Goal: Task Accomplishment & Management: Use online tool/utility

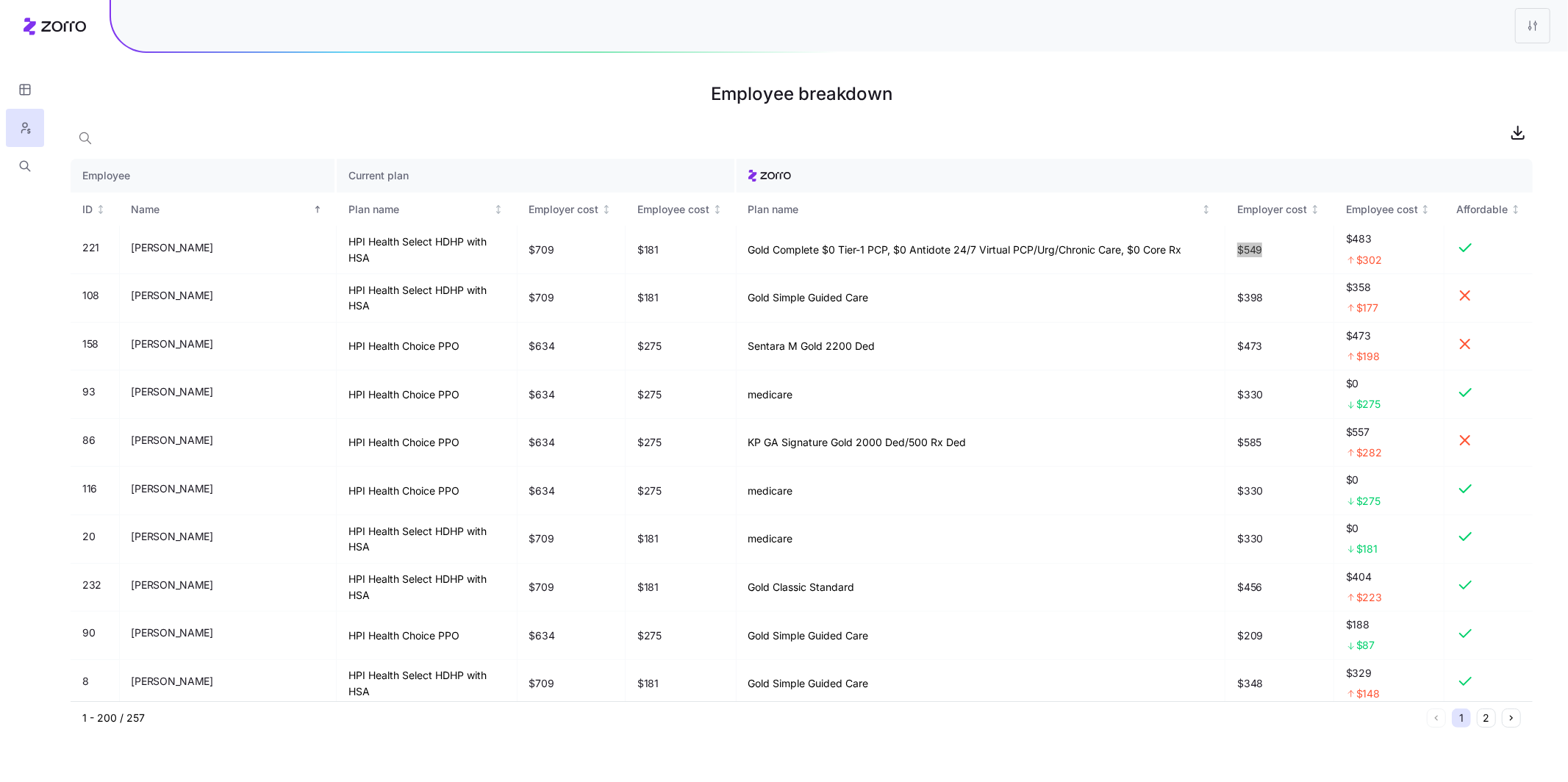
scroll to position [40, 0]
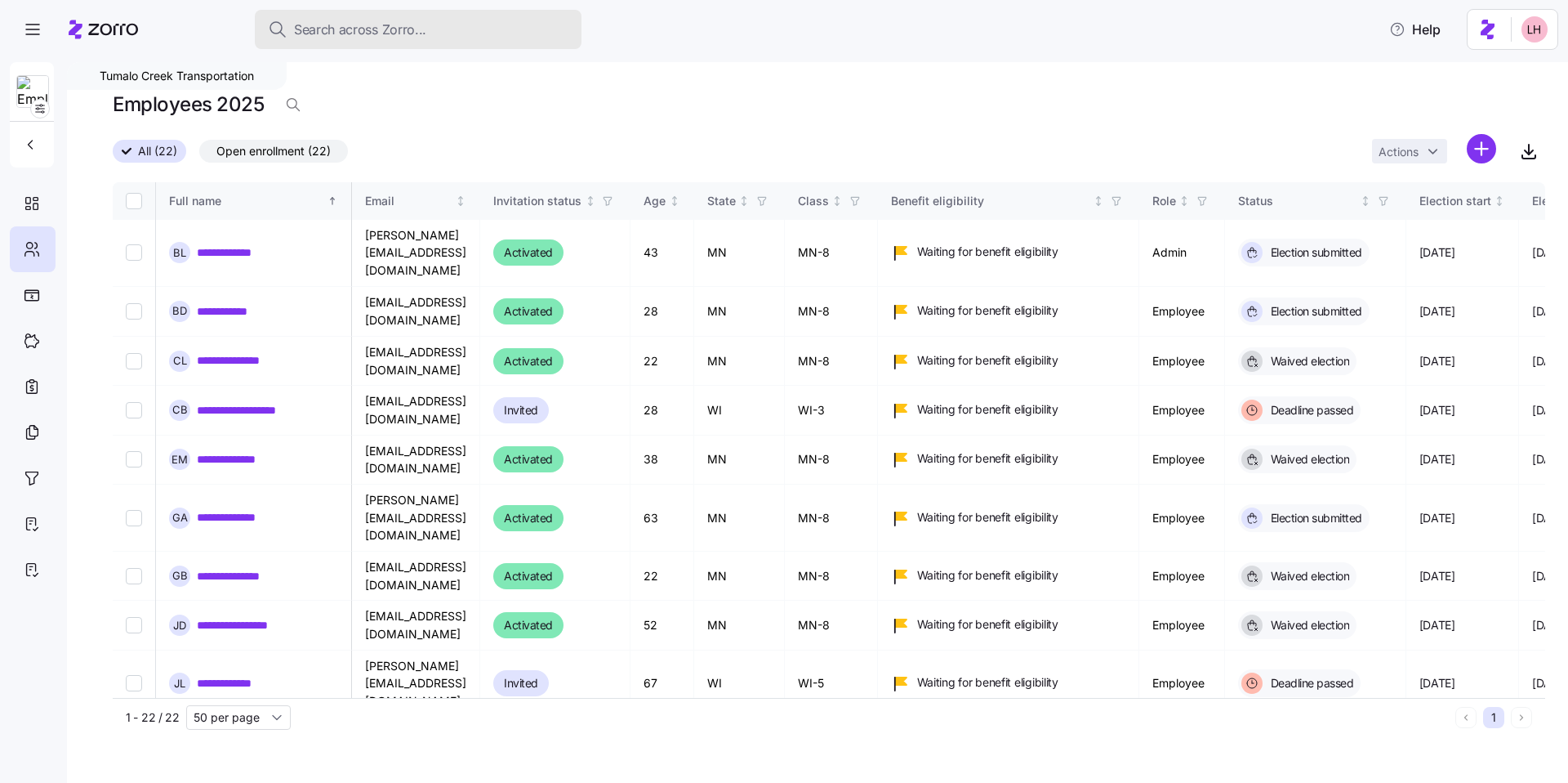
scroll to position [523, 2790]
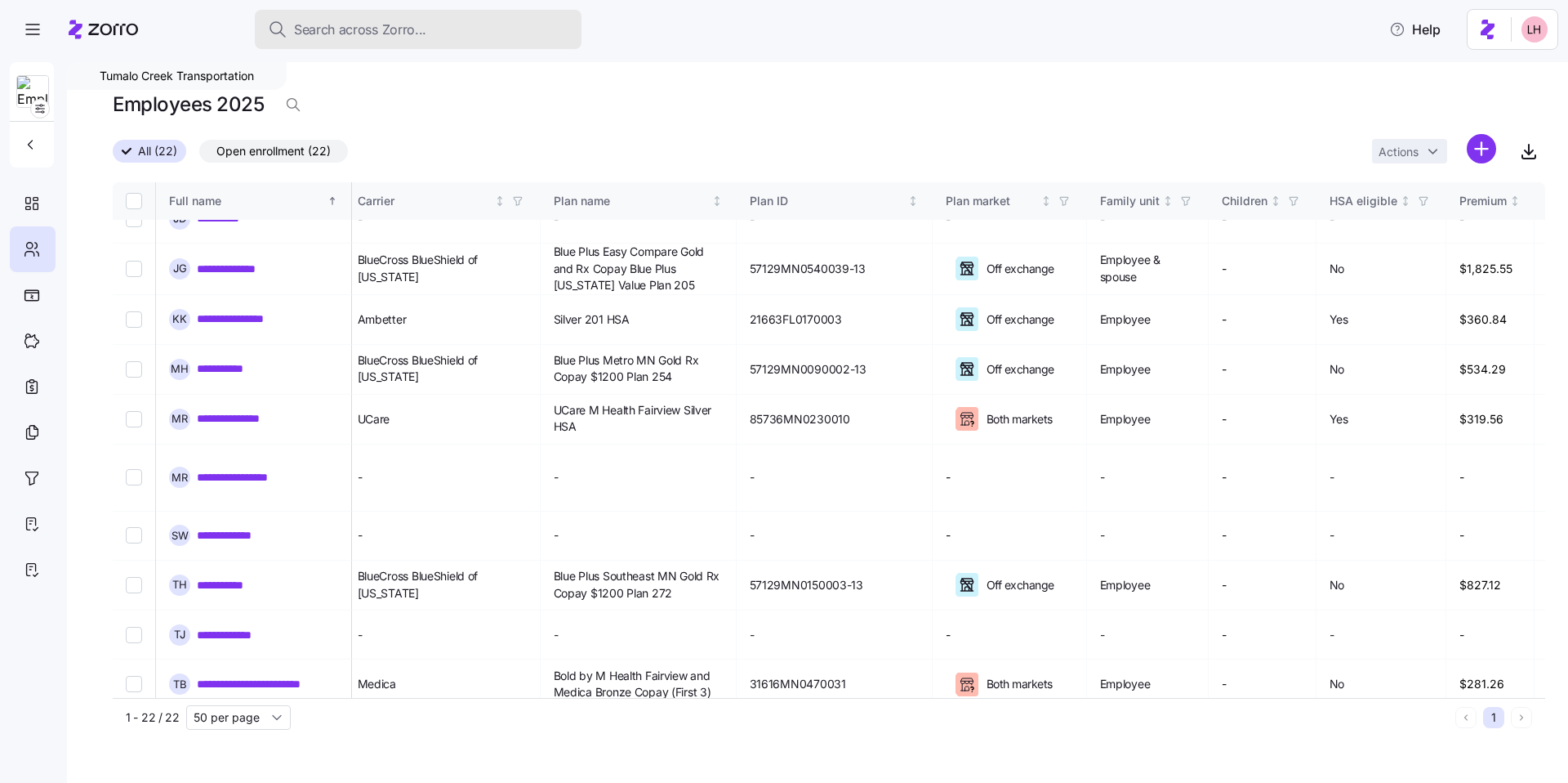
click at [378, 27] on span "Search across Zorro..." at bounding box center [360, 30] width 132 height 20
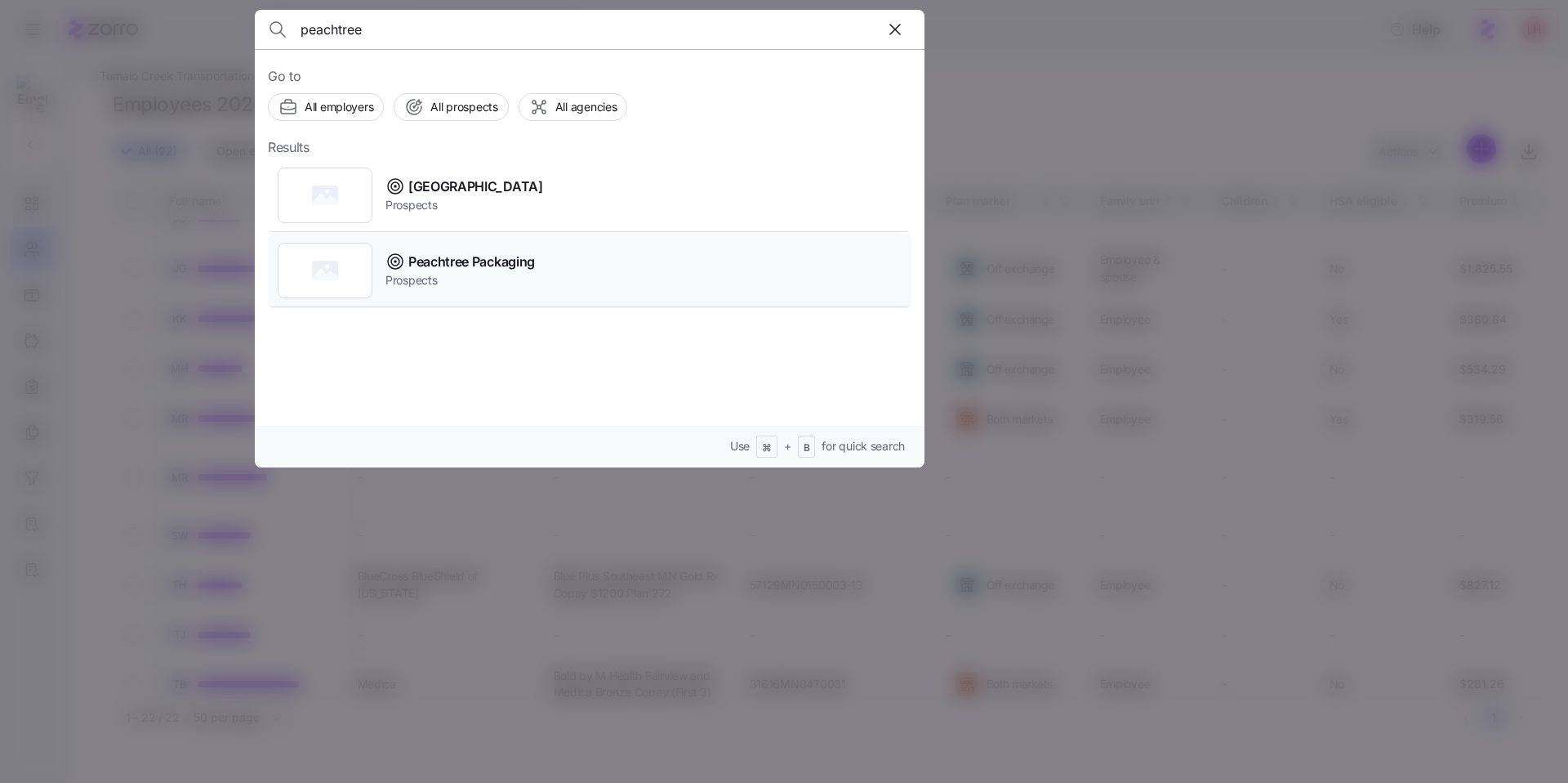
type input "peachtree"
click at [480, 253] on span "Peachtree Packaging" at bounding box center [471, 262] width 126 height 20
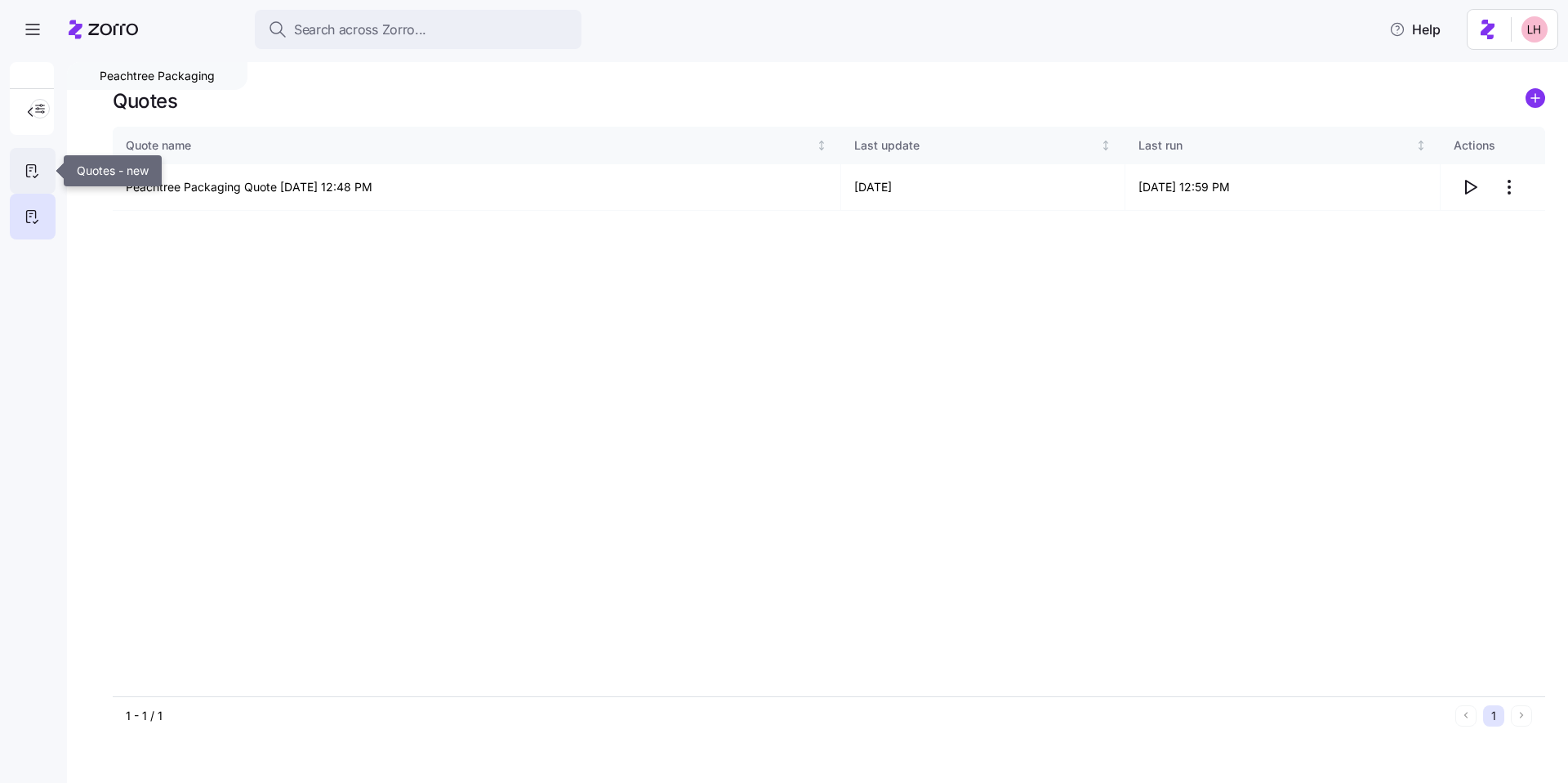
click at [31, 175] on icon at bounding box center [31, 170] width 18 height 19
click at [1467, 188] on icon "button" at bounding box center [1470, 186] width 19 height 19
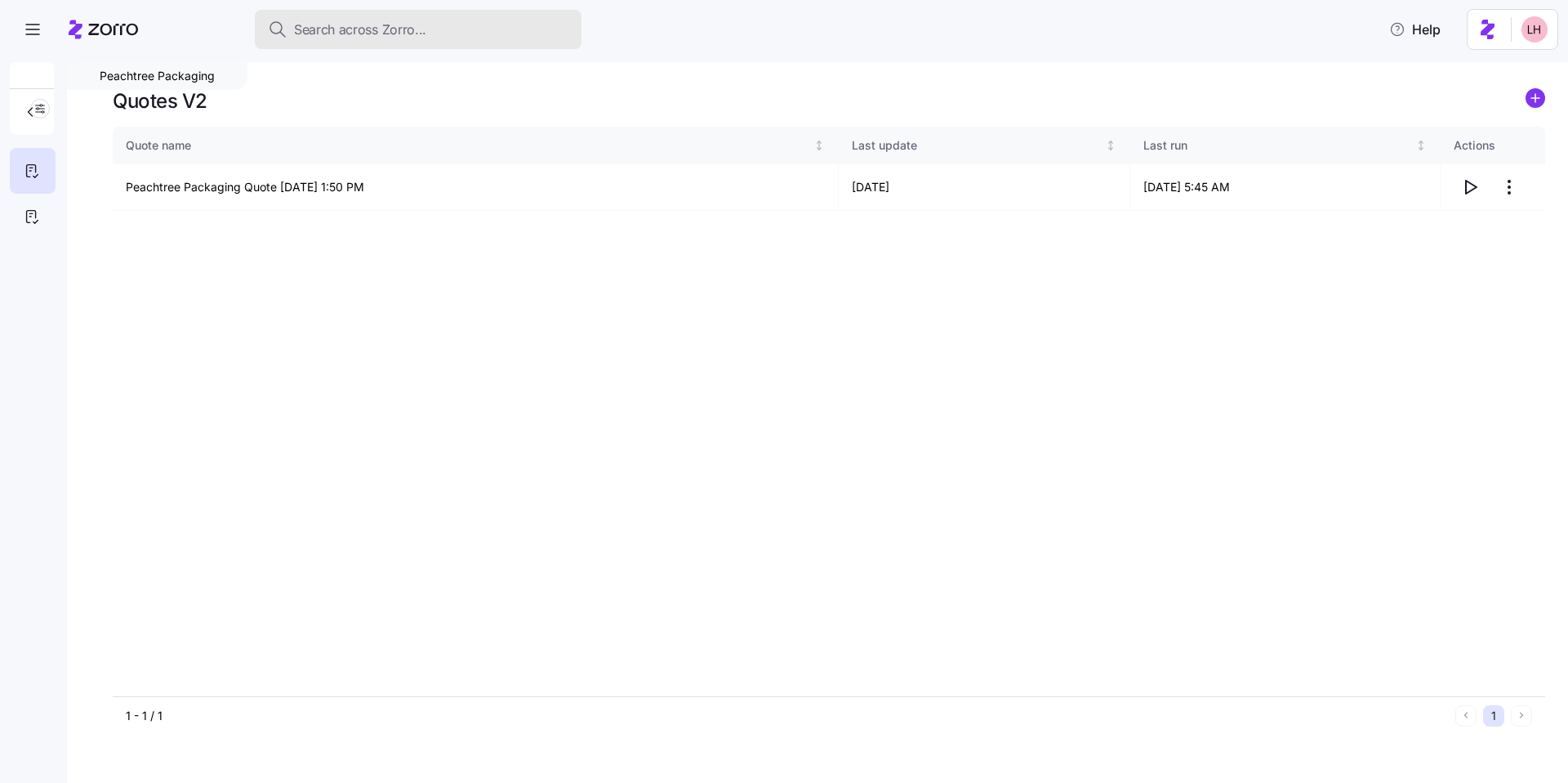
click at [412, 31] on span "Search across Zorro..." at bounding box center [360, 30] width 132 height 20
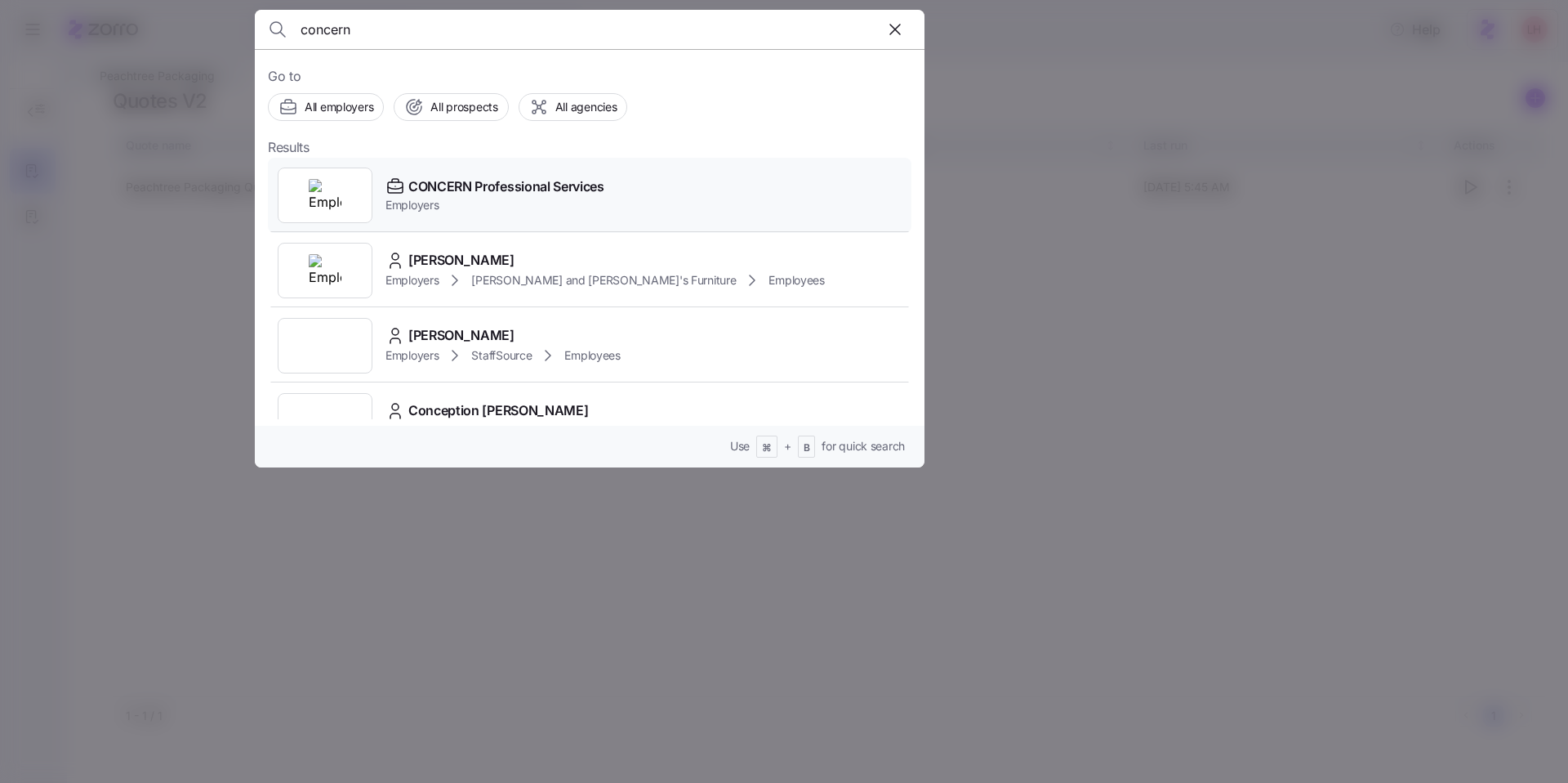
type input "concern"
click at [476, 203] on span "Employers" at bounding box center [495, 204] width 219 height 16
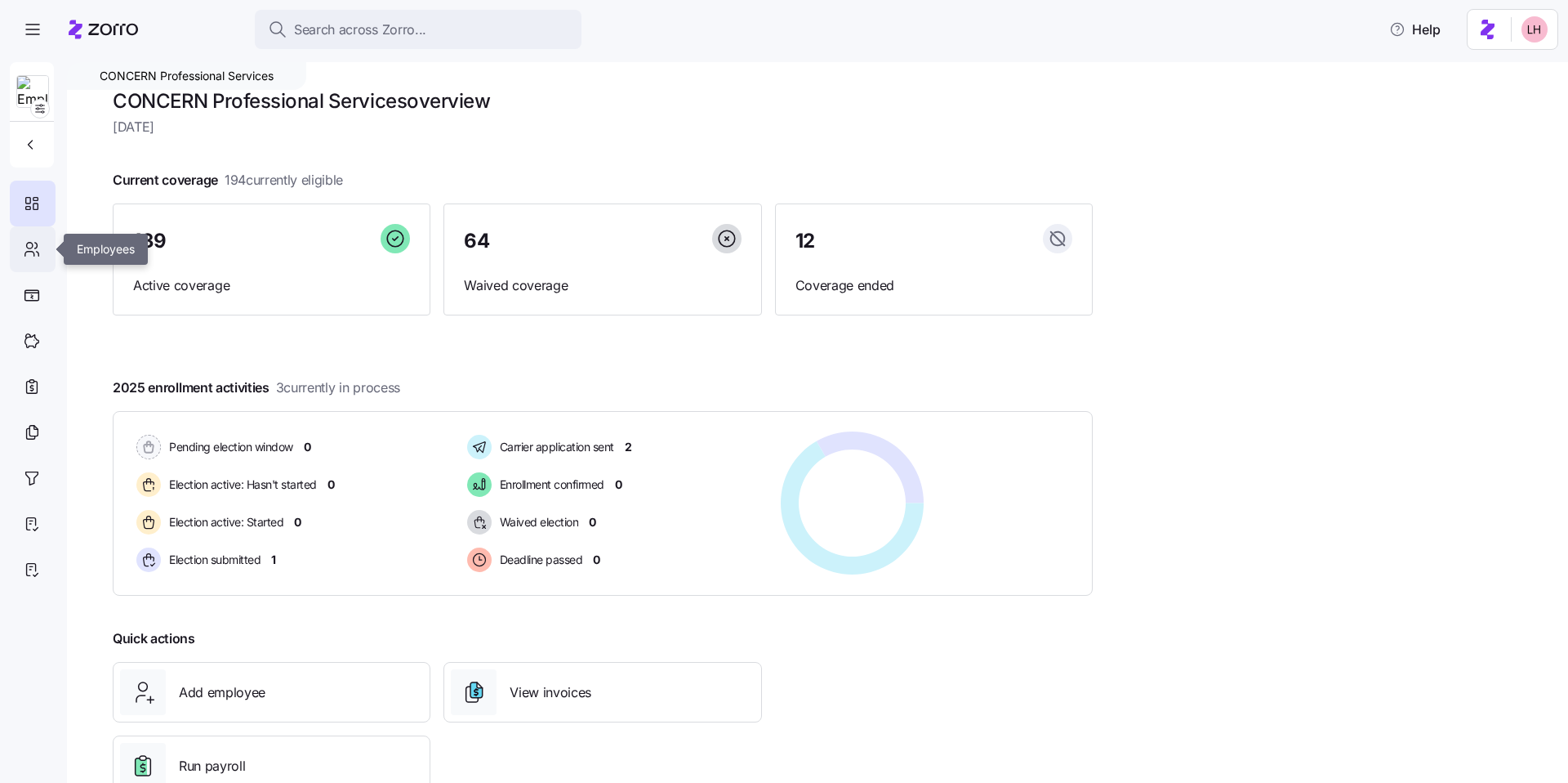
click at [32, 254] on icon at bounding box center [31, 249] width 18 height 19
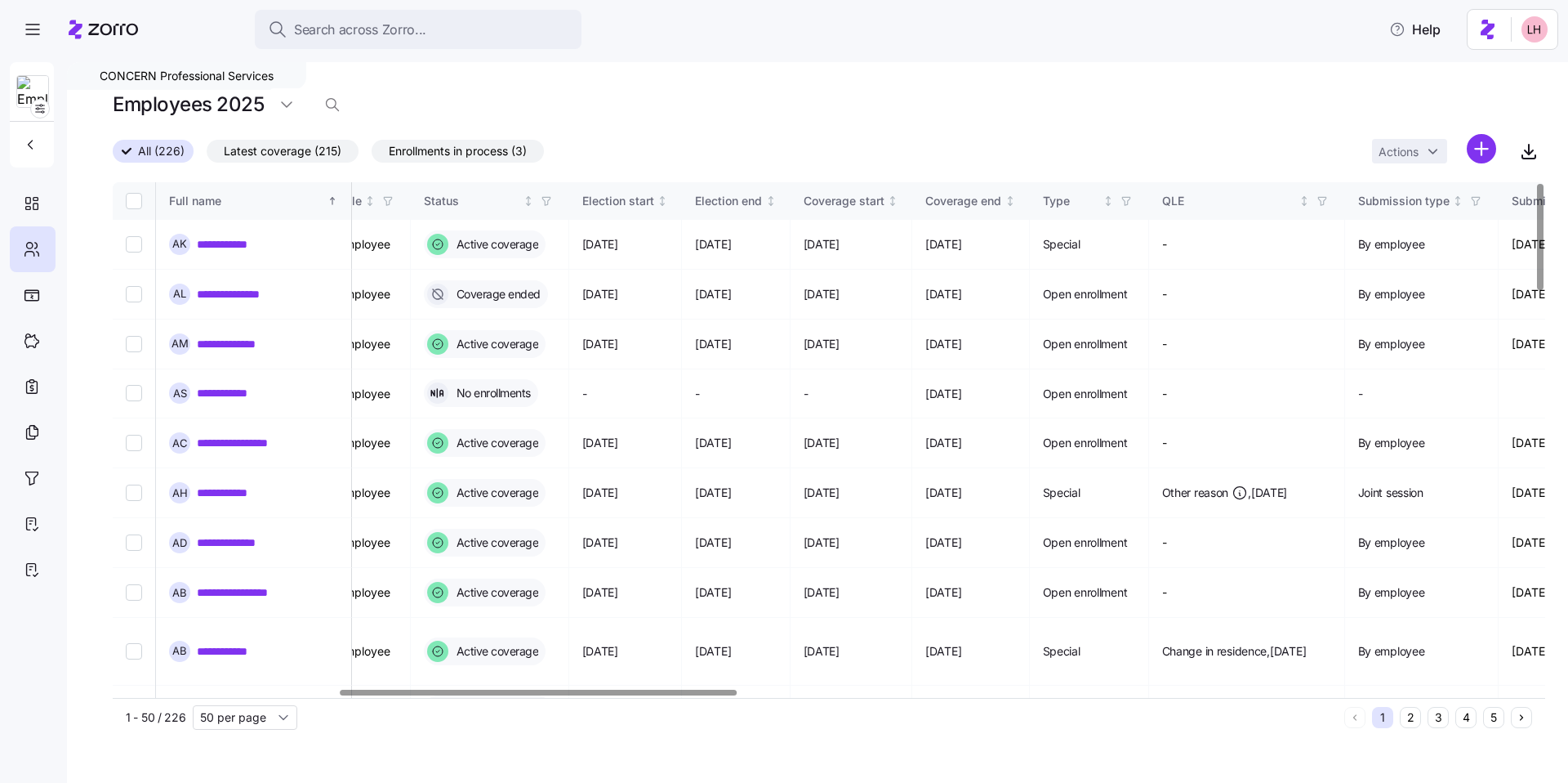
scroll to position [0, 815]
click at [659, 690] on div at bounding box center [539, 692] width 396 height 6
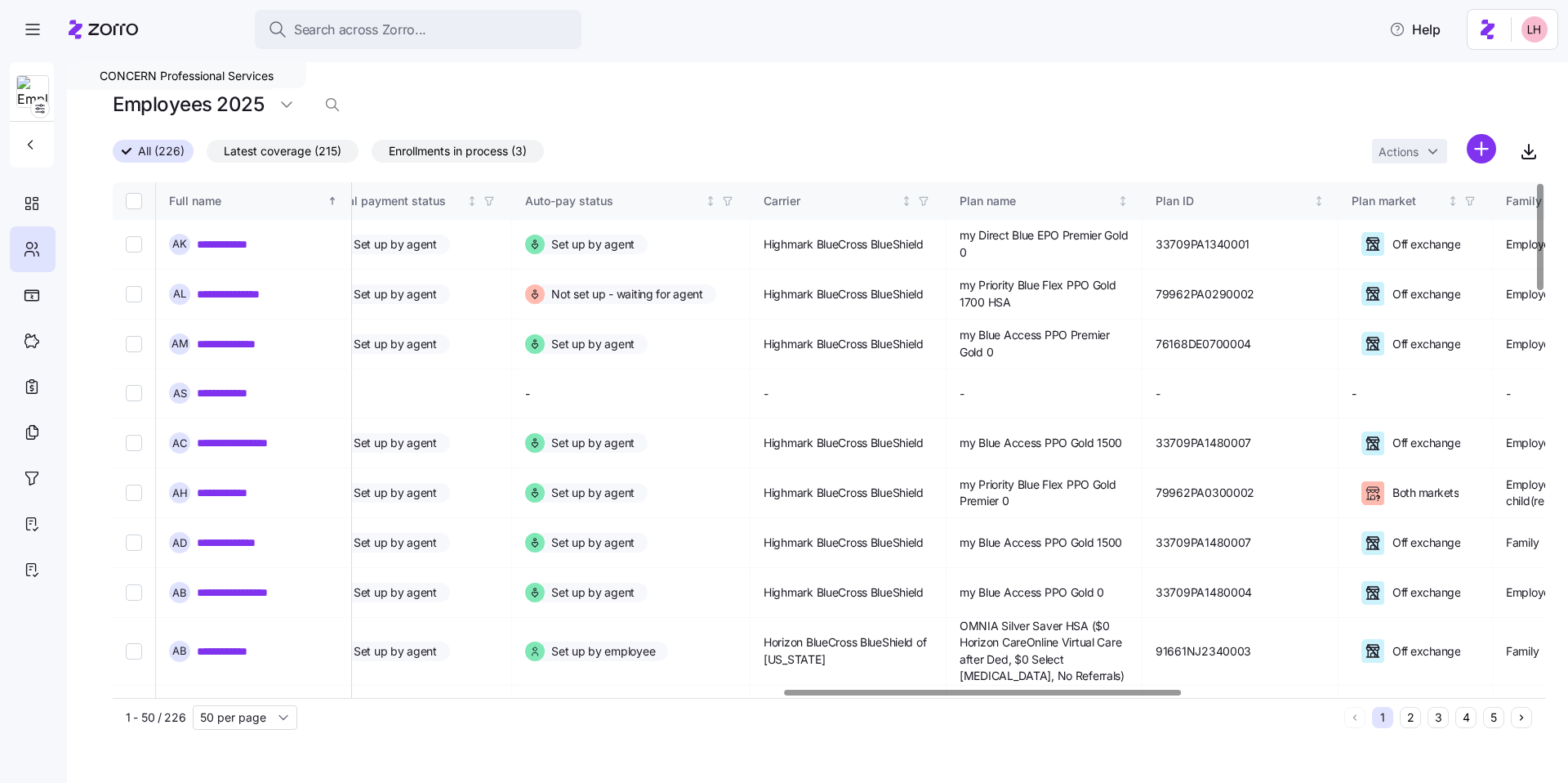
click at [1167, 690] on div at bounding box center [983, 692] width 396 height 6
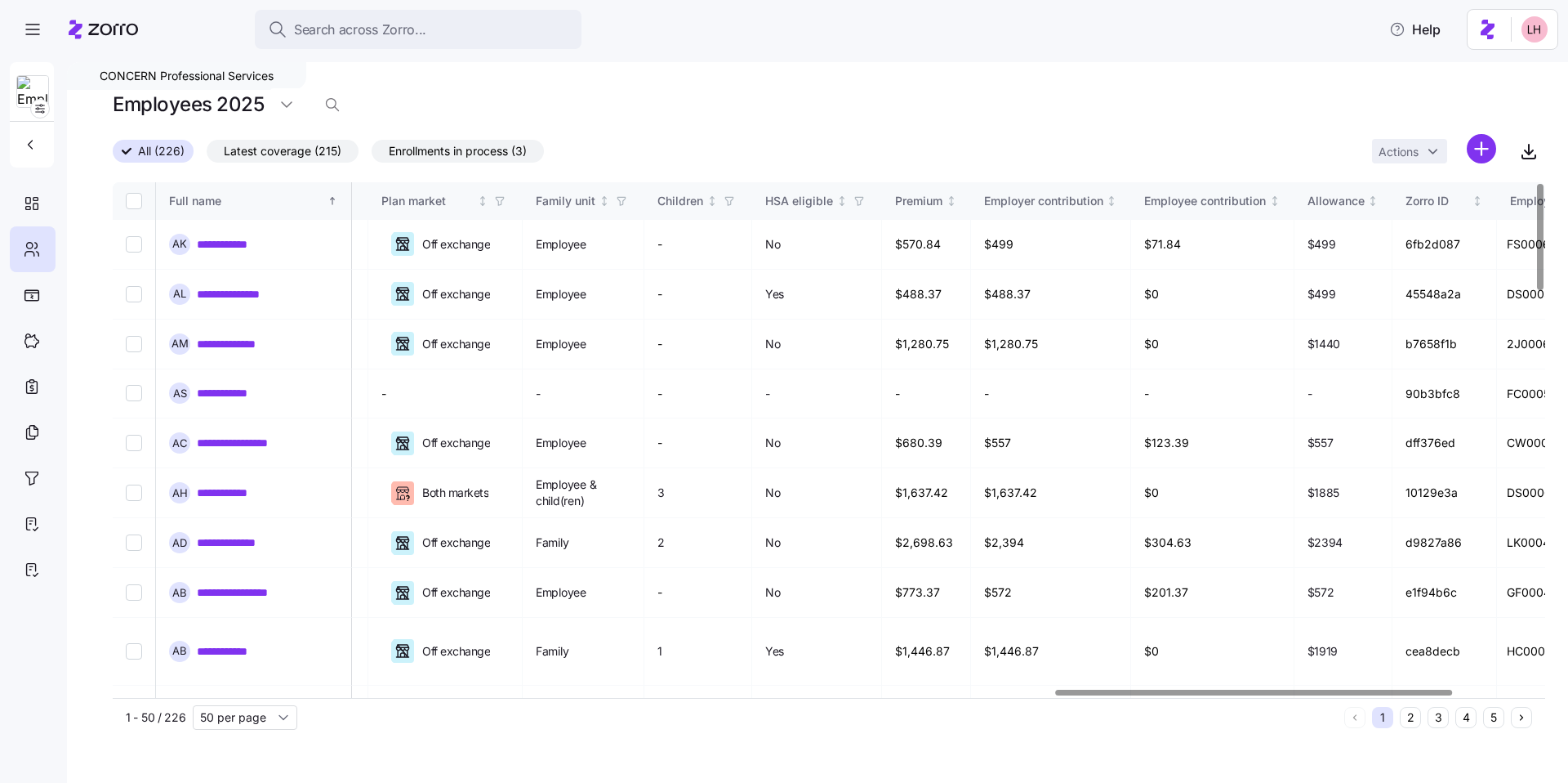
scroll to position [0, 3402]
click at [1423, 693] on div at bounding box center [1255, 692] width 396 height 6
click at [232, 245] on link "**********" at bounding box center [232, 244] width 72 height 16
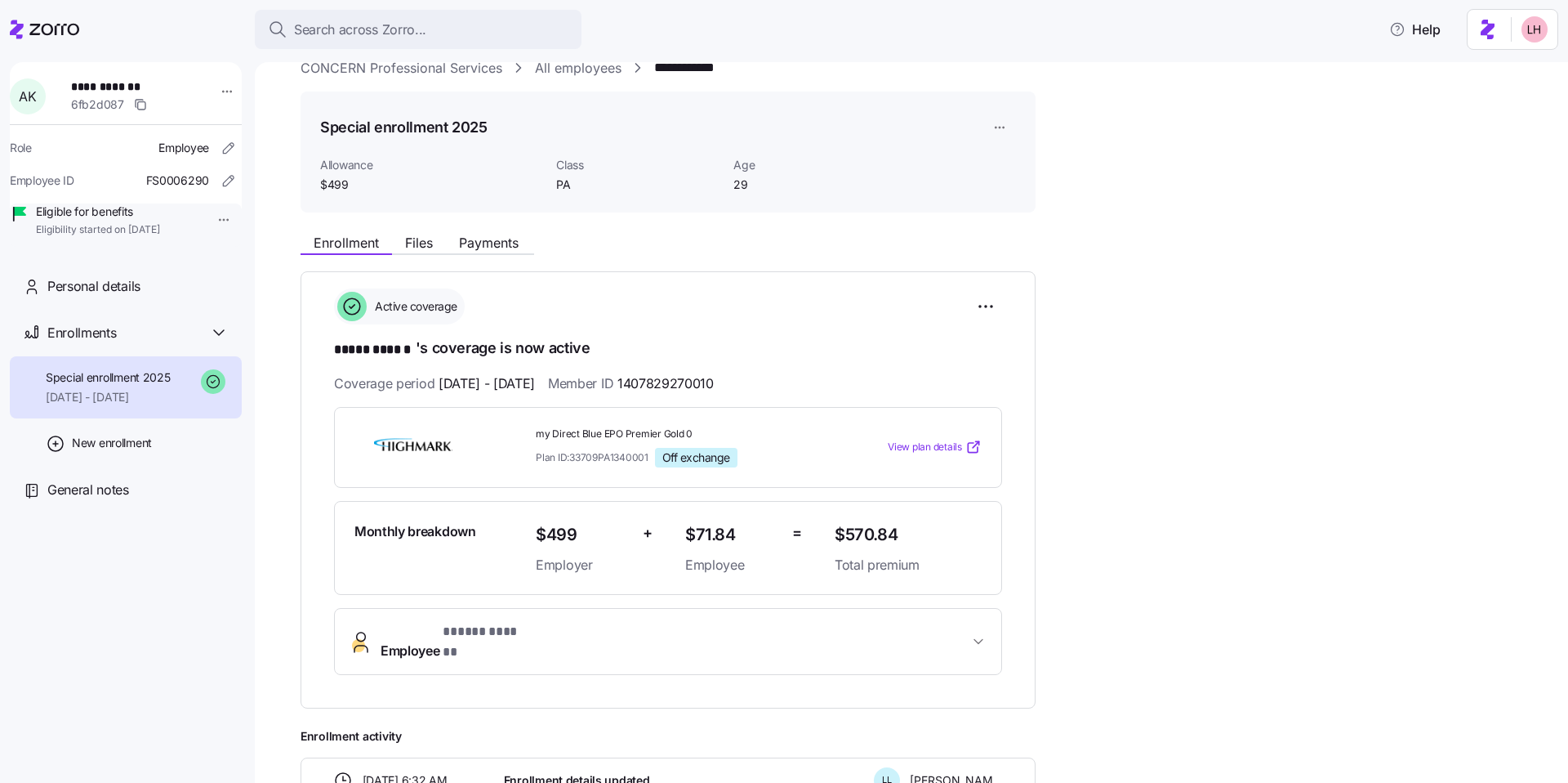
scroll to position [163, 0]
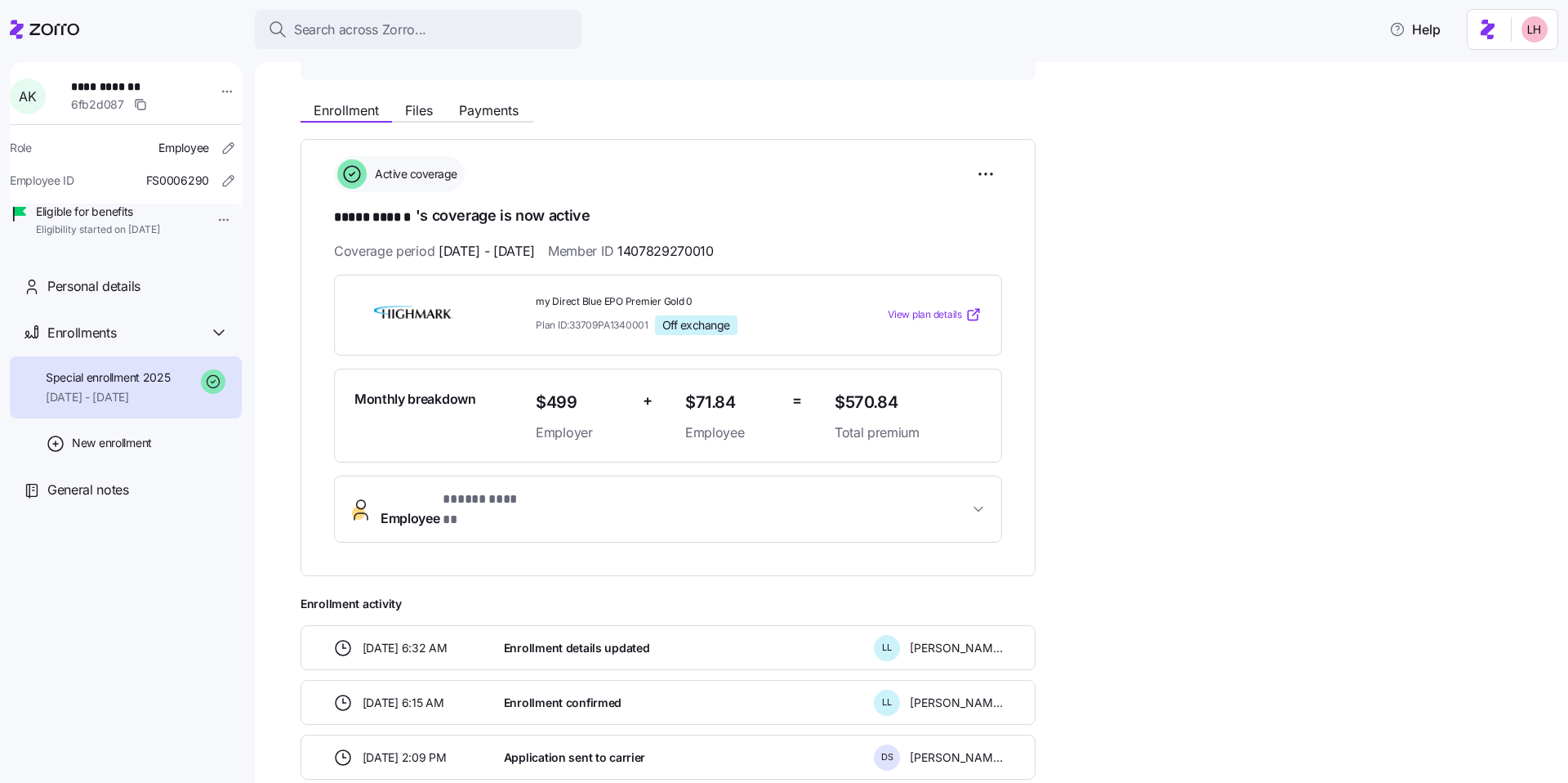
click at [940, 317] on span "View plan details" at bounding box center [925, 315] width 75 height 15
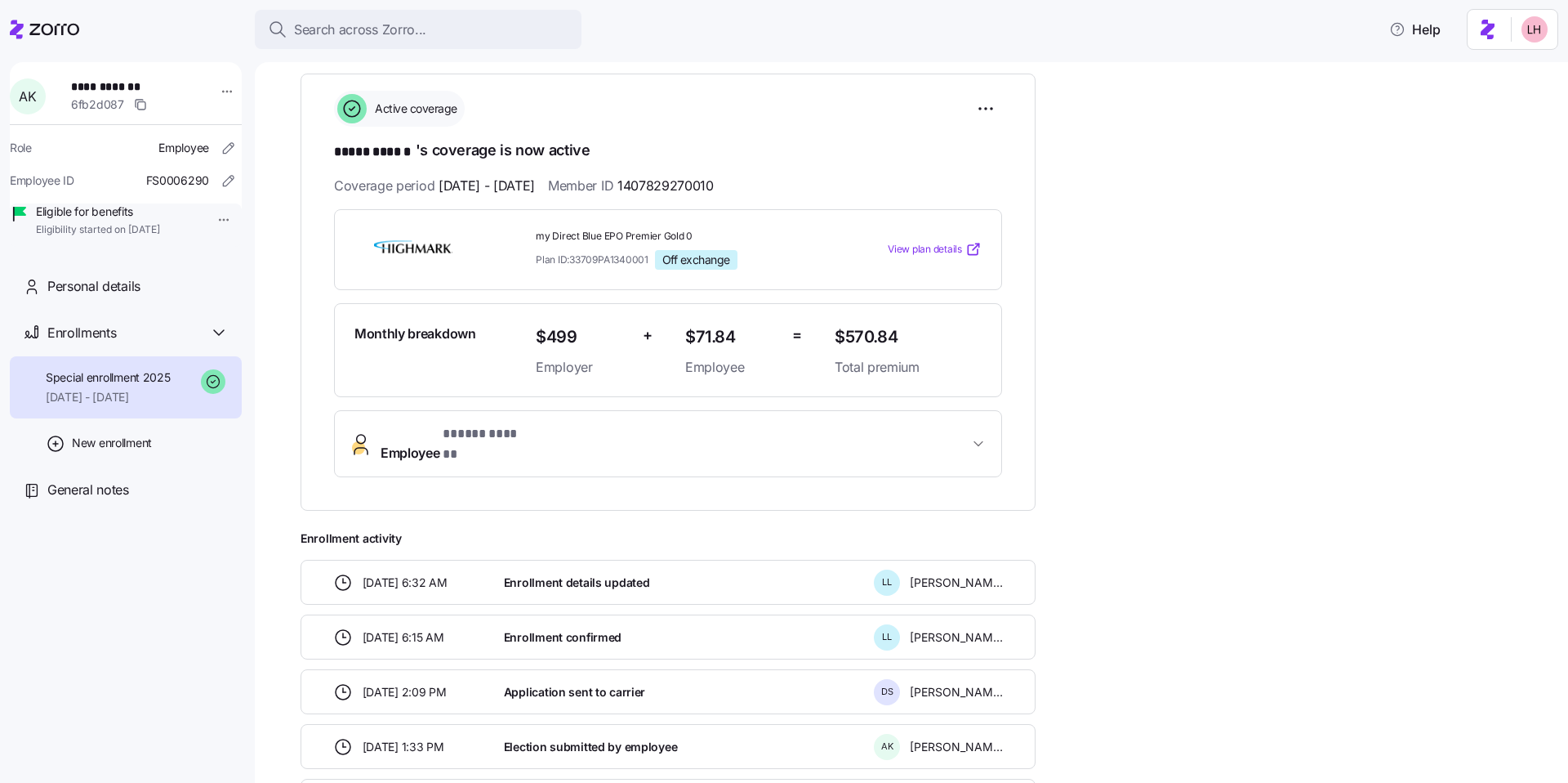
scroll to position [153, 0]
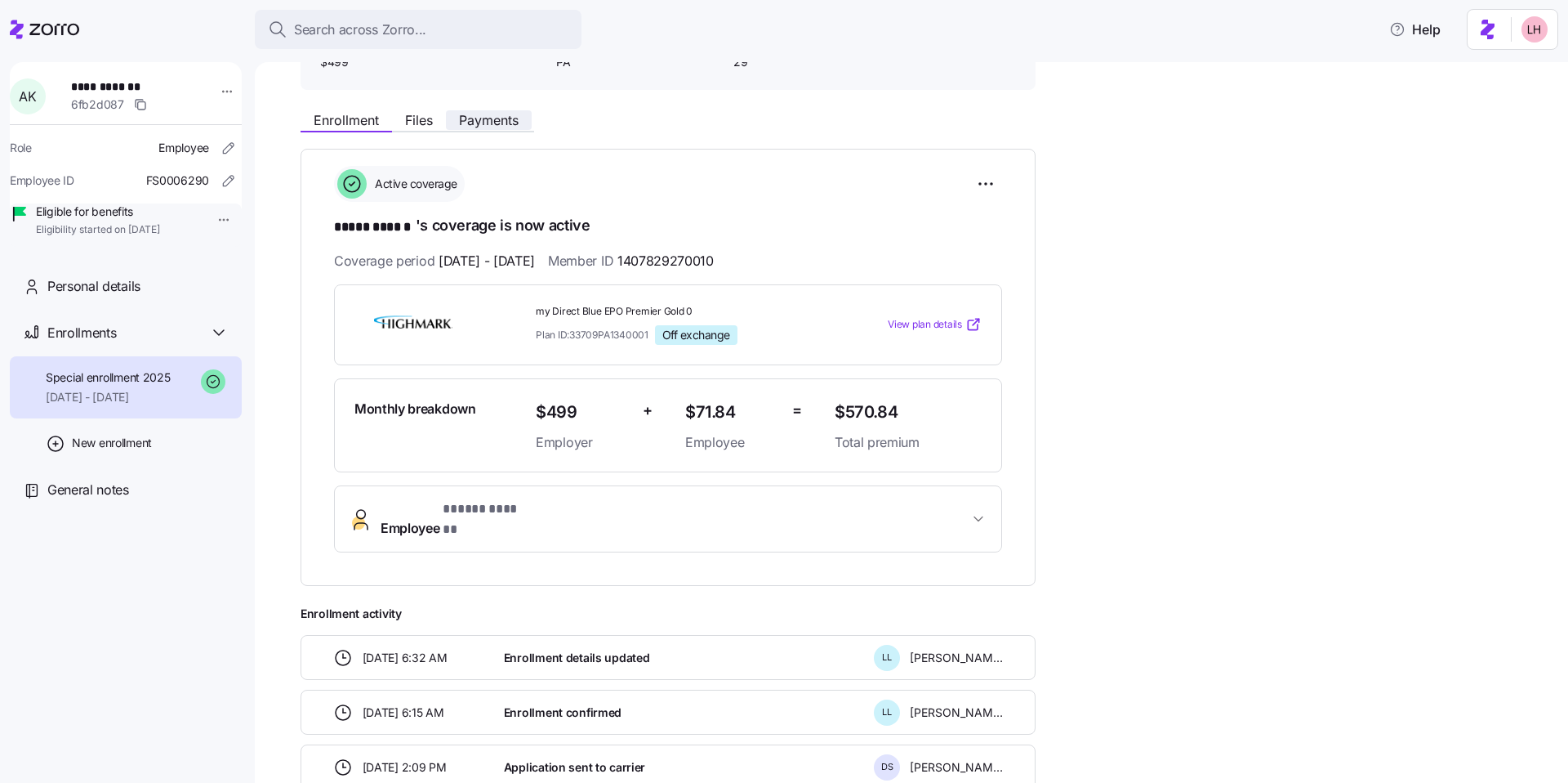
click at [486, 119] on span "Payments" at bounding box center [489, 119] width 59 height 13
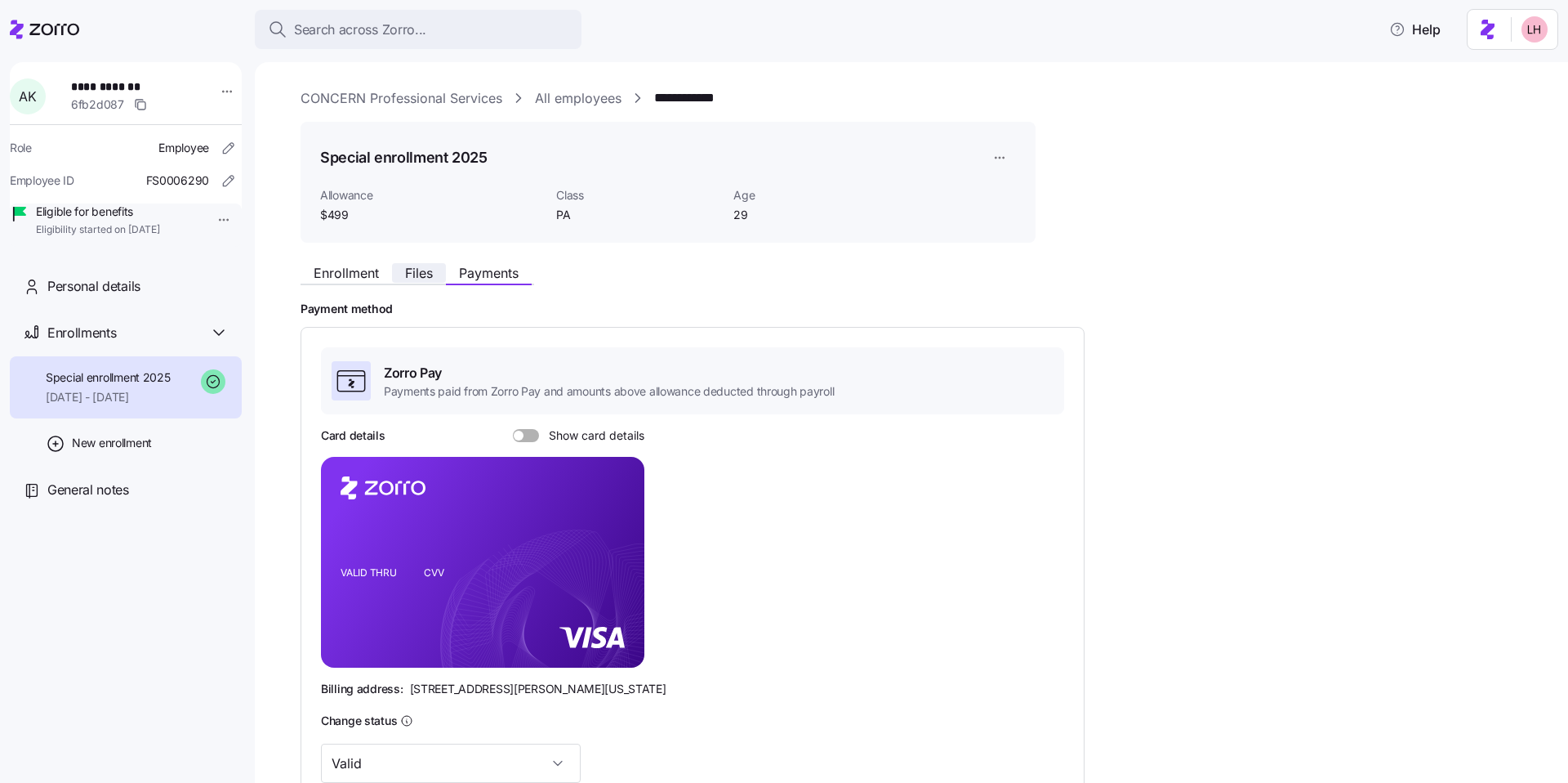
click at [428, 278] on span "Files" at bounding box center [418, 272] width 28 height 13
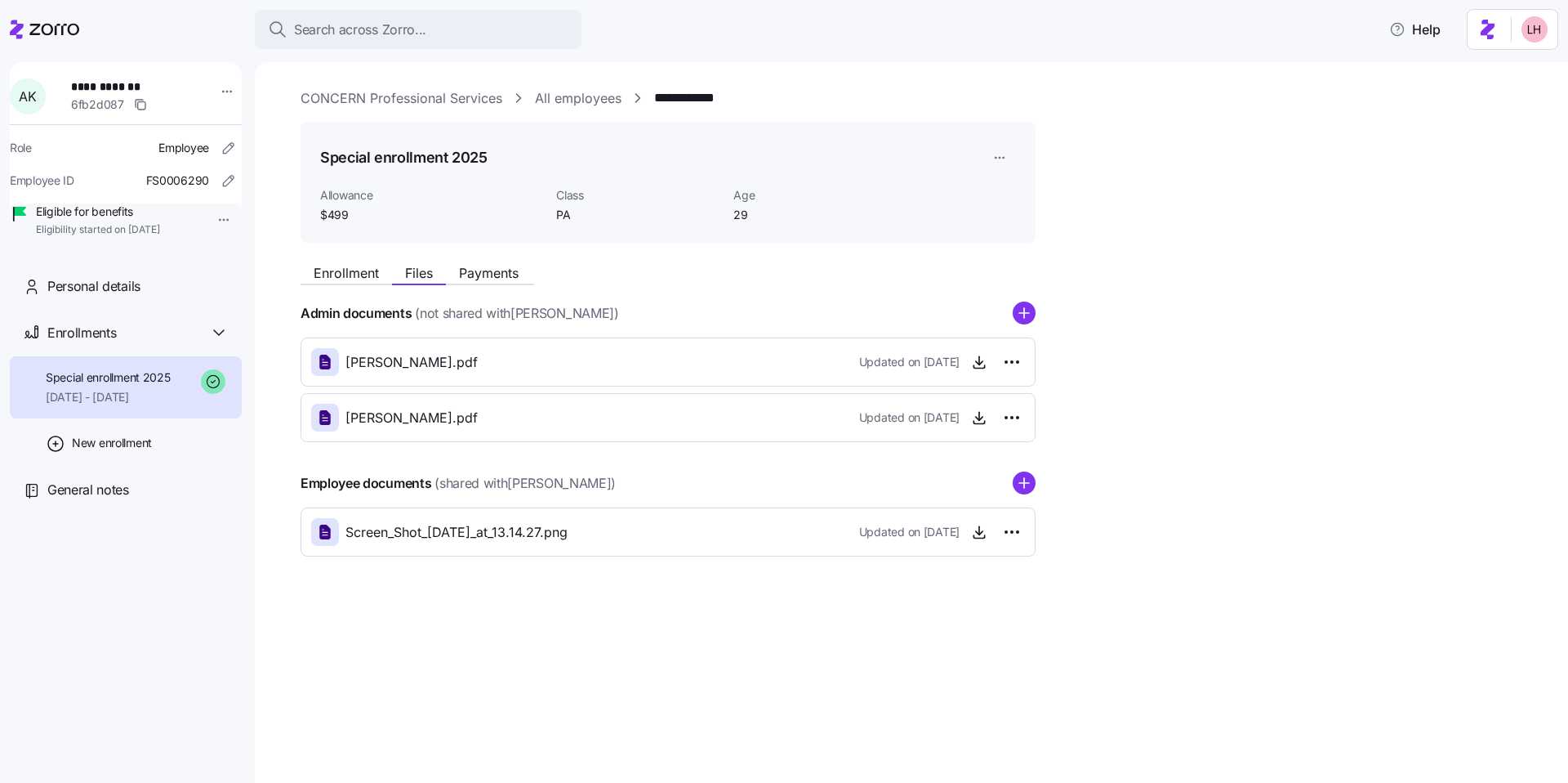
click at [418, 97] on link "CONCERN Professional Services" at bounding box center [402, 98] width 202 height 20
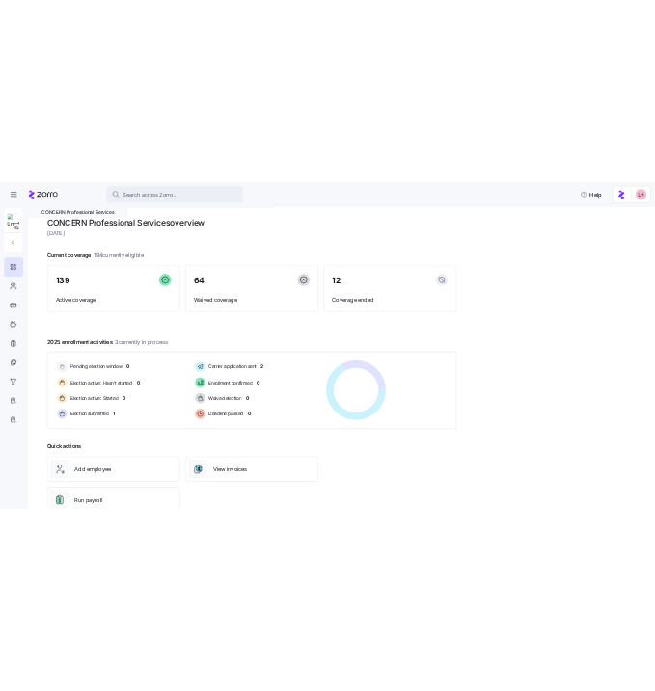
scroll to position [30, 0]
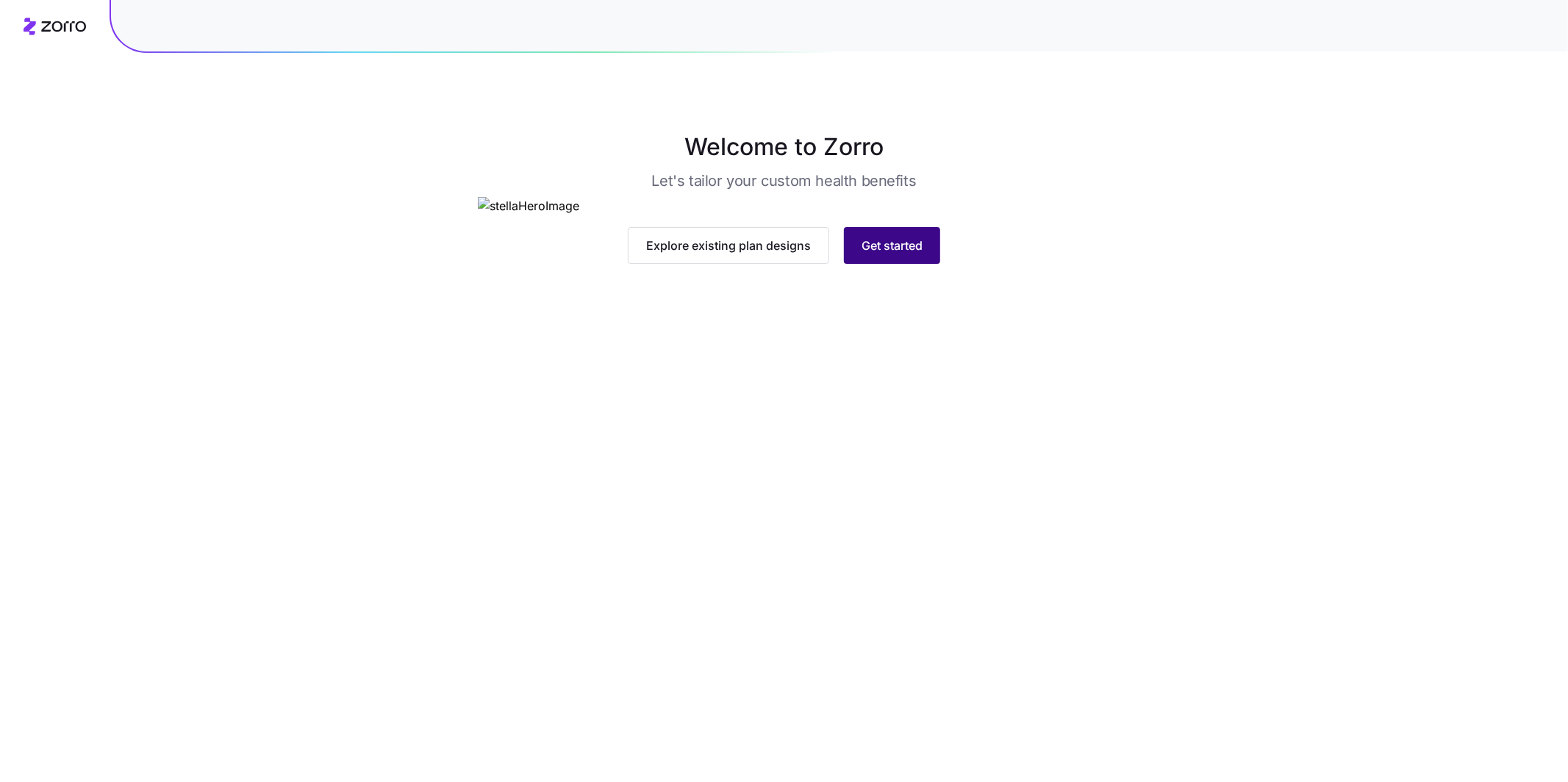
click at [907, 264] on button "Get started" at bounding box center [892, 245] width 96 height 37
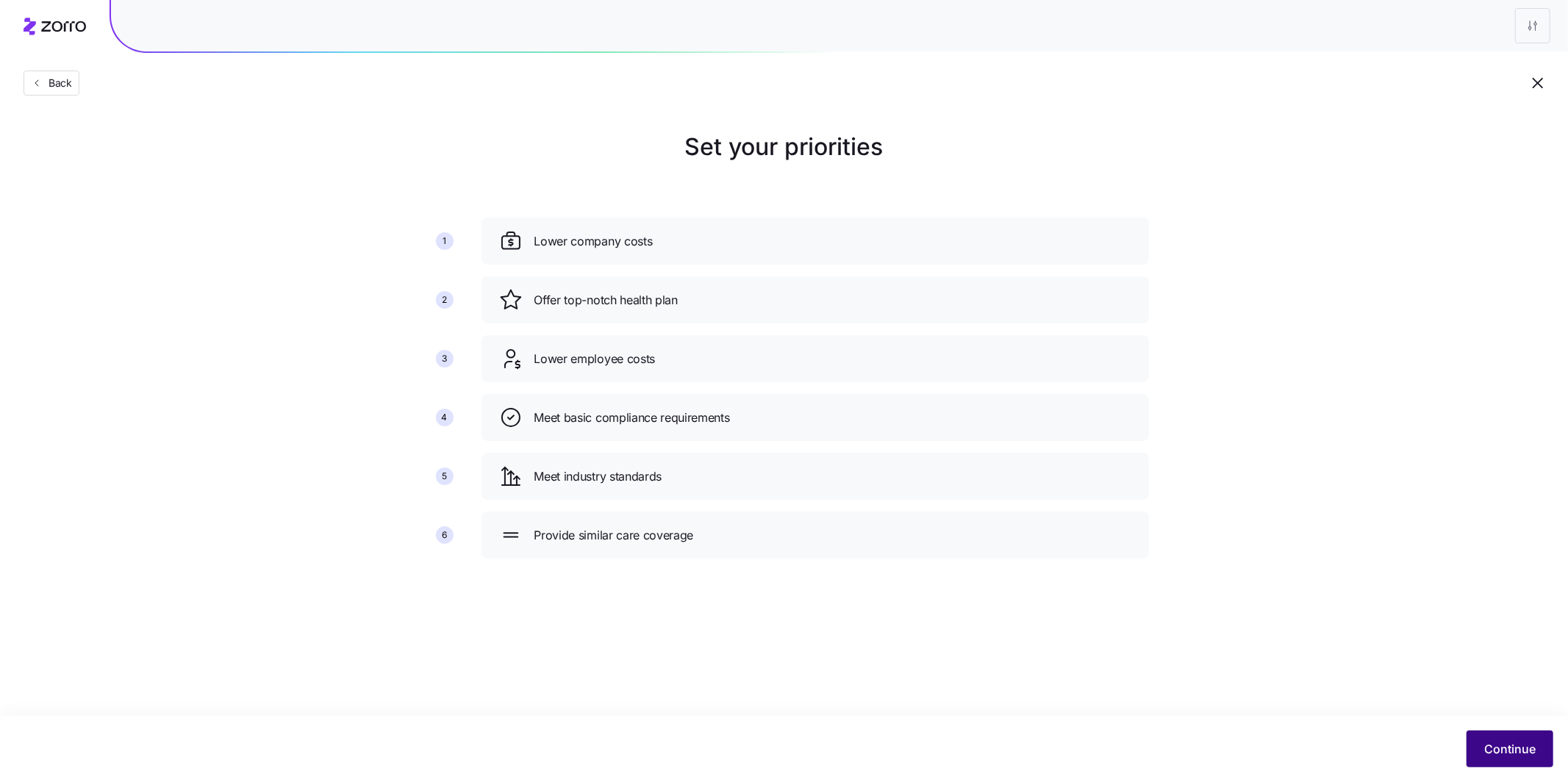
click at [1477, 740] on button "Continue" at bounding box center [1510, 749] width 87 height 37
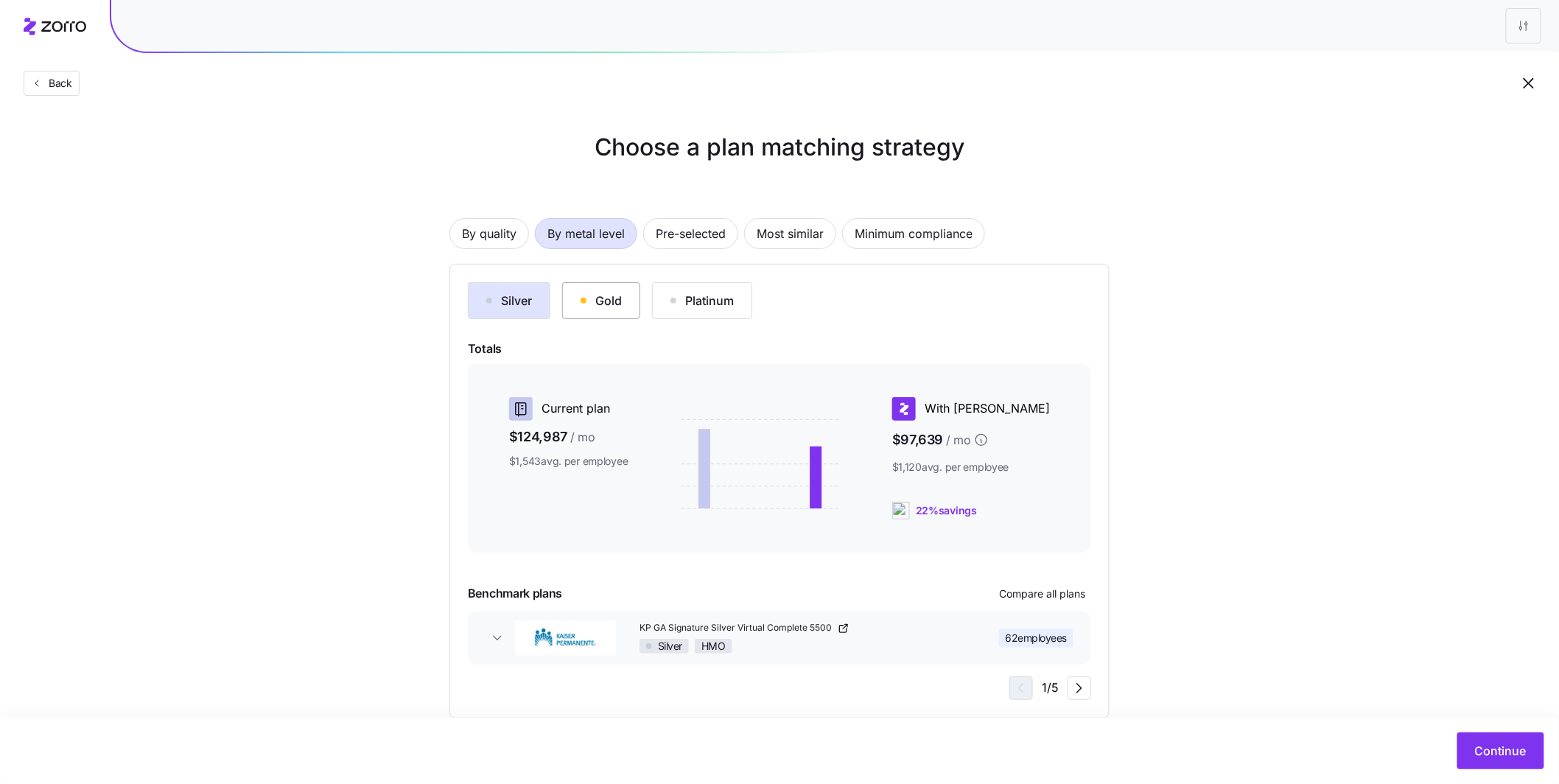
click at [596, 306] on div "Gold" at bounding box center [601, 300] width 41 height 18
click at [527, 304] on div "Silver" at bounding box center [509, 300] width 46 height 18
click at [588, 303] on div "Gold" at bounding box center [601, 300] width 41 height 18
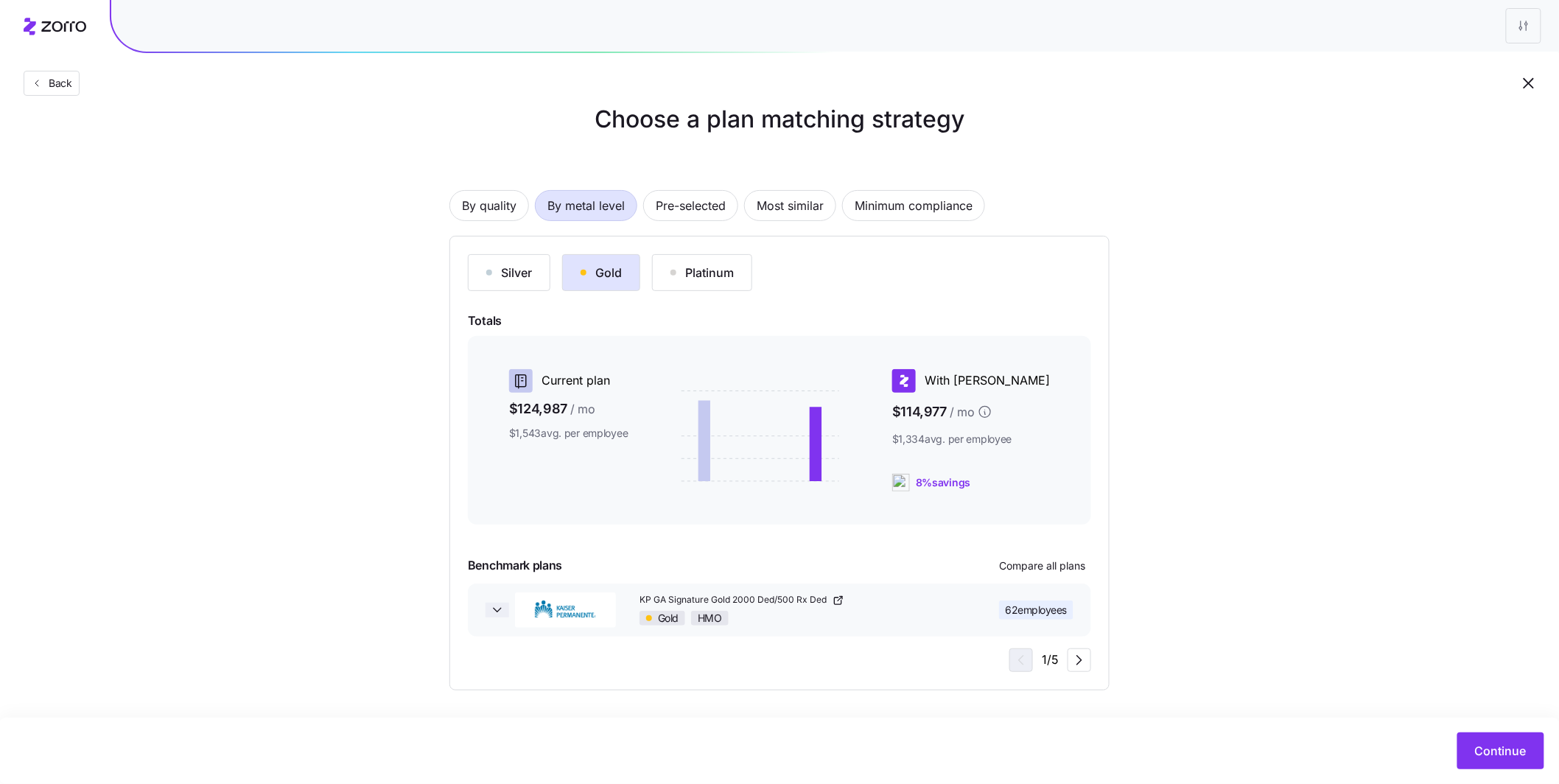
click at [500, 609] on icon "button" at bounding box center [497, 610] width 15 height 15
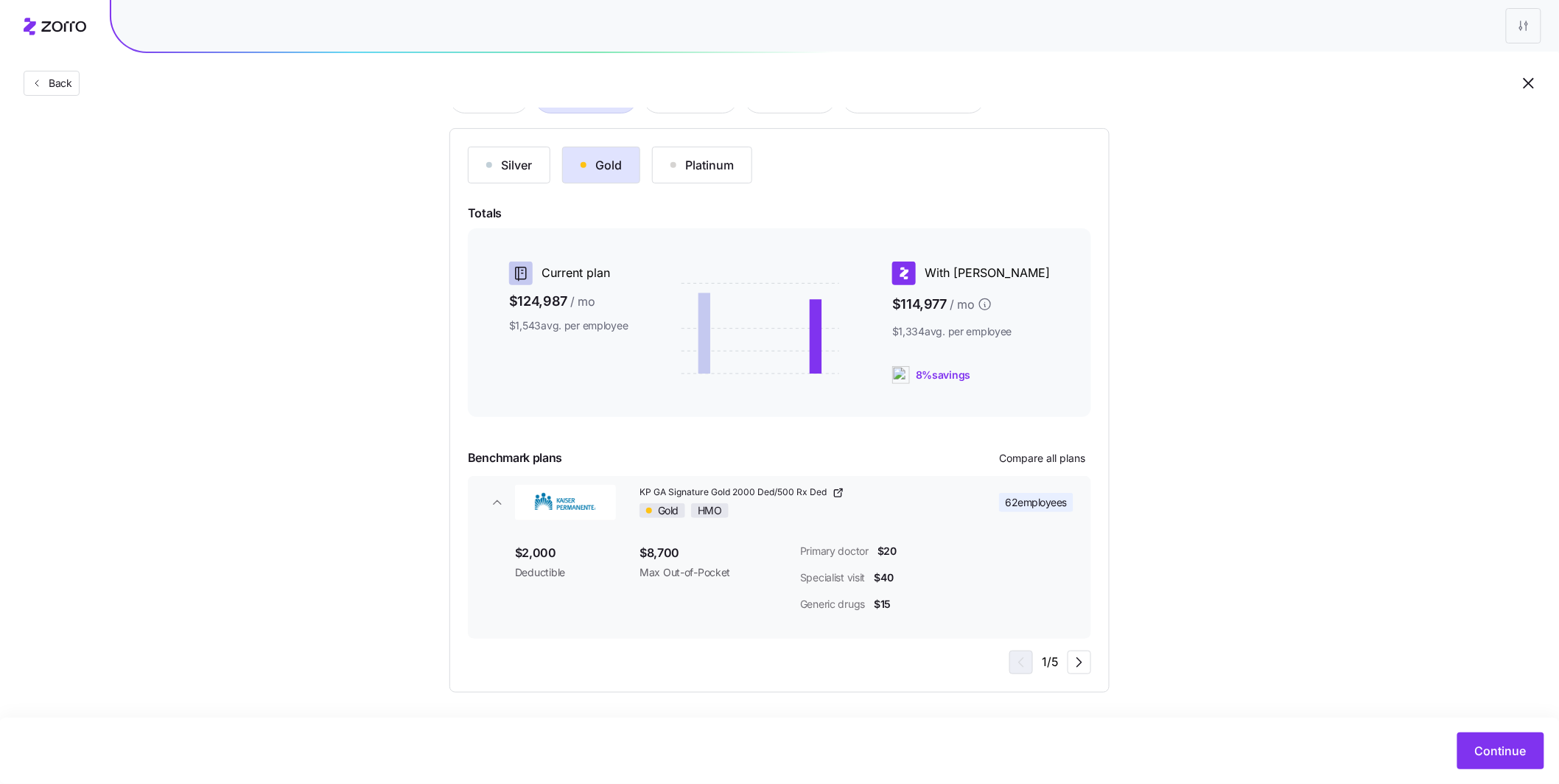
scroll to position [137, 0]
click at [1039, 462] on span "Compare all plans" at bounding box center [1042, 456] width 86 height 15
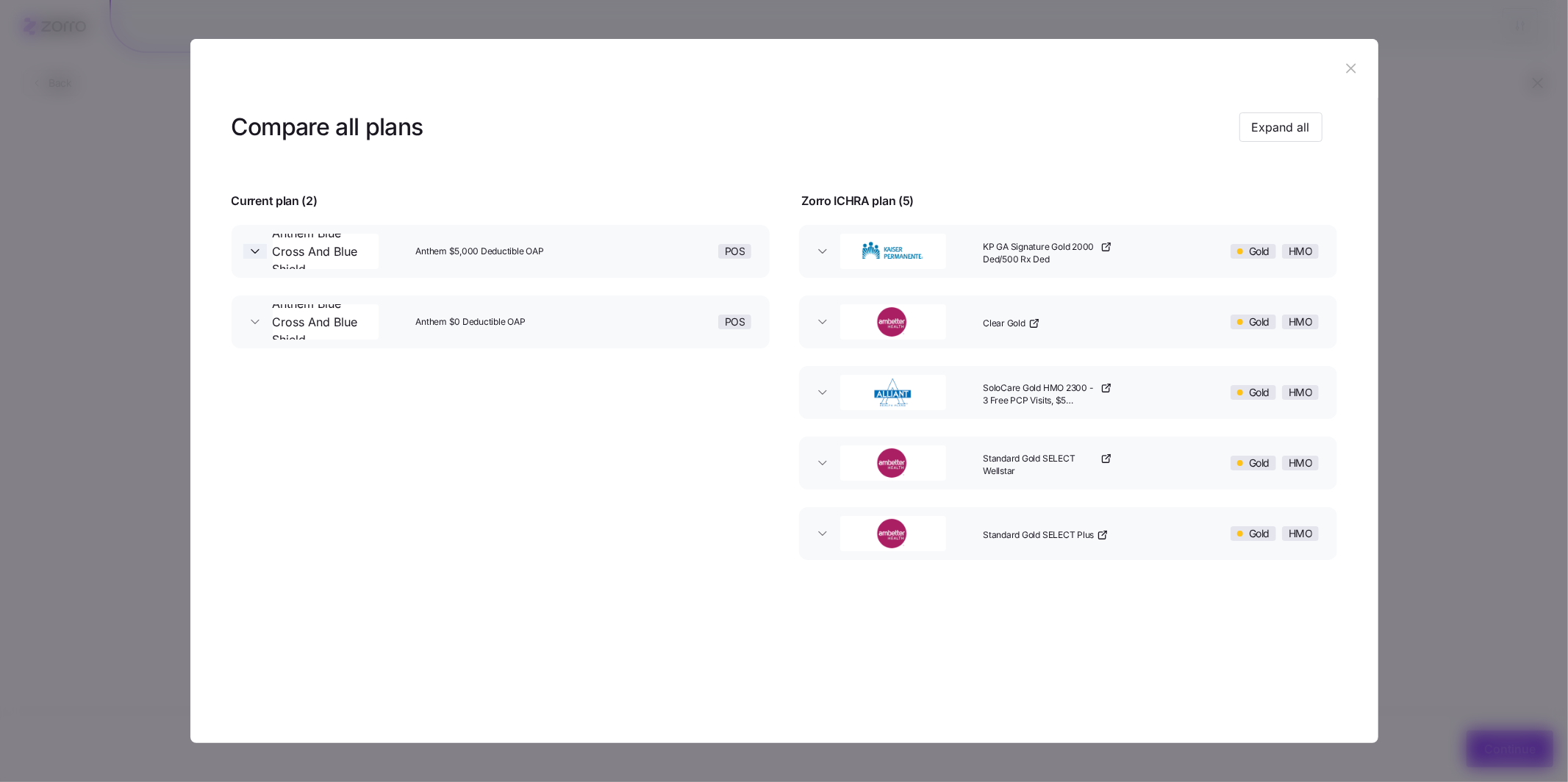
click at [255, 254] on icon "button" at bounding box center [255, 251] width 14 height 14
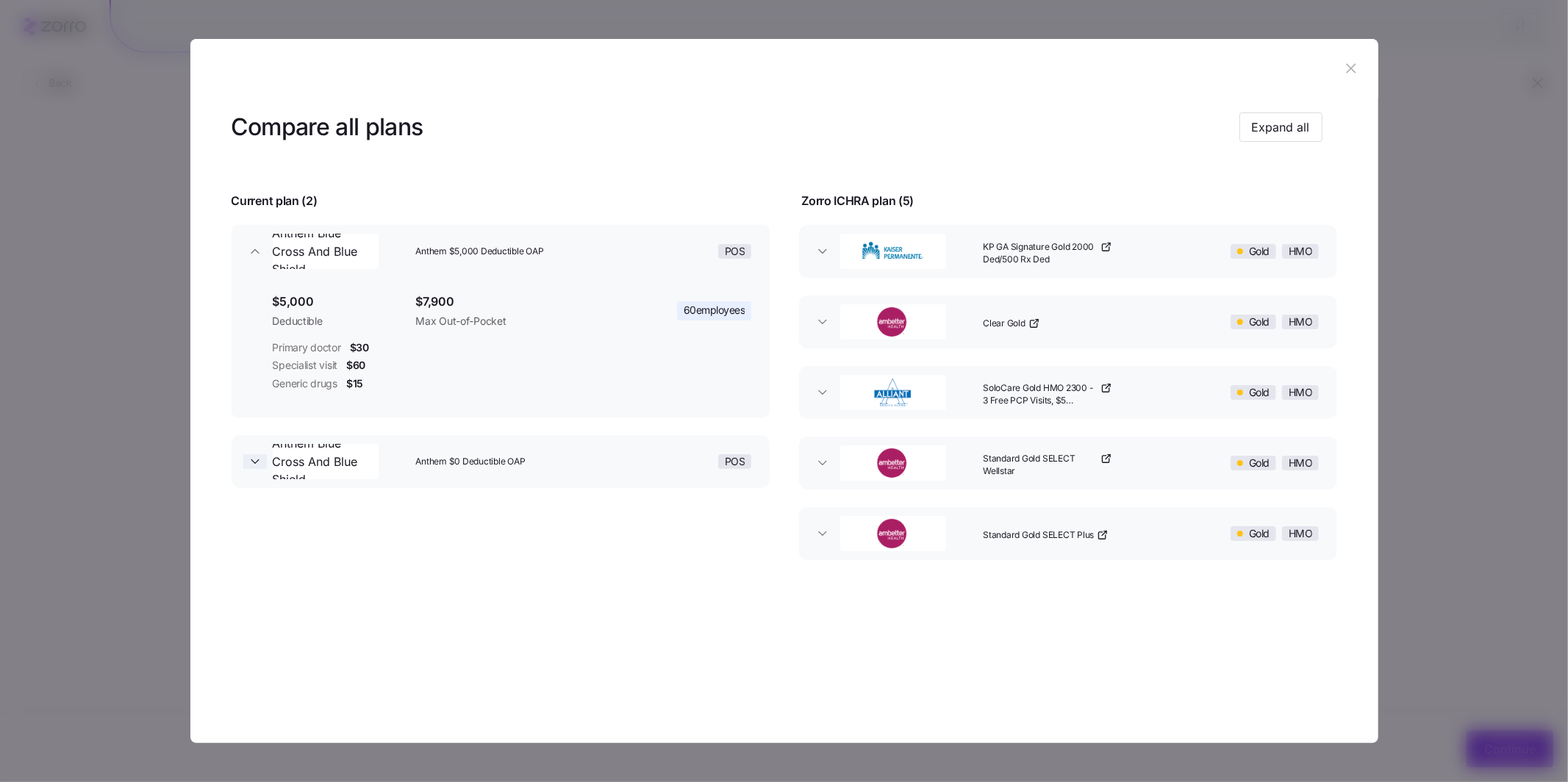
click at [260, 462] on icon "button" at bounding box center [255, 461] width 14 height 14
click at [1355, 67] on icon "button" at bounding box center [1351, 68] width 16 height 16
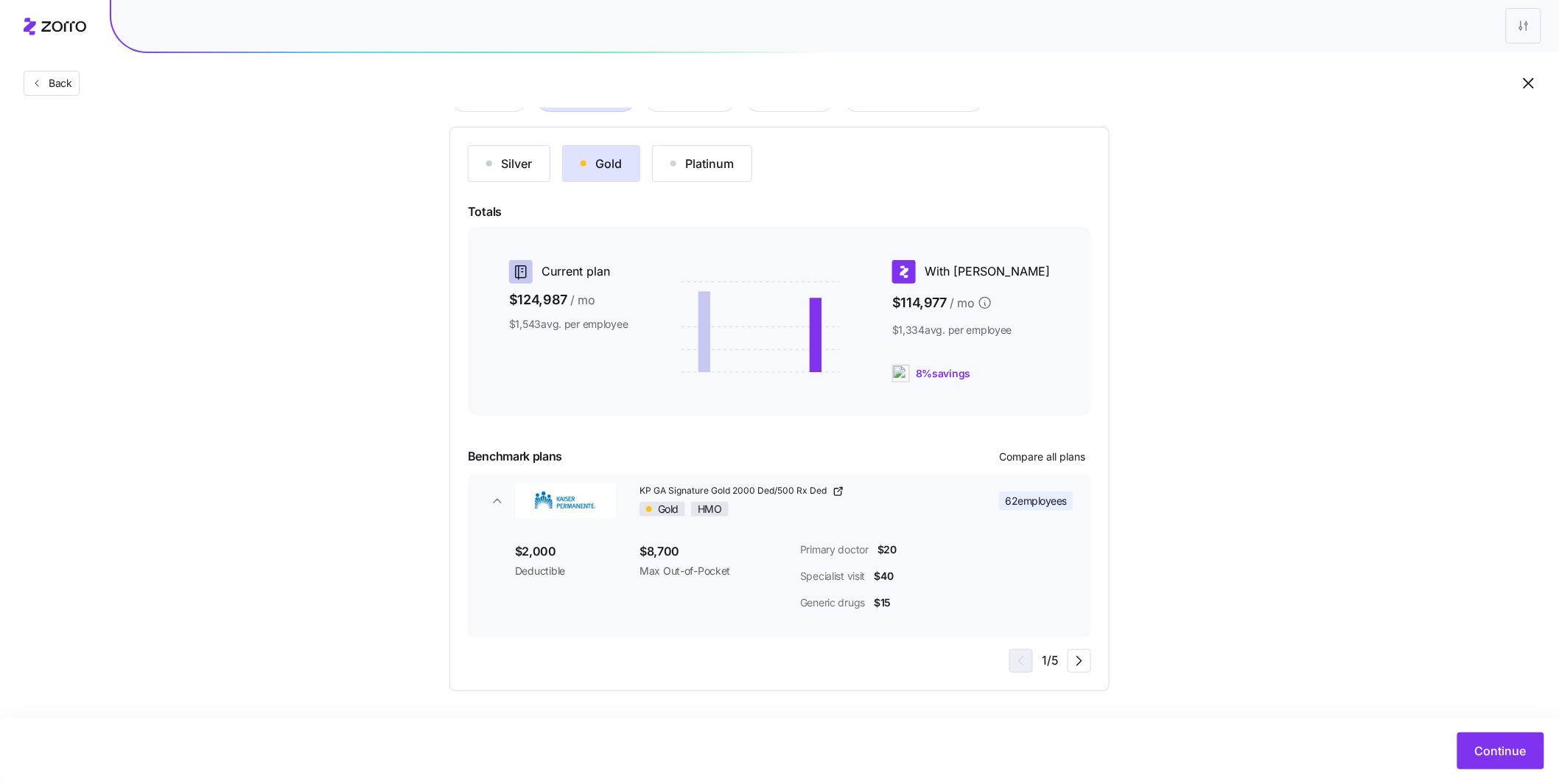
scroll to position [2, 0]
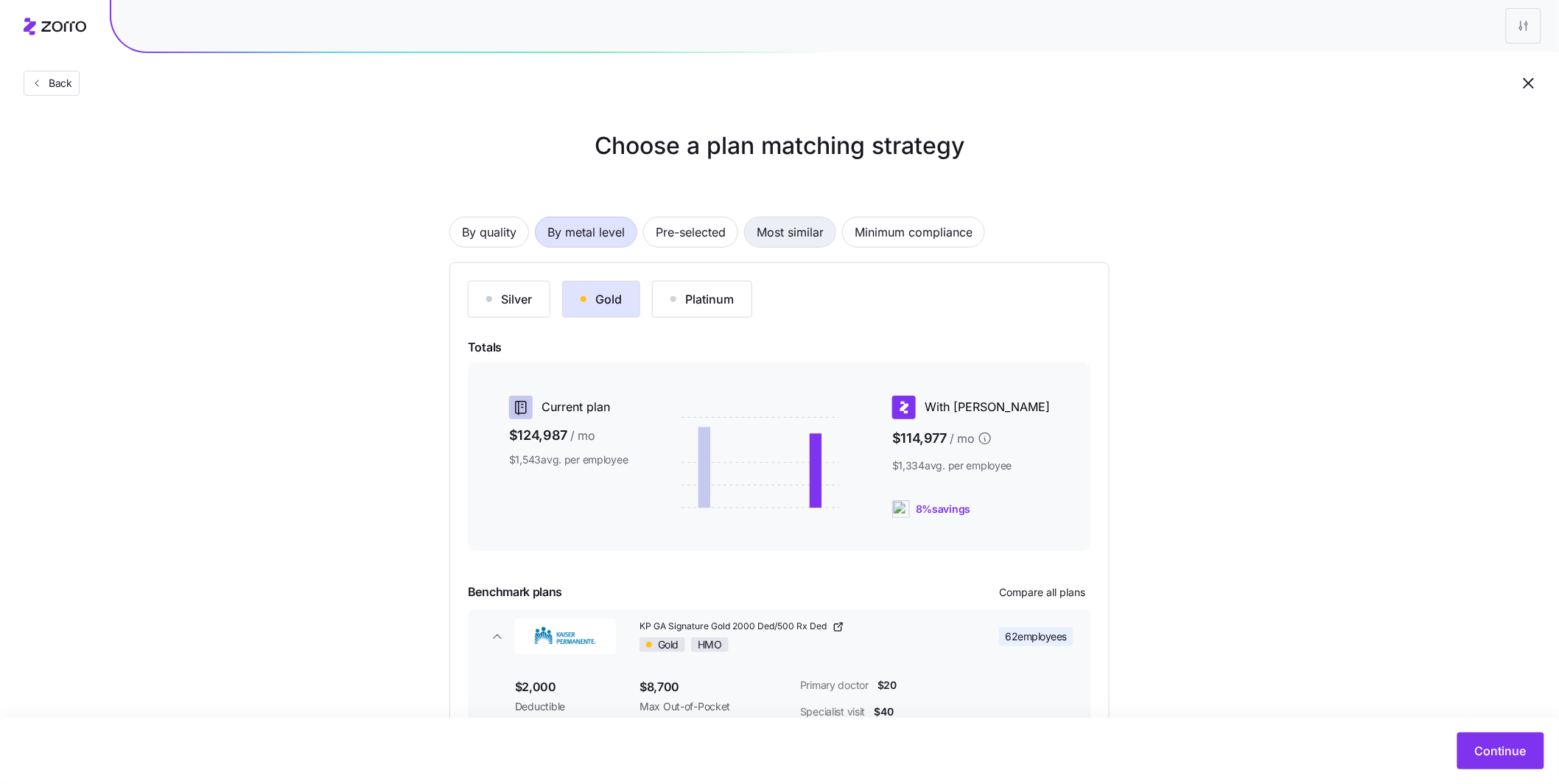
click at [799, 235] on span "Most similar" at bounding box center [790, 232] width 67 height 30
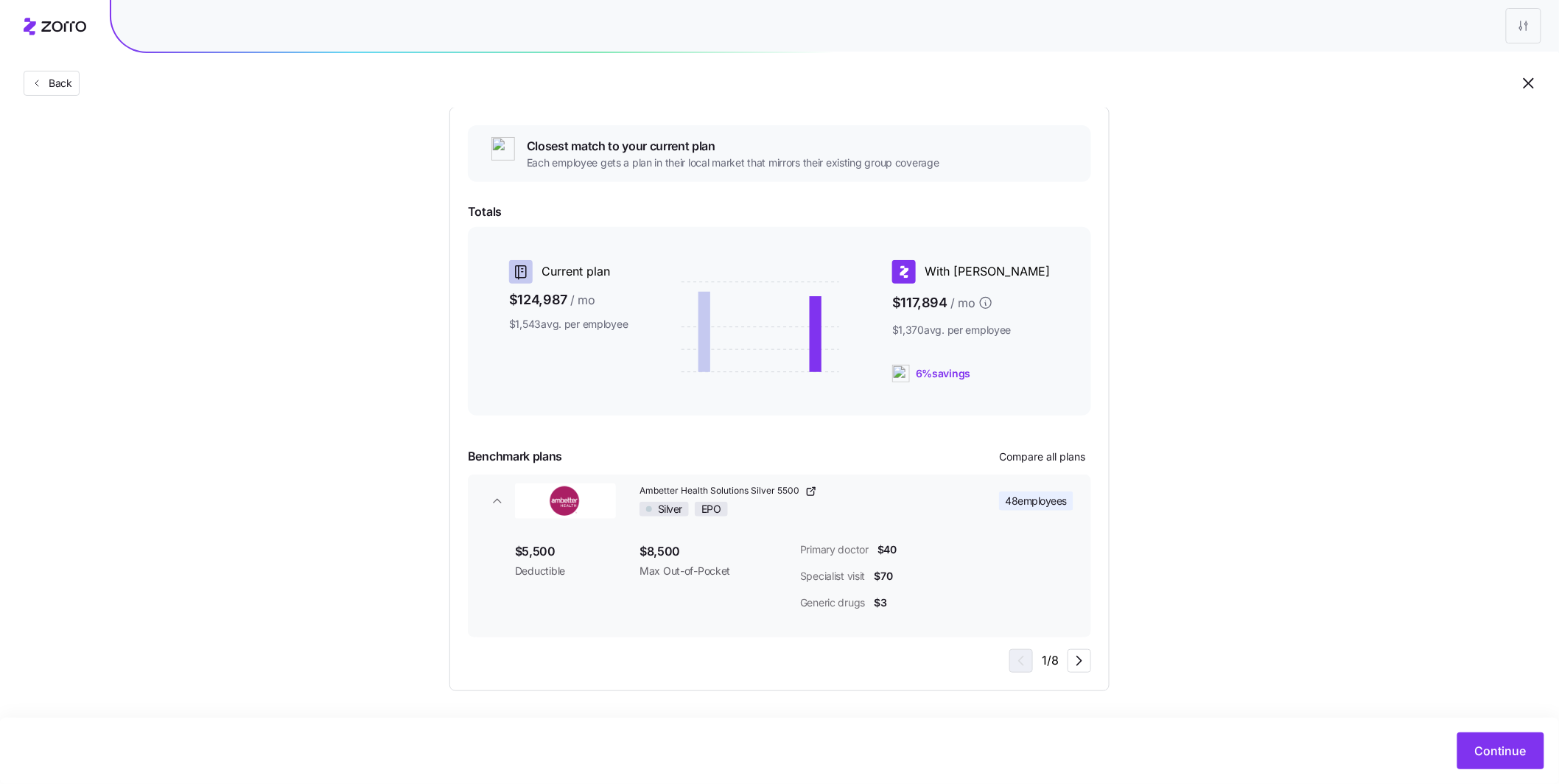
scroll to position [157, 0]
click at [1034, 457] on span "Compare all plans" at bounding box center [1042, 455] width 86 height 15
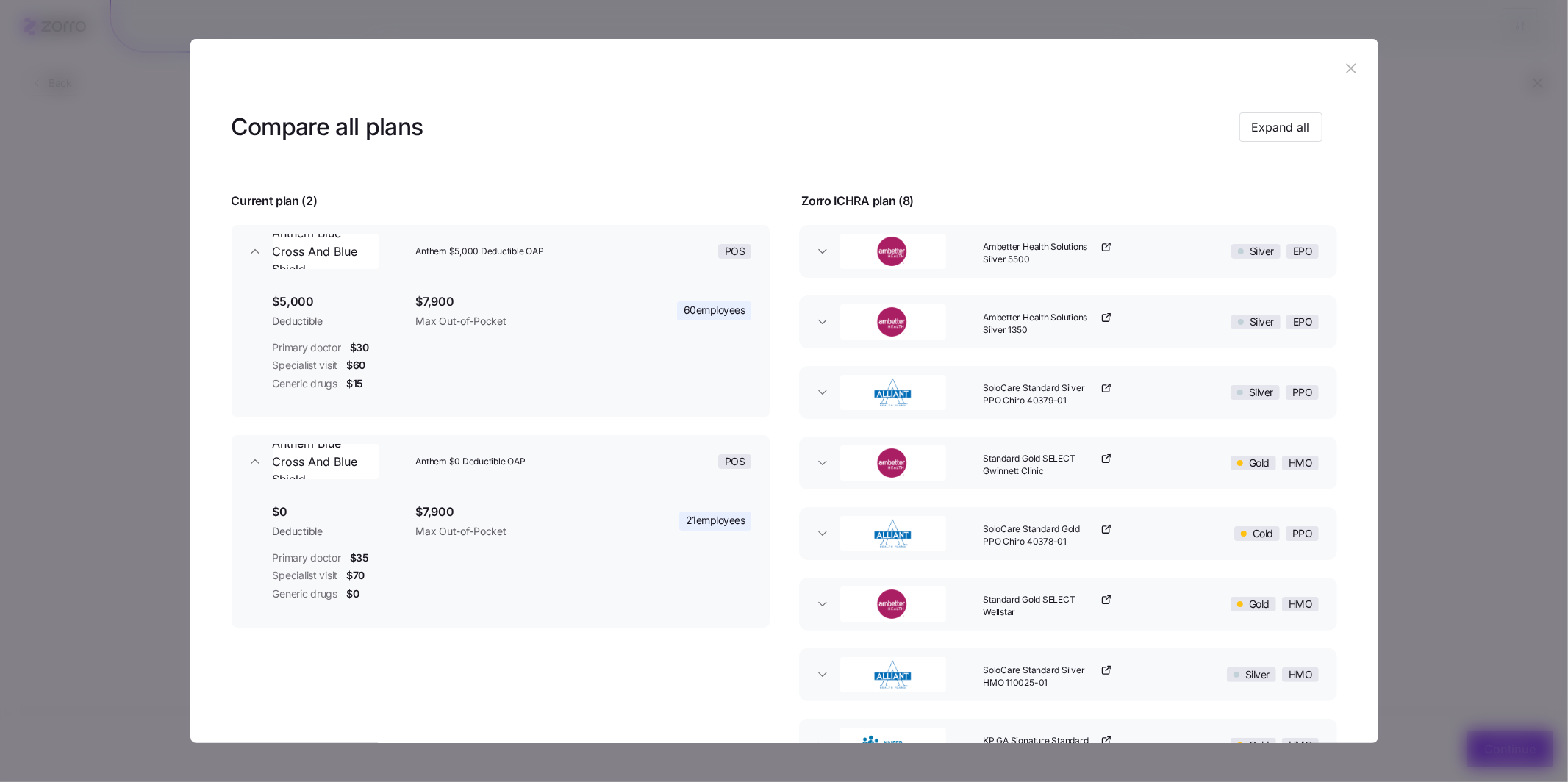
click at [1343, 72] on icon "button" at bounding box center [1351, 68] width 16 height 16
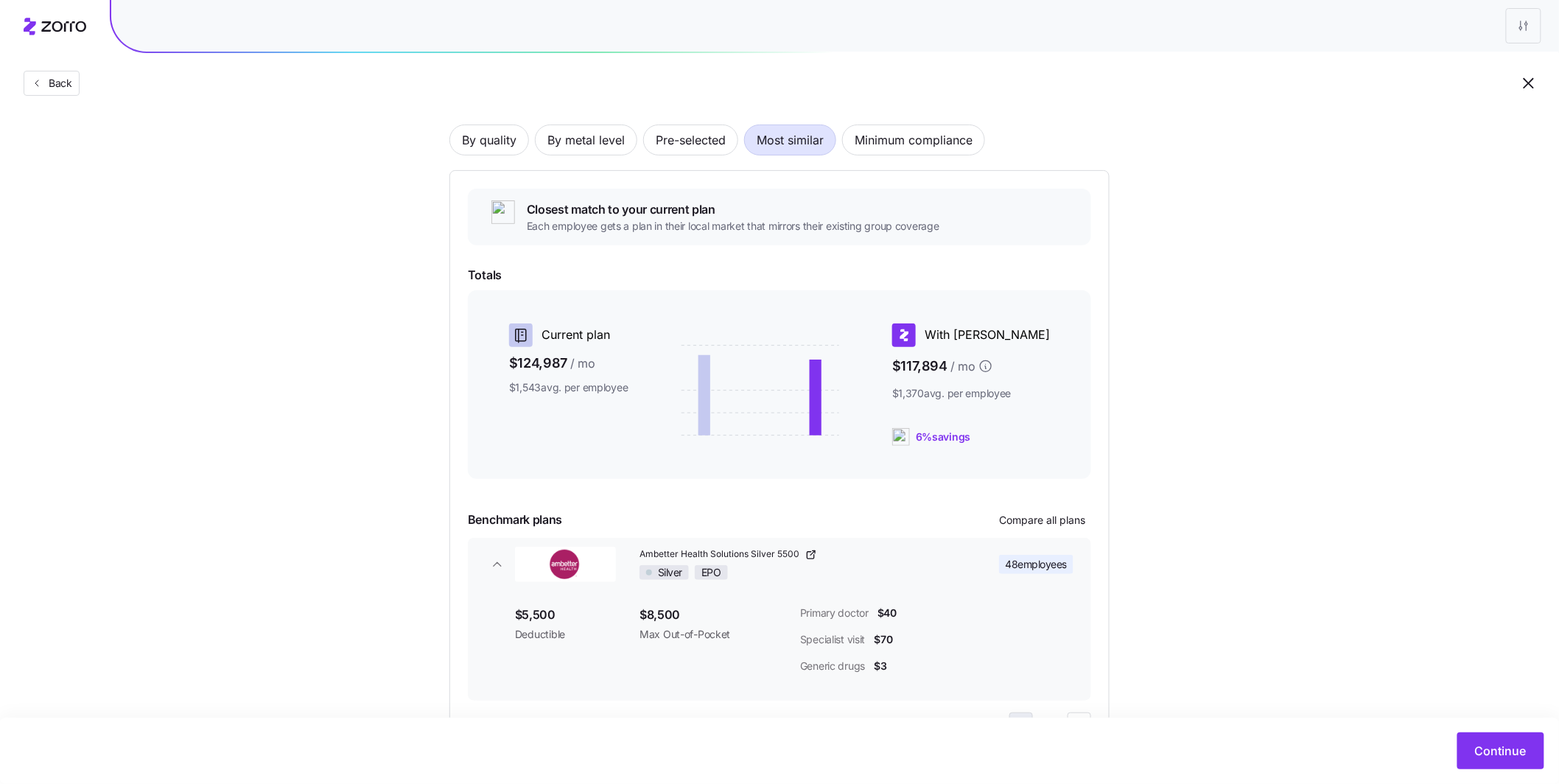
scroll to position [79, 0]
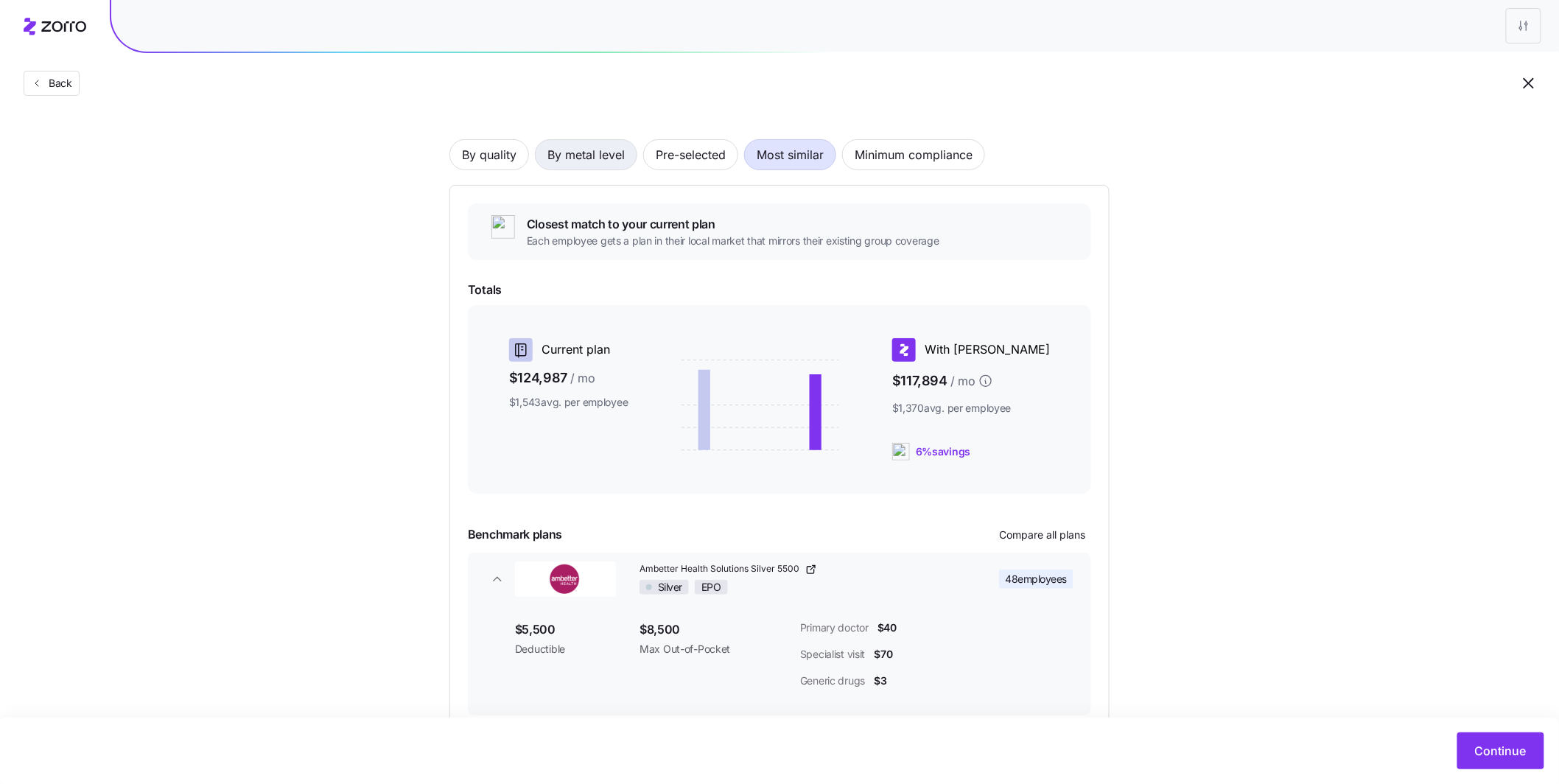
click at [584, 153] on span "By metal level" at bounding box center [585, 154] width 77 height 30
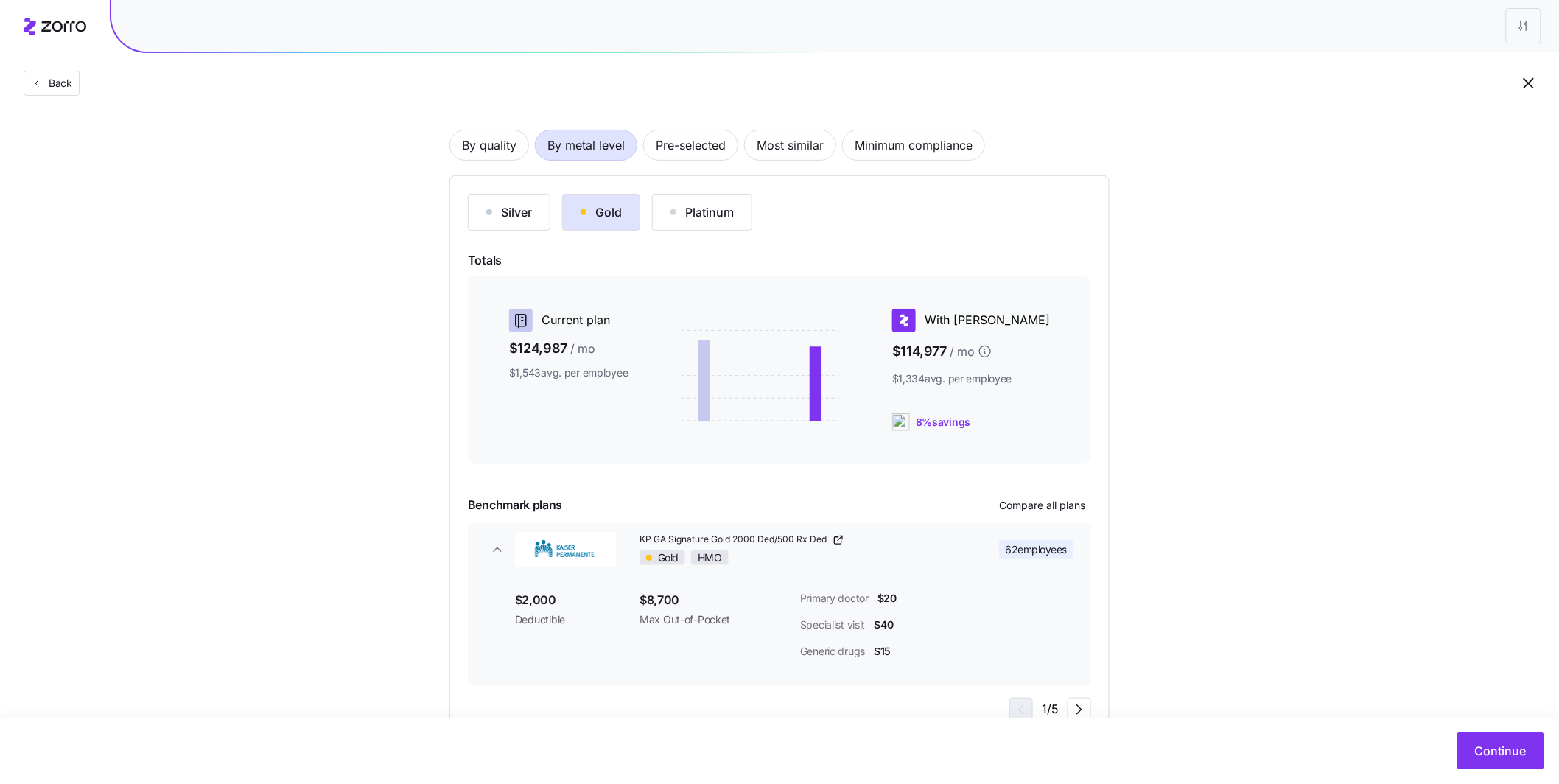
scroll to position [102, 0]
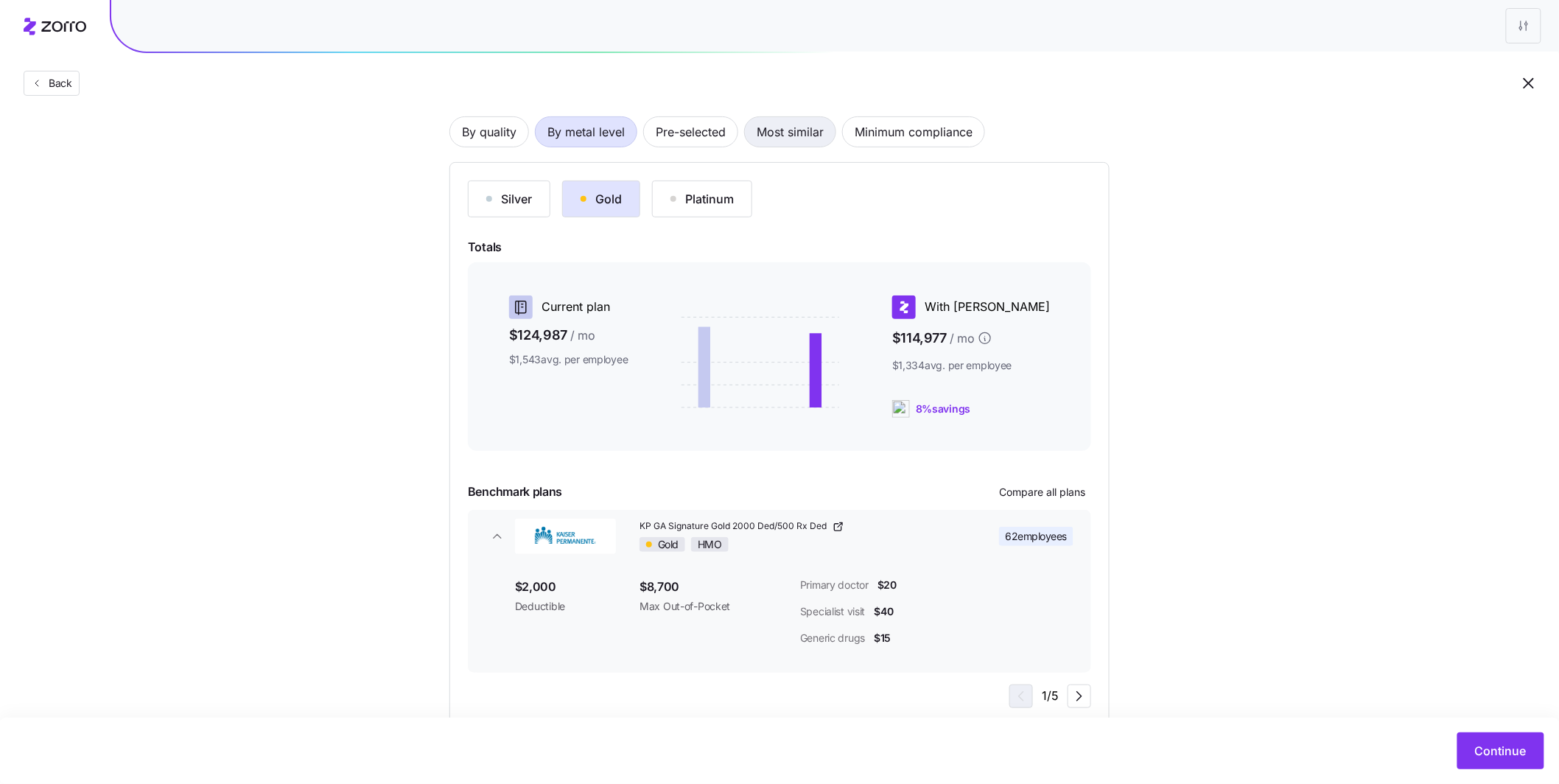
click at [780, 143] on span "Most similar" at bounding box center [790, 131] width 67 height 30
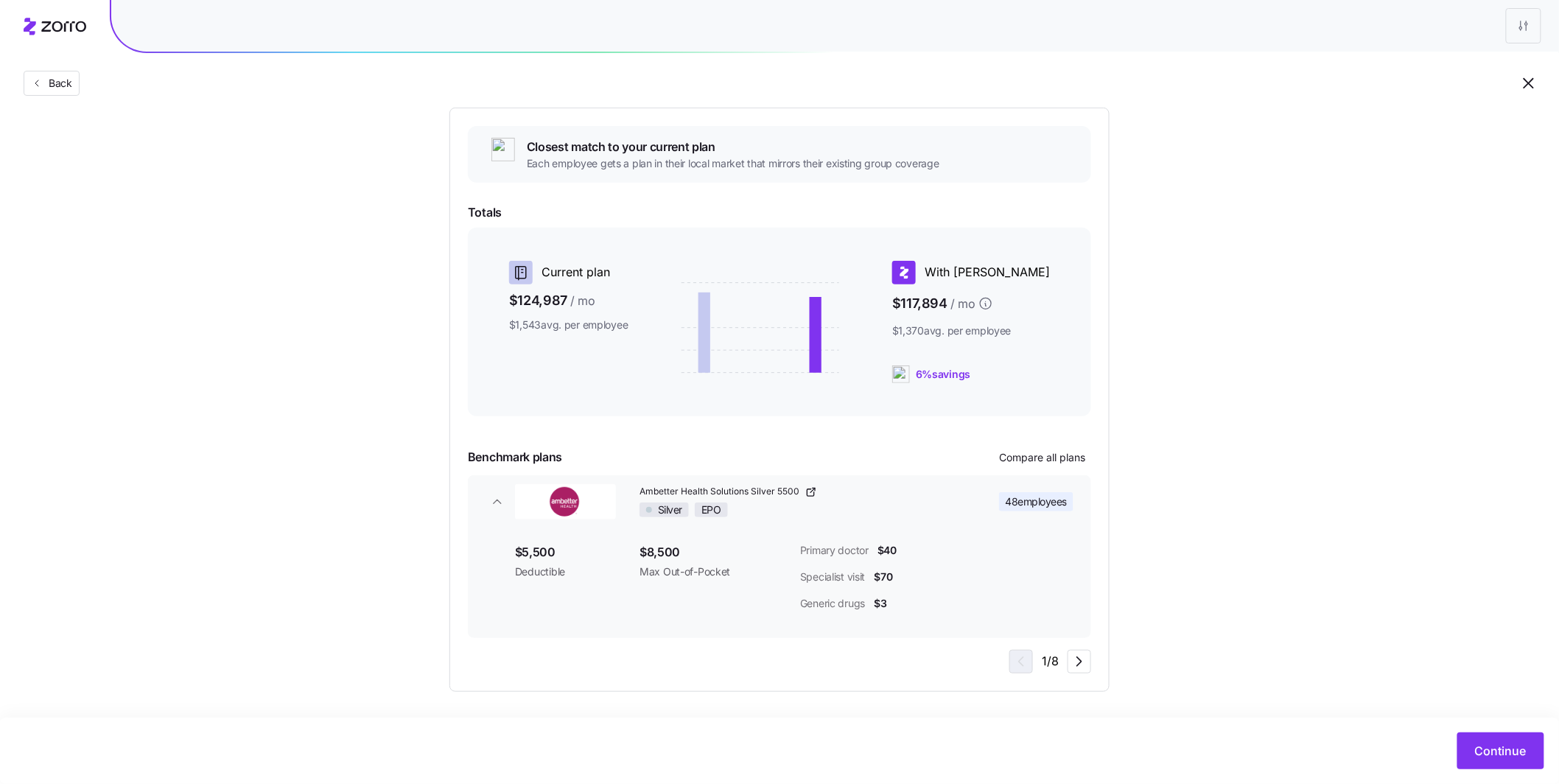
scroll to position [157, 0]
click at [1487, 744] on span "Continue" at bounding box center [1502, 750] width 52 height 18
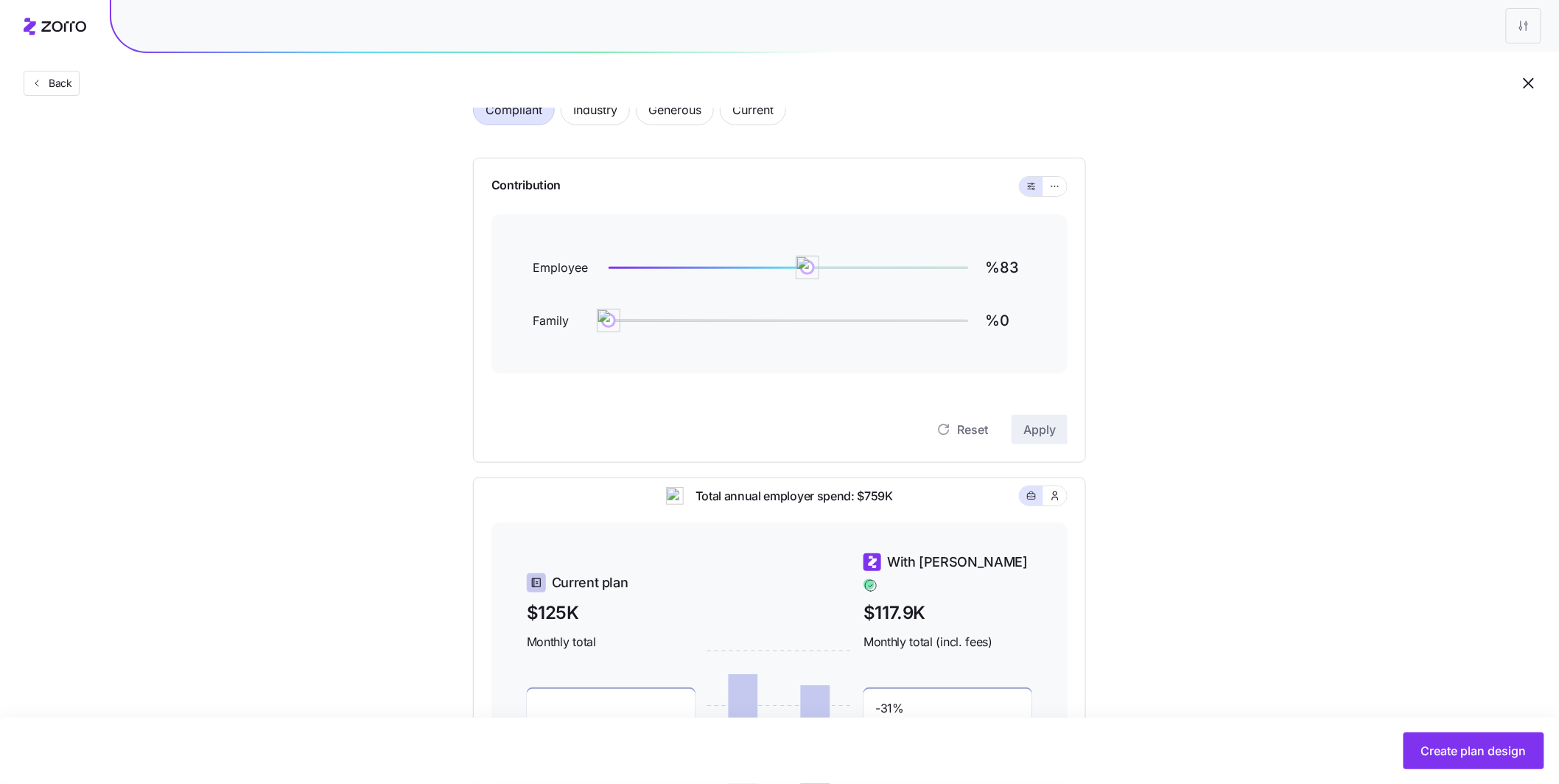
scroll to position [81, 0]
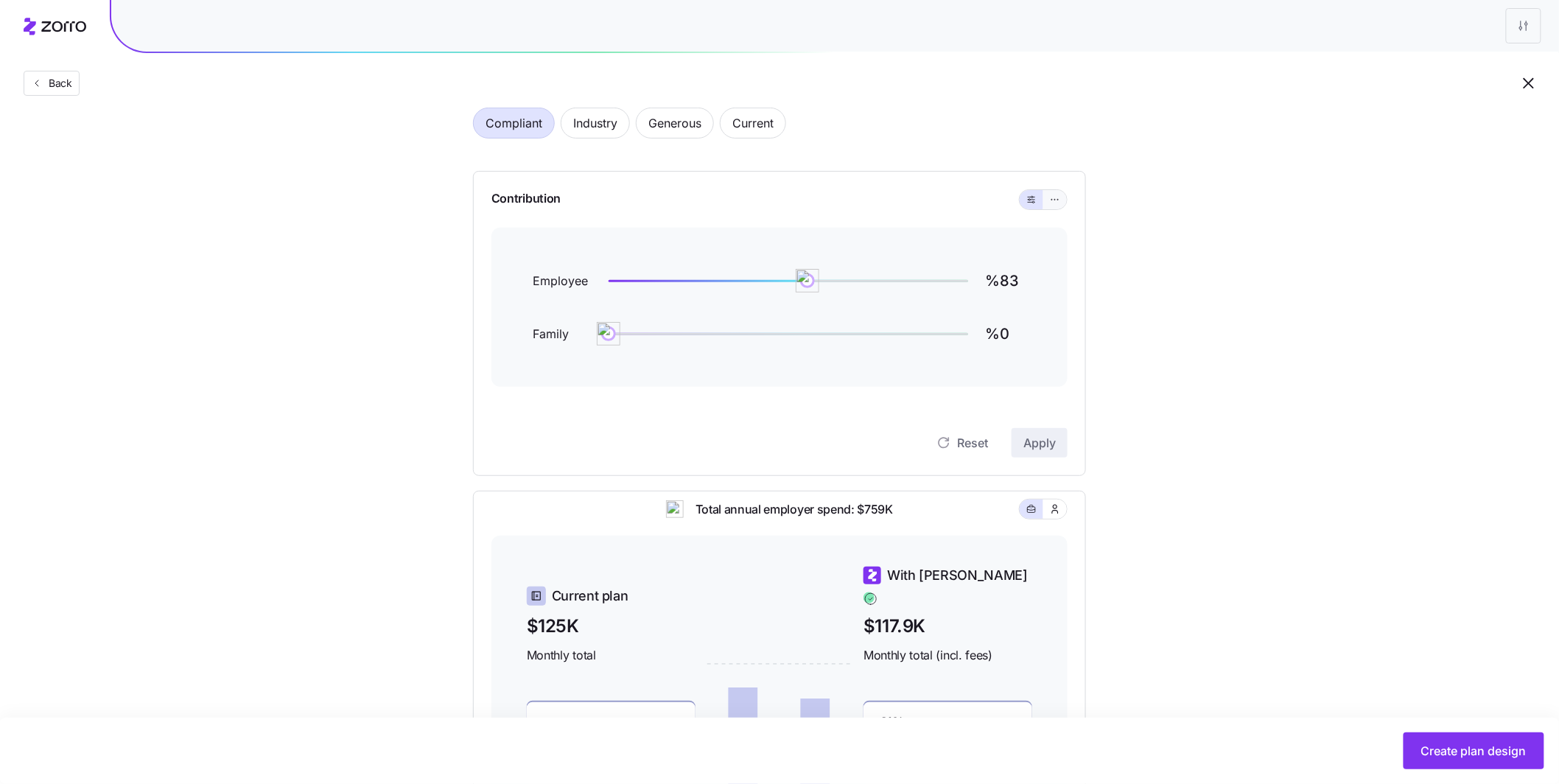
click at [1050, 197] on icon "button" at bounding box center [1055, 199] width 11 height 18
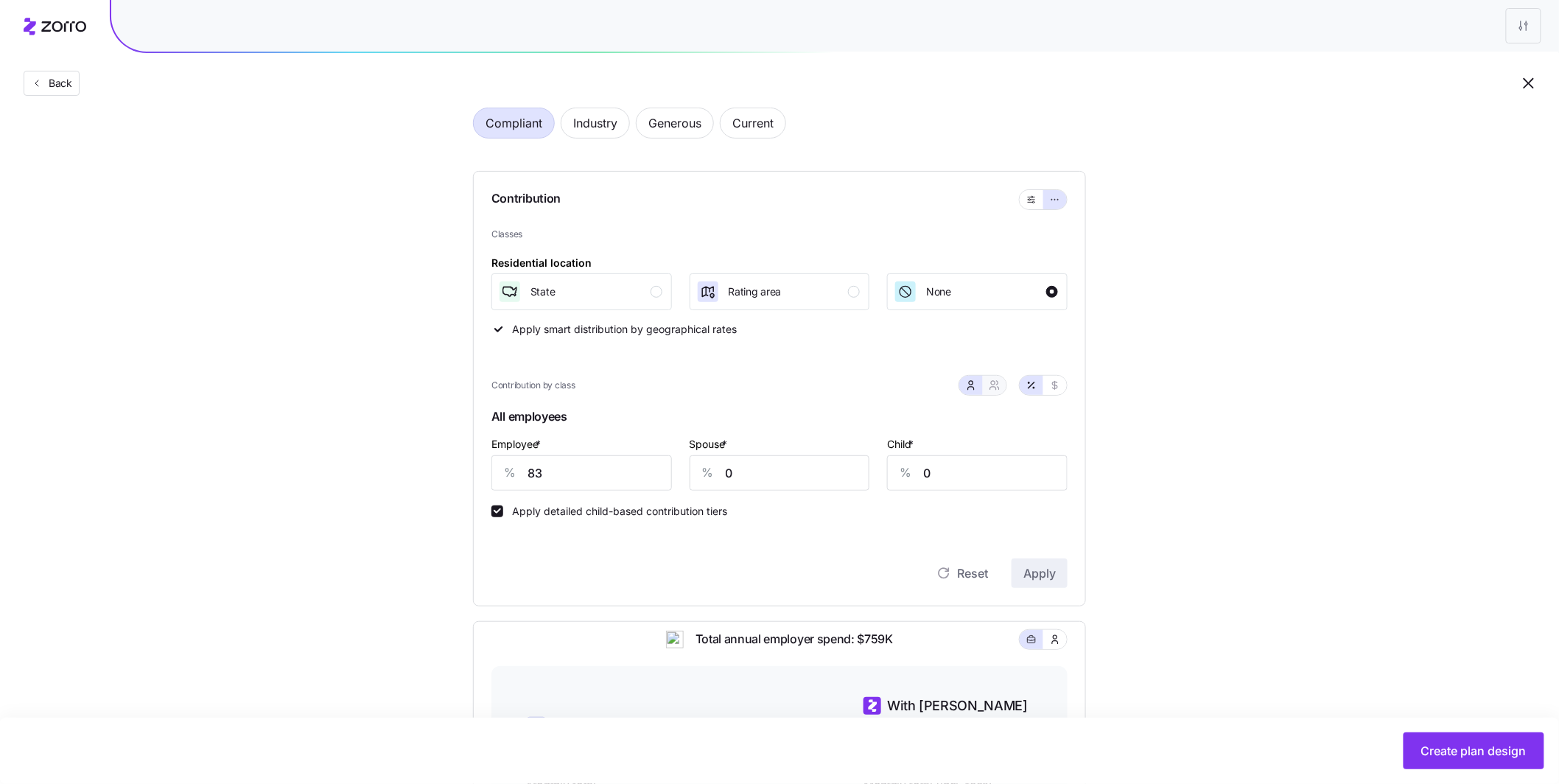
click at [999, 387] on icon "button" at bounding box center [994, 385] width 11 height 11
type input "41"
type input "49"
click at [481, 473] on div "Contribution Classes Residential location State Rating area None Apply smart di…" at bounding box center [780, 389] width 613 height 436
type input "7"
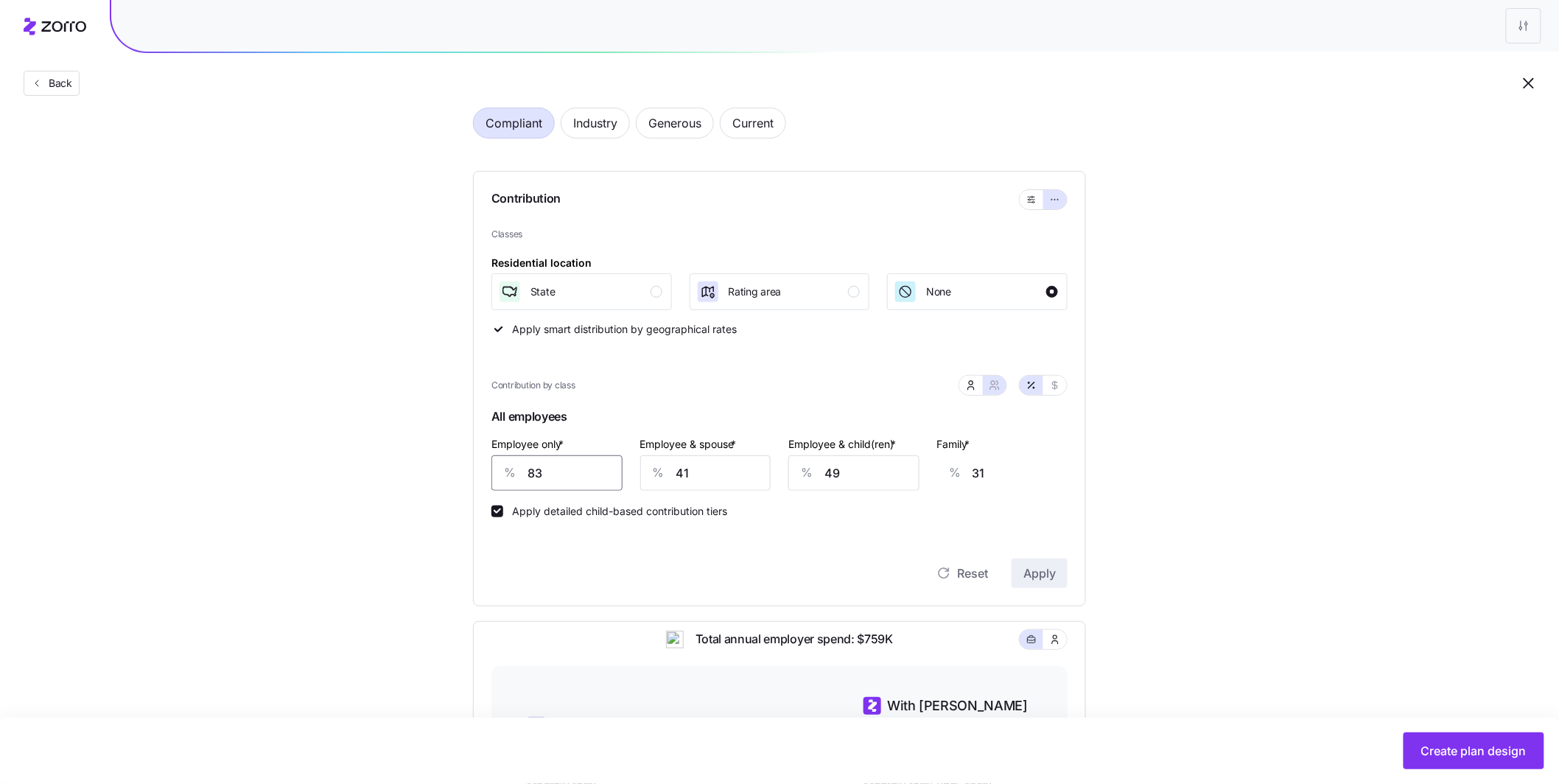
type input "59"
type input "70"
type input "35"
type input "70"
drag, startPoint x: 650, startPoint y: 468, endPoint x: 637, endPoint y: 468, distance: 13.0
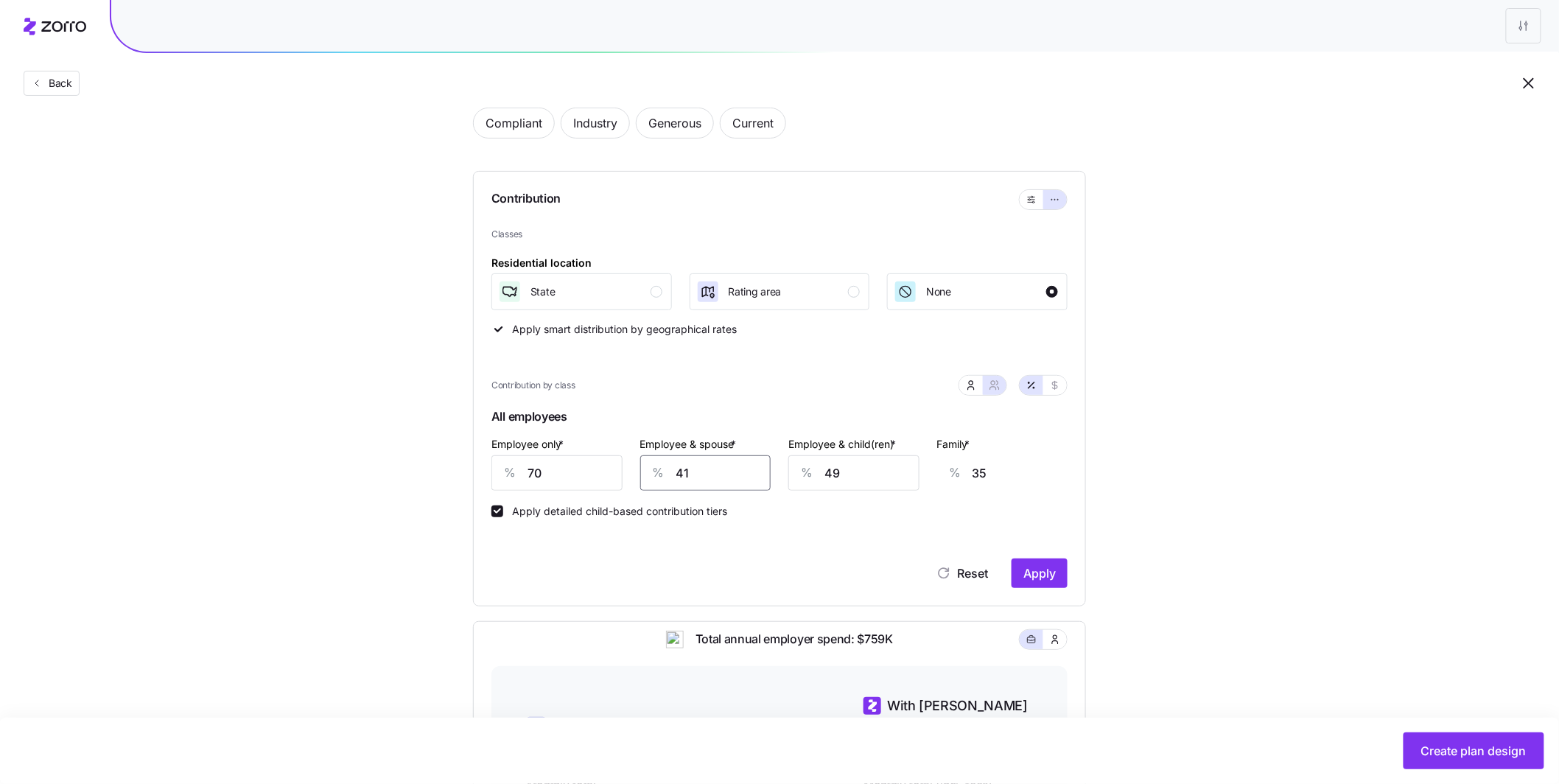
click at [639, 468] on div "Employee & spouse * % 41" at bounding box center [705, 462] width 149 height 73
type input "4"
type input "8"
type input "40"
type input "34"
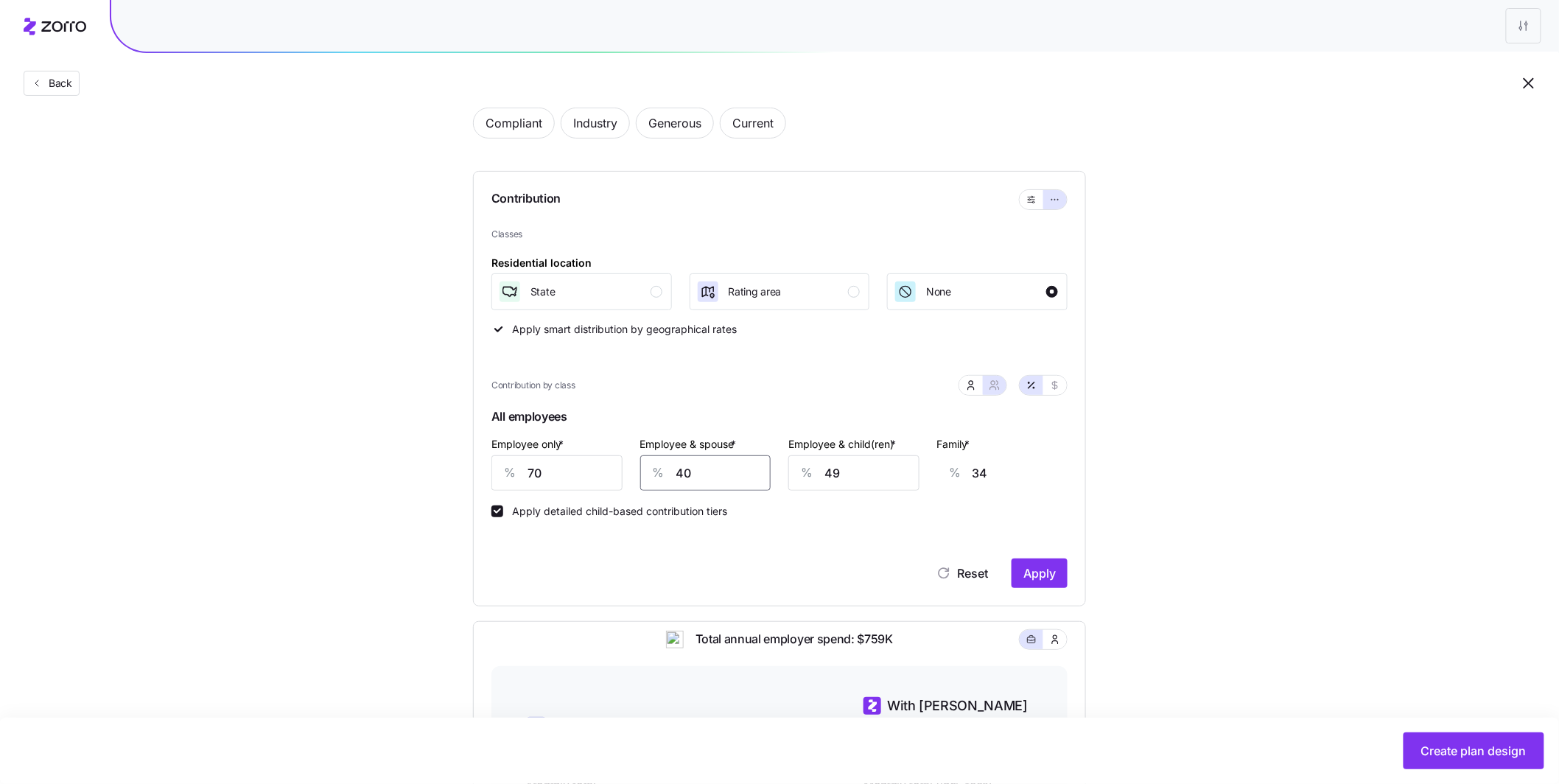
type input "40"
click at [767, 453] on div "Employee only * % 70 Employee & spouse * % 40 Employee & child(ren) * % 49 Fami…" at bounding box center [780, 462] width 594 height 73
type input "4"
type input "6"
type input "40"
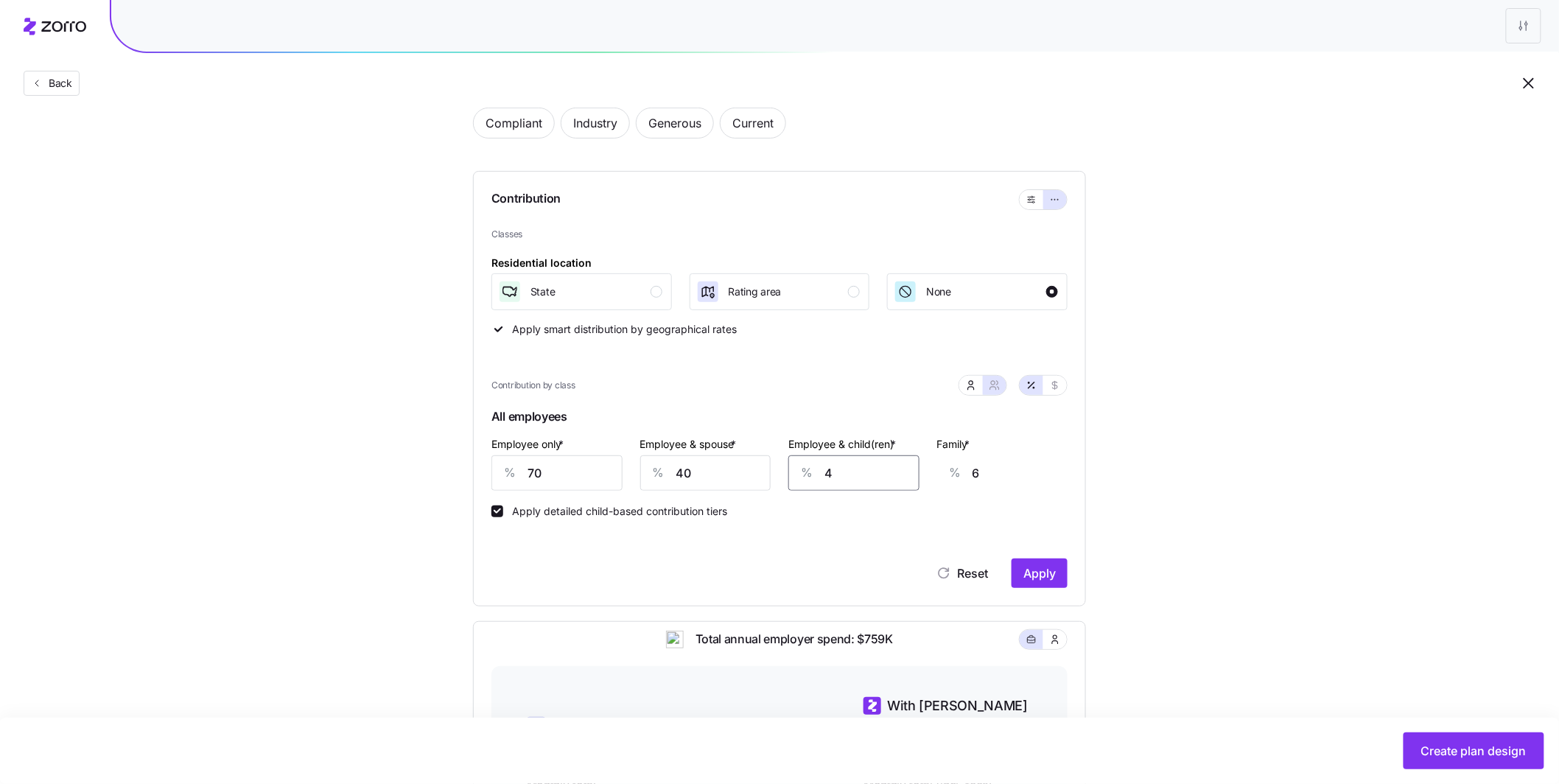
type input "29"
click at [1044, 571] on span "Apply" at bounding box center [1039, 573] width 32 height 18
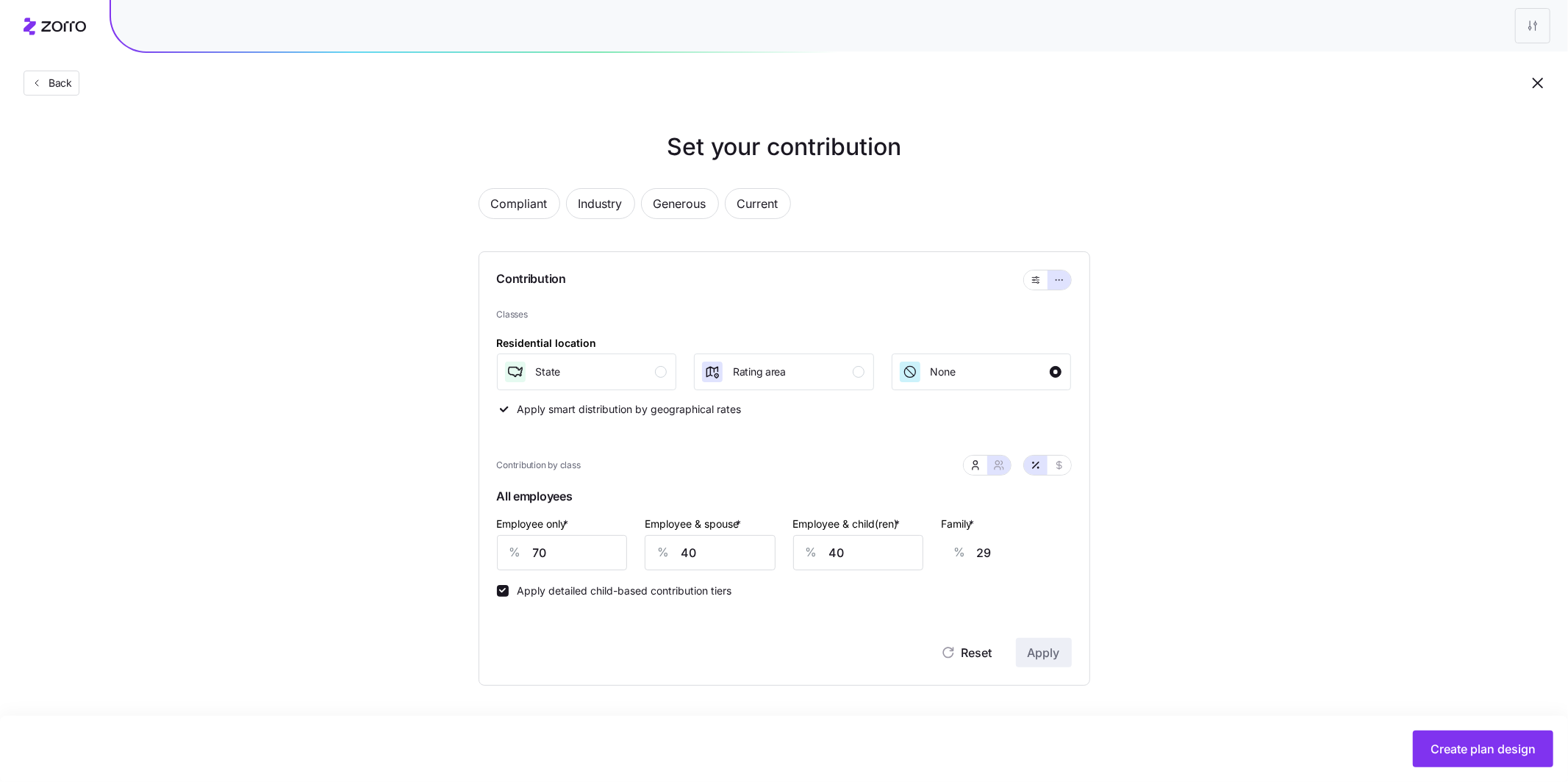
type input "41"
type input "30"
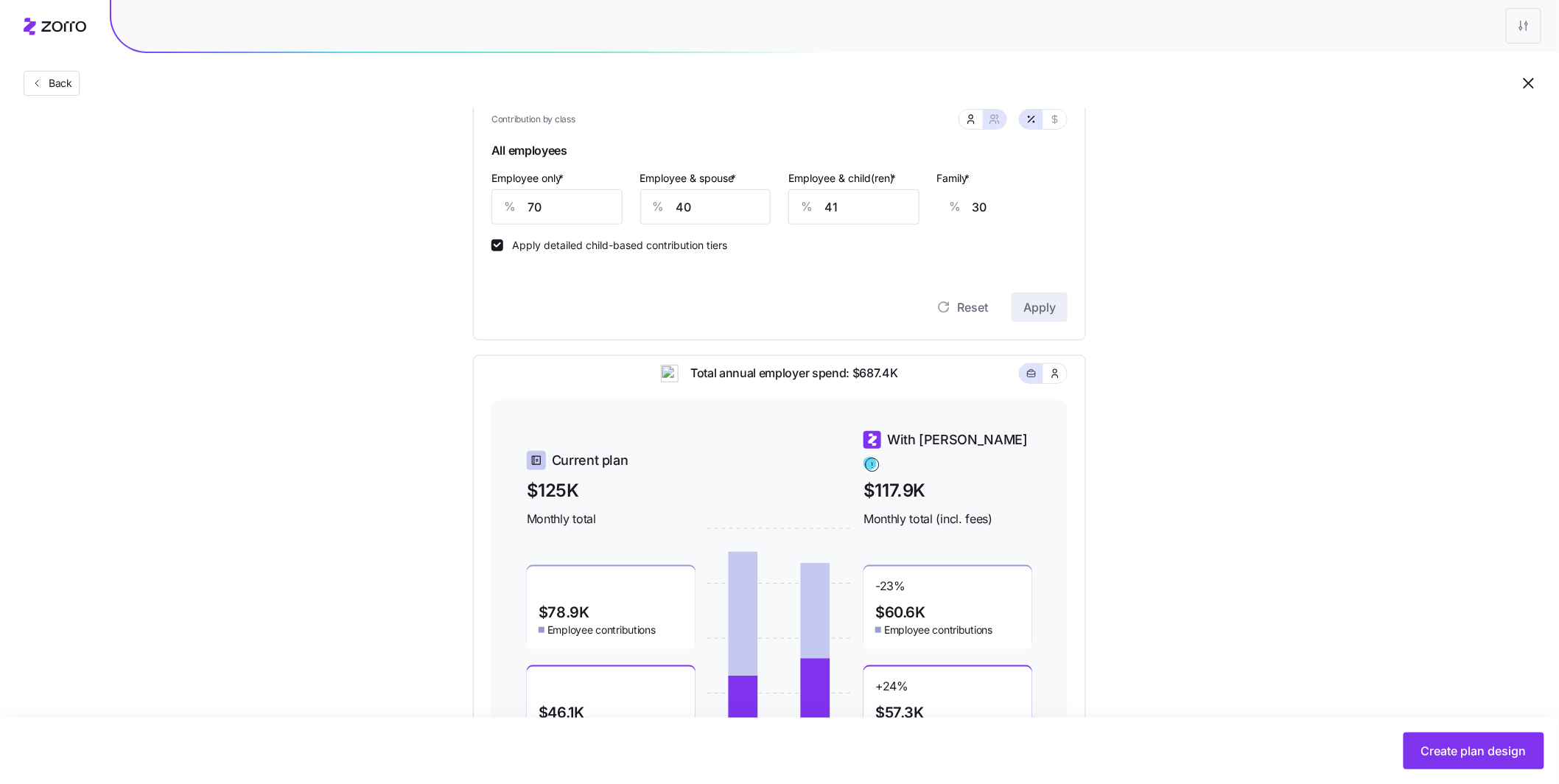
scroll to position [261, 0]
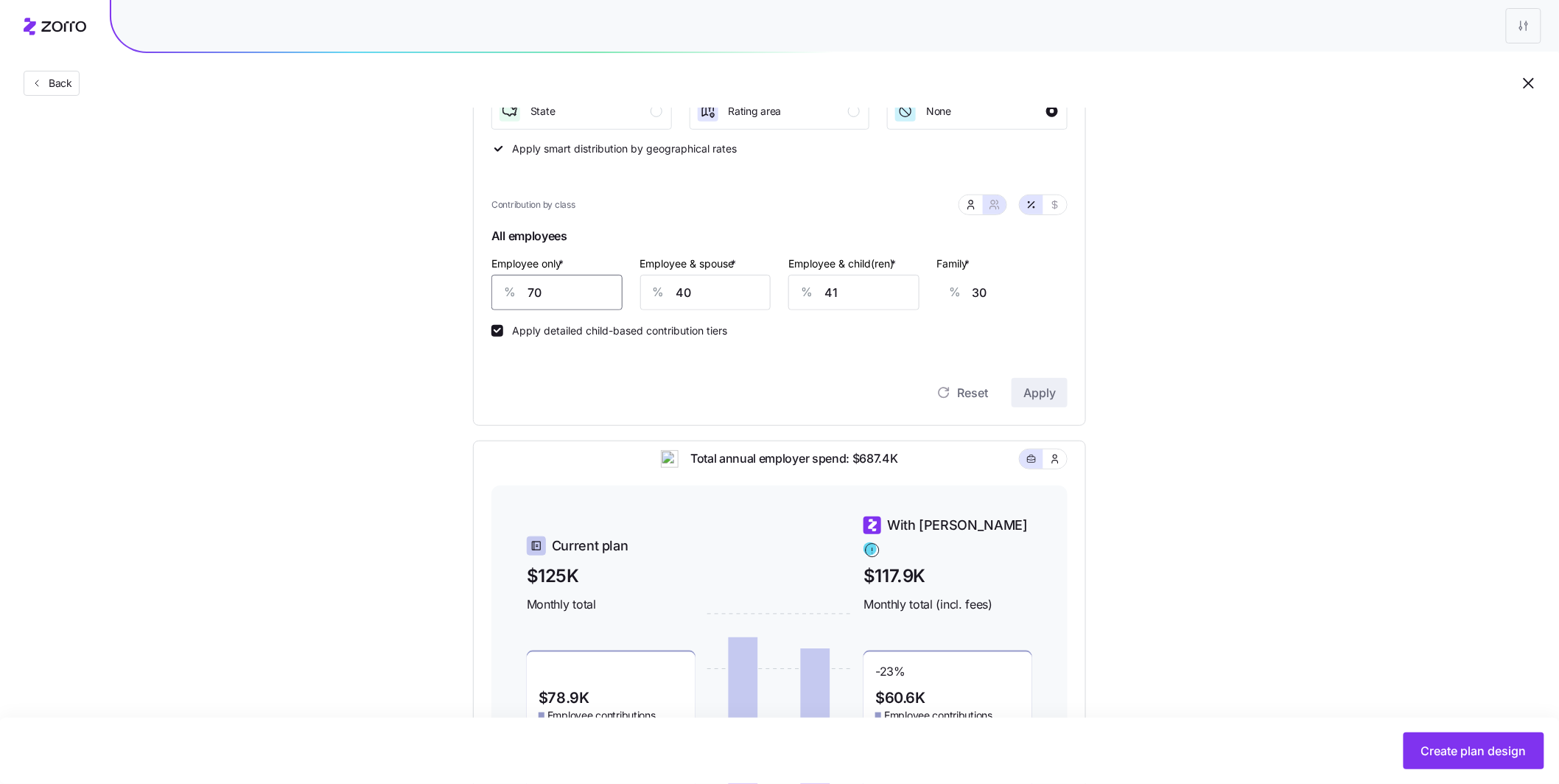
drag, startPoint x: 568, startPoint y: 294, endPoint x: 472, endPoint y: 279, distance: 97.2
click at [473, 279] on div "Contribution Classes Residential location State Rating area None Apply smart di…" at bounding box center [780, 208] width 613 height 436
type input "6"
type input "53"
type input "60"
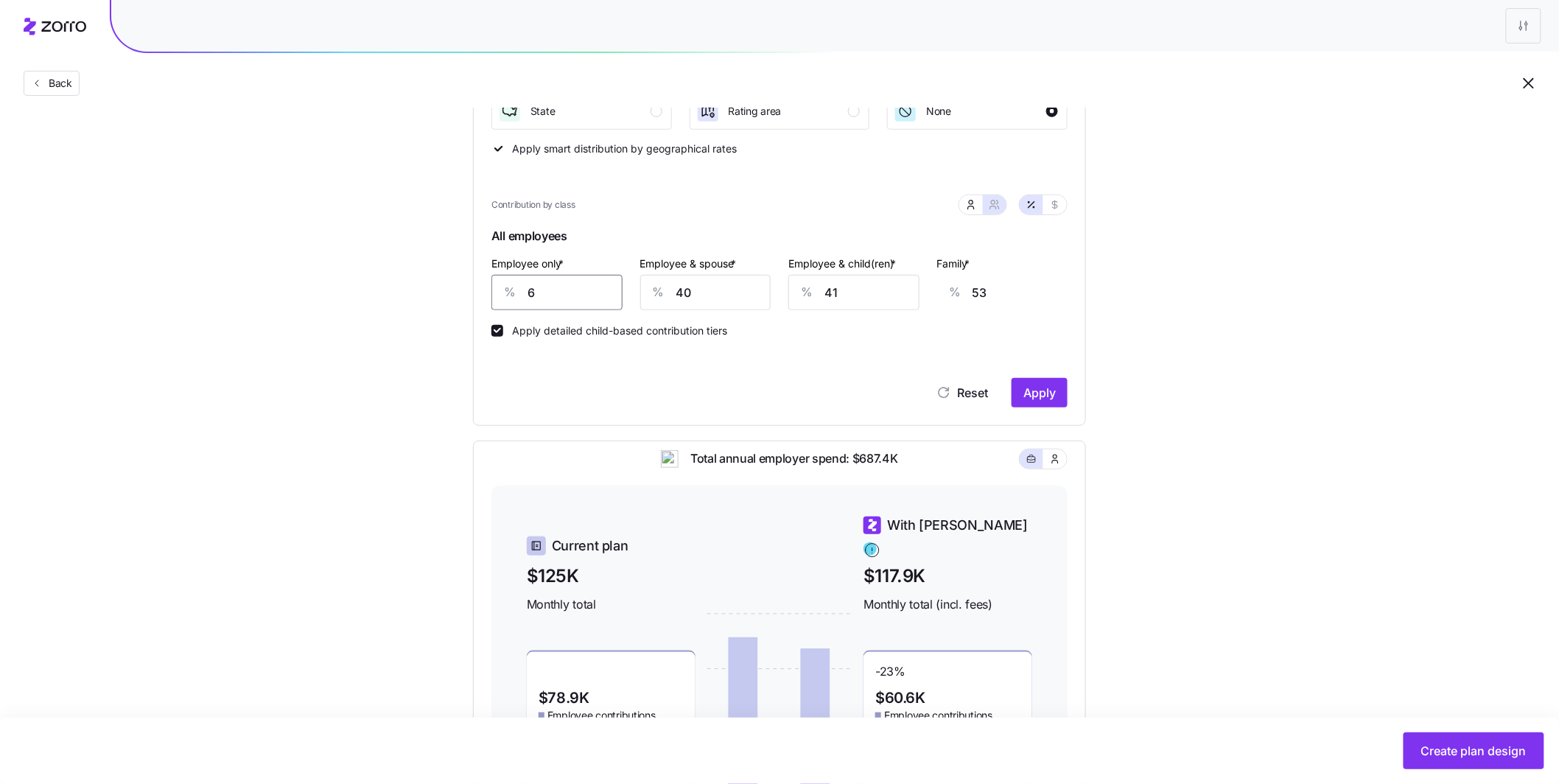
type input "33"
type input "60"
drag, startPoint x: 1048, startPoint y: 393, endPoint x: 1011, endPoint y: 385, distance: 37.9
click at [1048, 393] on span "Apply" at bounding box center [1039, 392] width 32 height 18
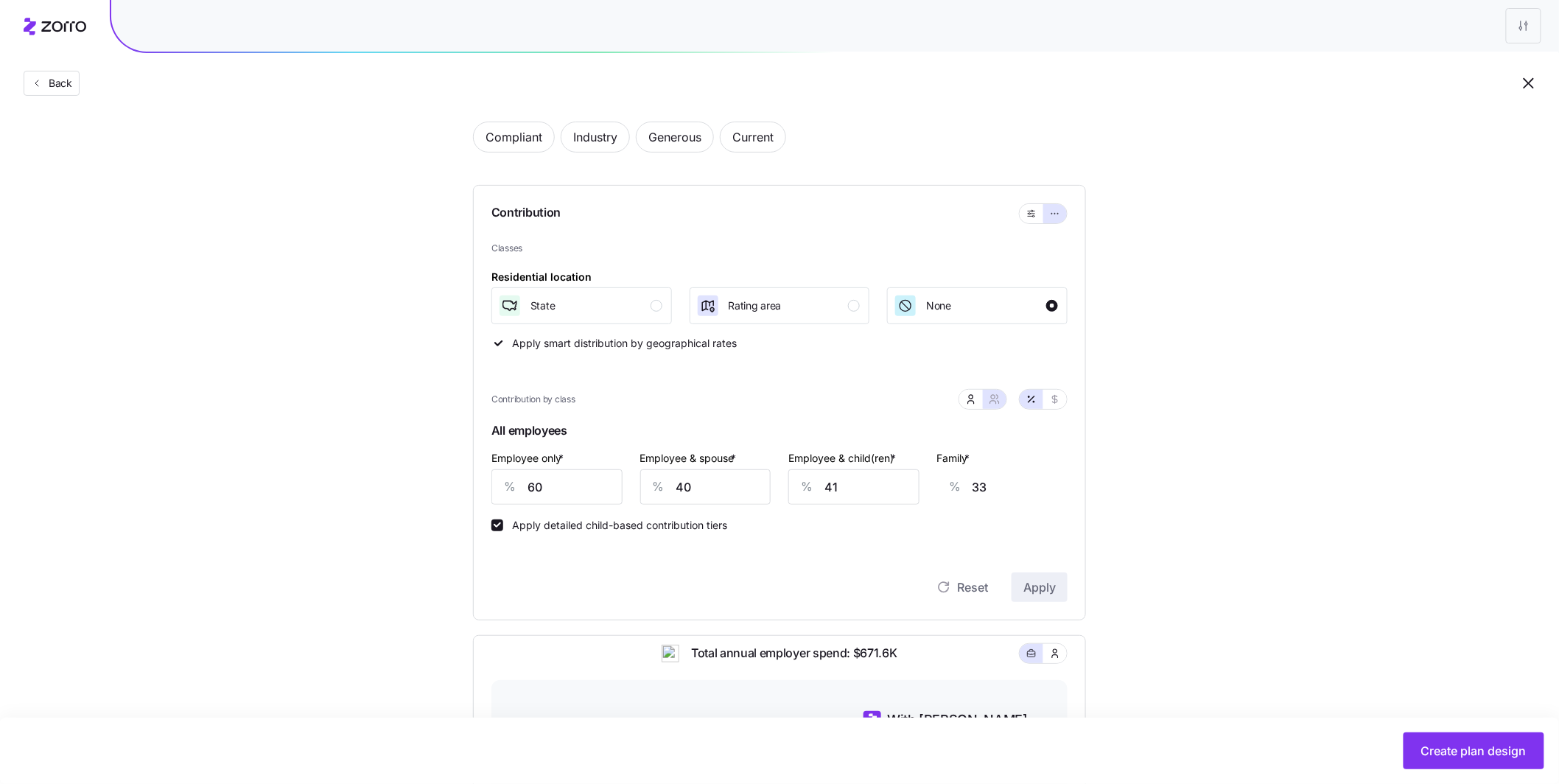
scroll to position [0, 0]
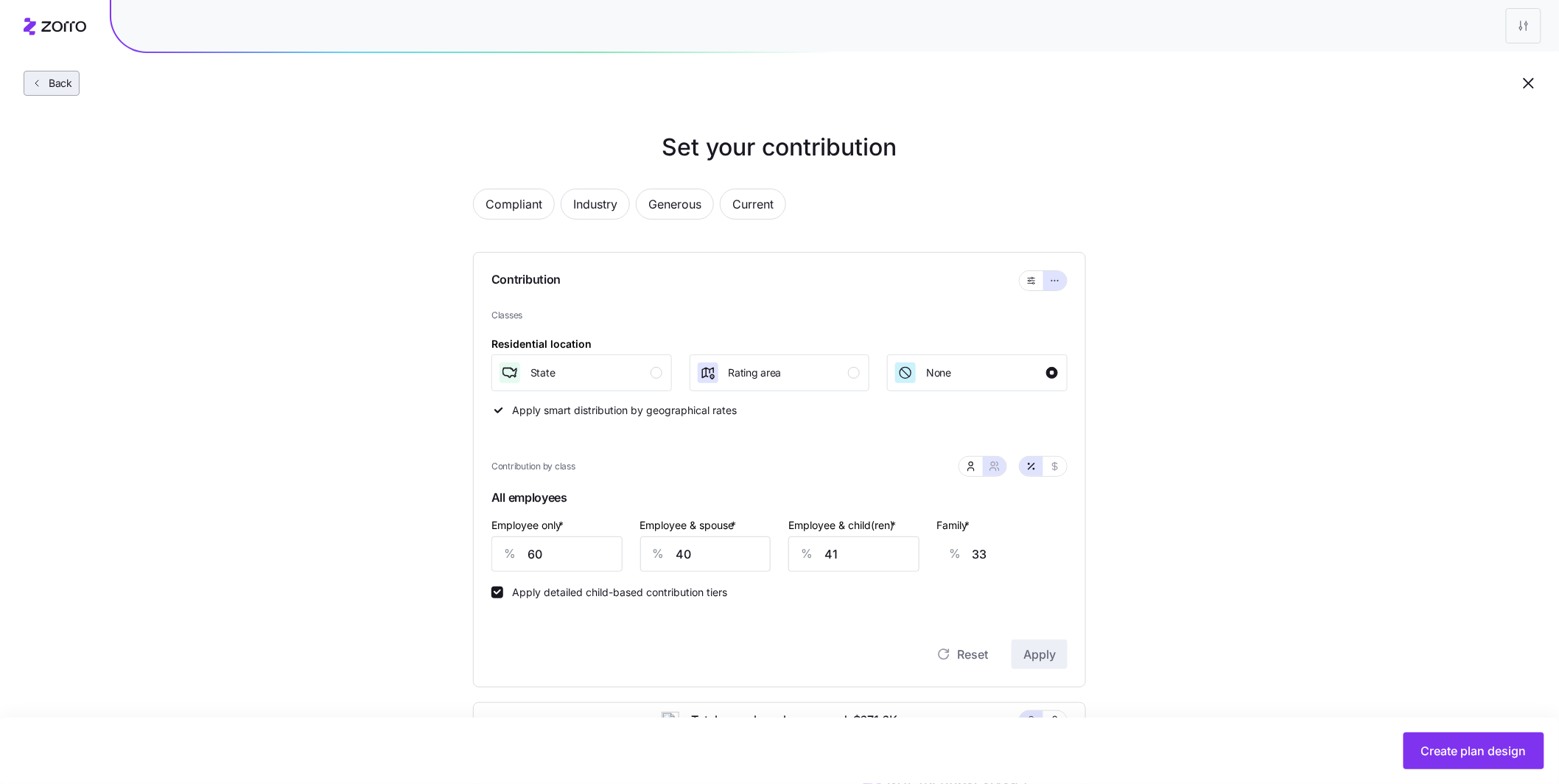
click at [64, 92] on button "Back" at bounding box center [51, 83] width 56 height 25
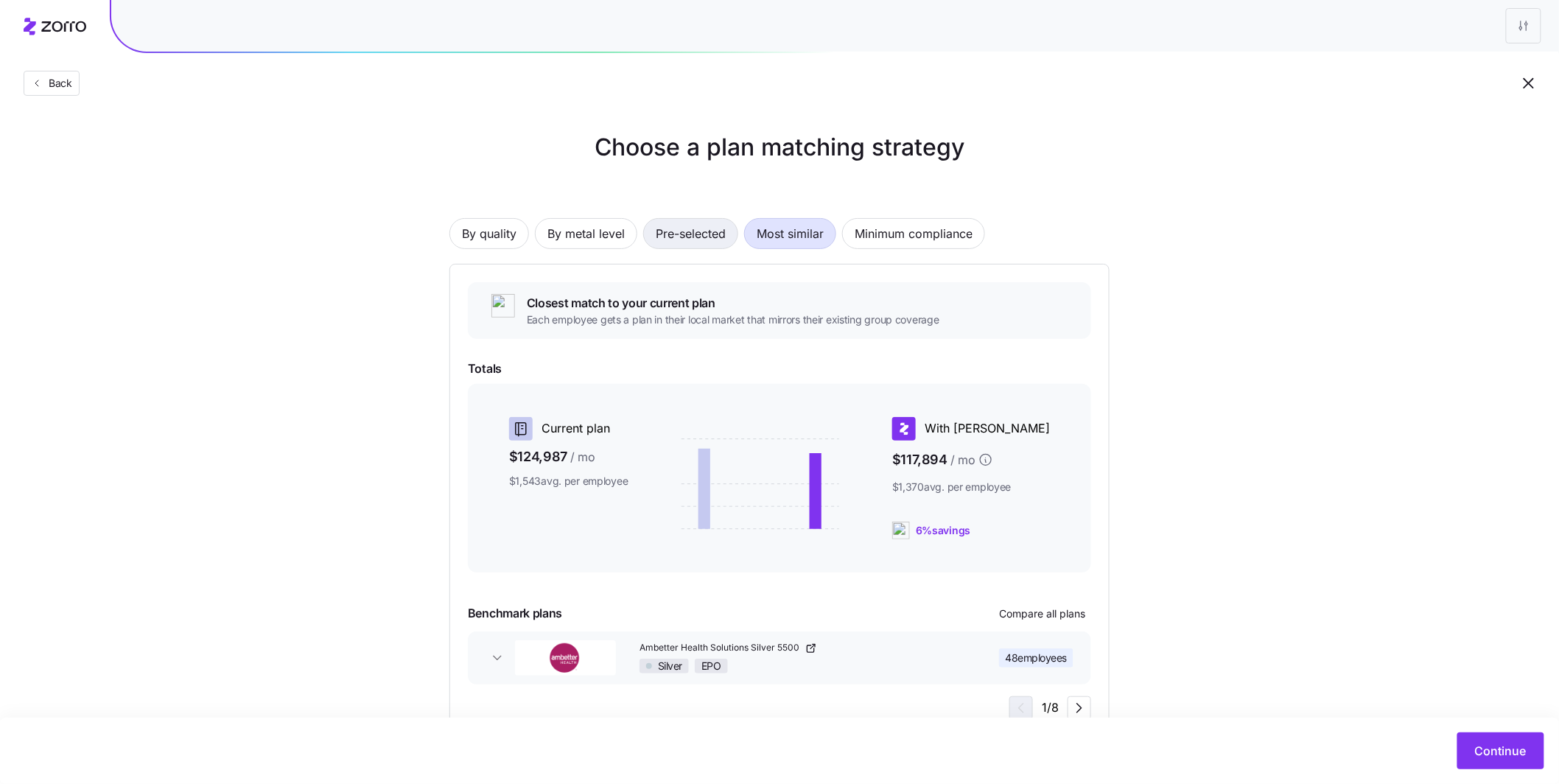
click at [712, 241] on span "Pre-selected" at bounding box center [691, 233] width 70 height 30
click at [594, 235] on span "By metal level" at bounding box center [585, 233] width 77 height 30
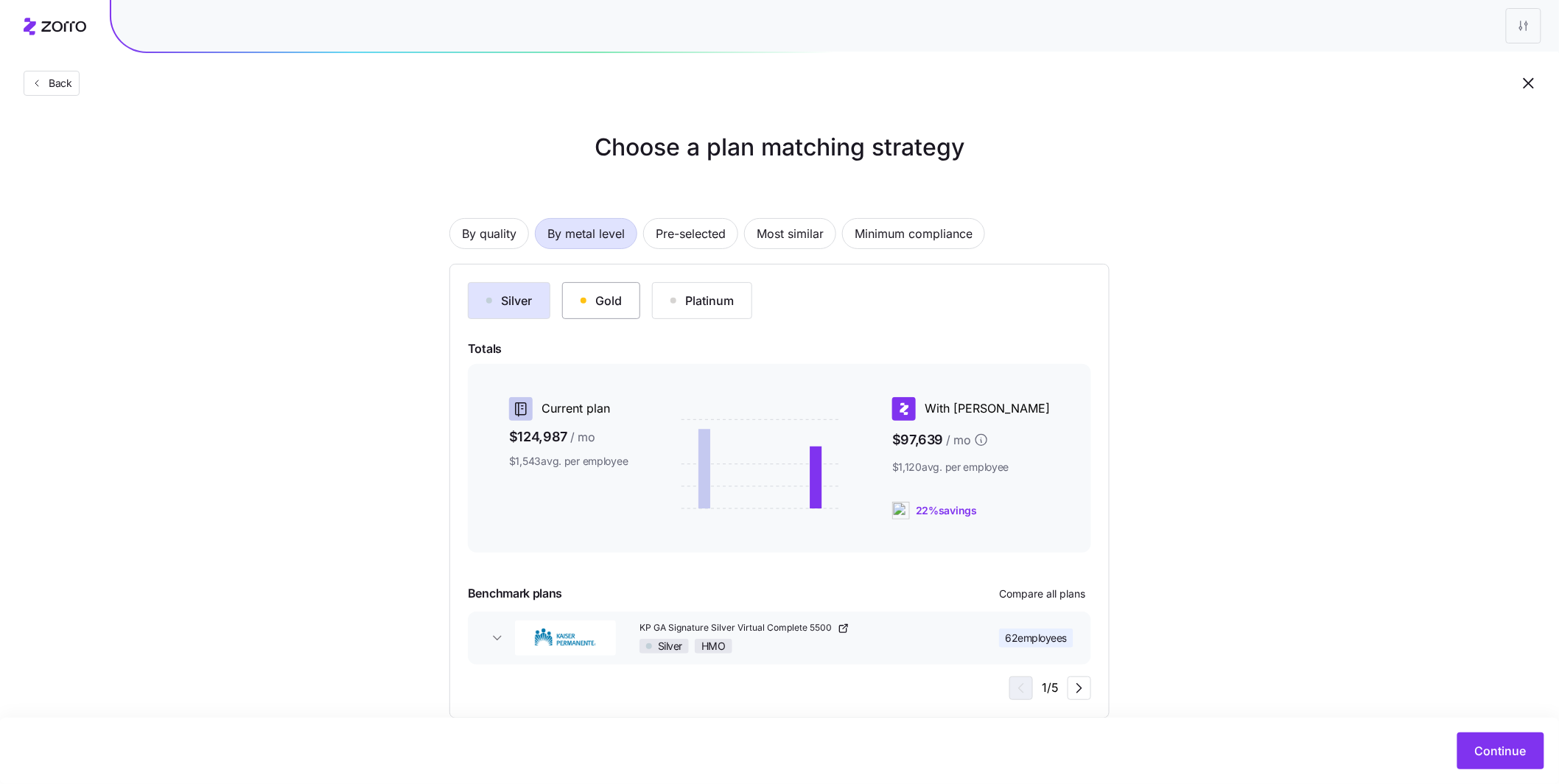
click at [592, 297] on div "Gold" at bounding box center [601, 300] width 41 height 18
click at [530, 300] on div "Silver" at bounding box center [509, 300] width 46 height 18
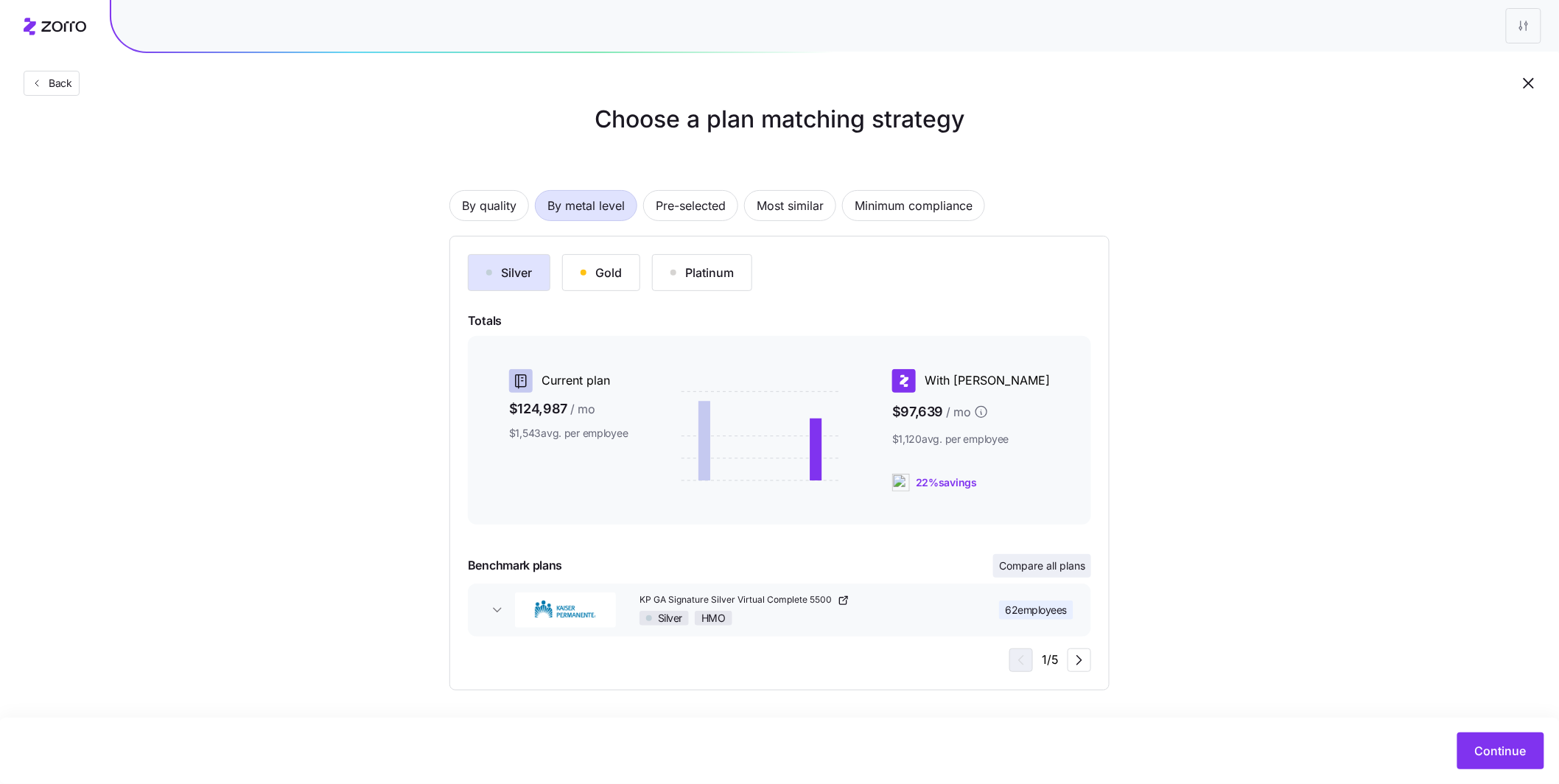
click at [1039, 567] on span "Compare all plans" at bounding box center [1042, 565] width 86 height 15
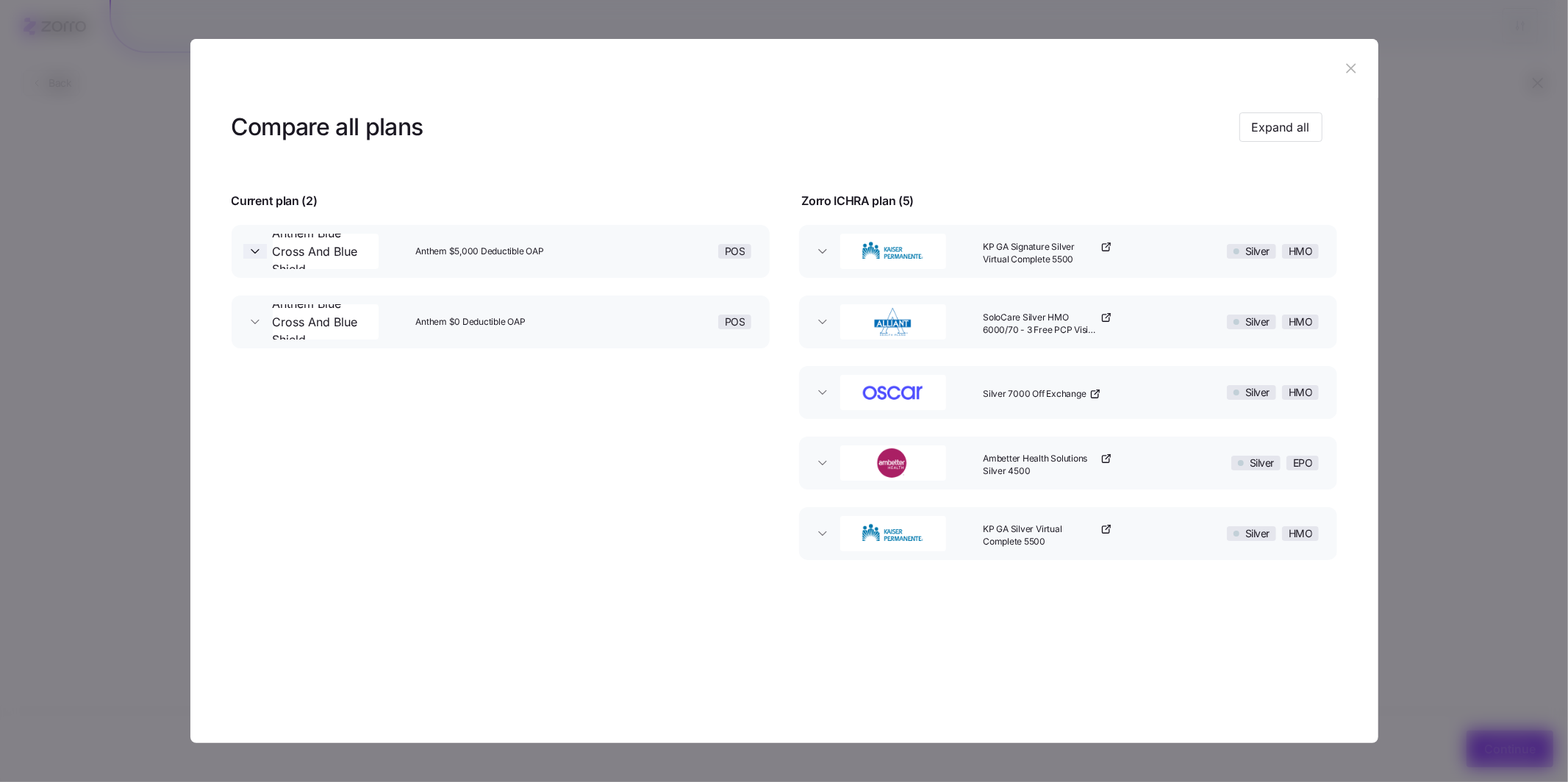
click at [254, 256] on icon "button" at bounding box center [255, 251] width 14 height 14
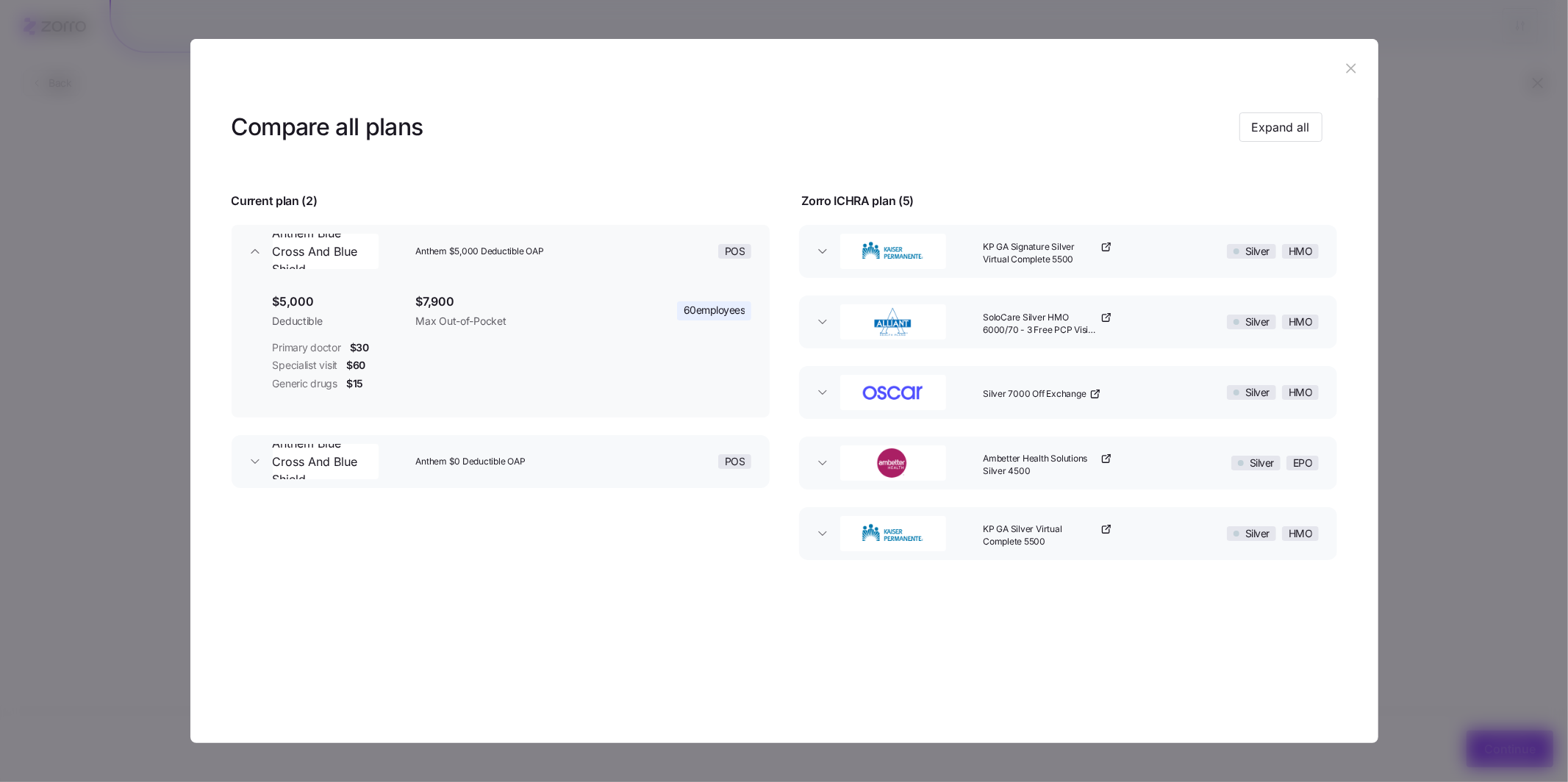
click at [256, 470] on button "Anthem Blue Cross And Blue Shield Anthem $0 Deductible OAP POS" at bounding box center [501, 461] width 538 height 53
click at [1343, 62] on icon "button" at bounding box center [1351, 68] width 16 height 16
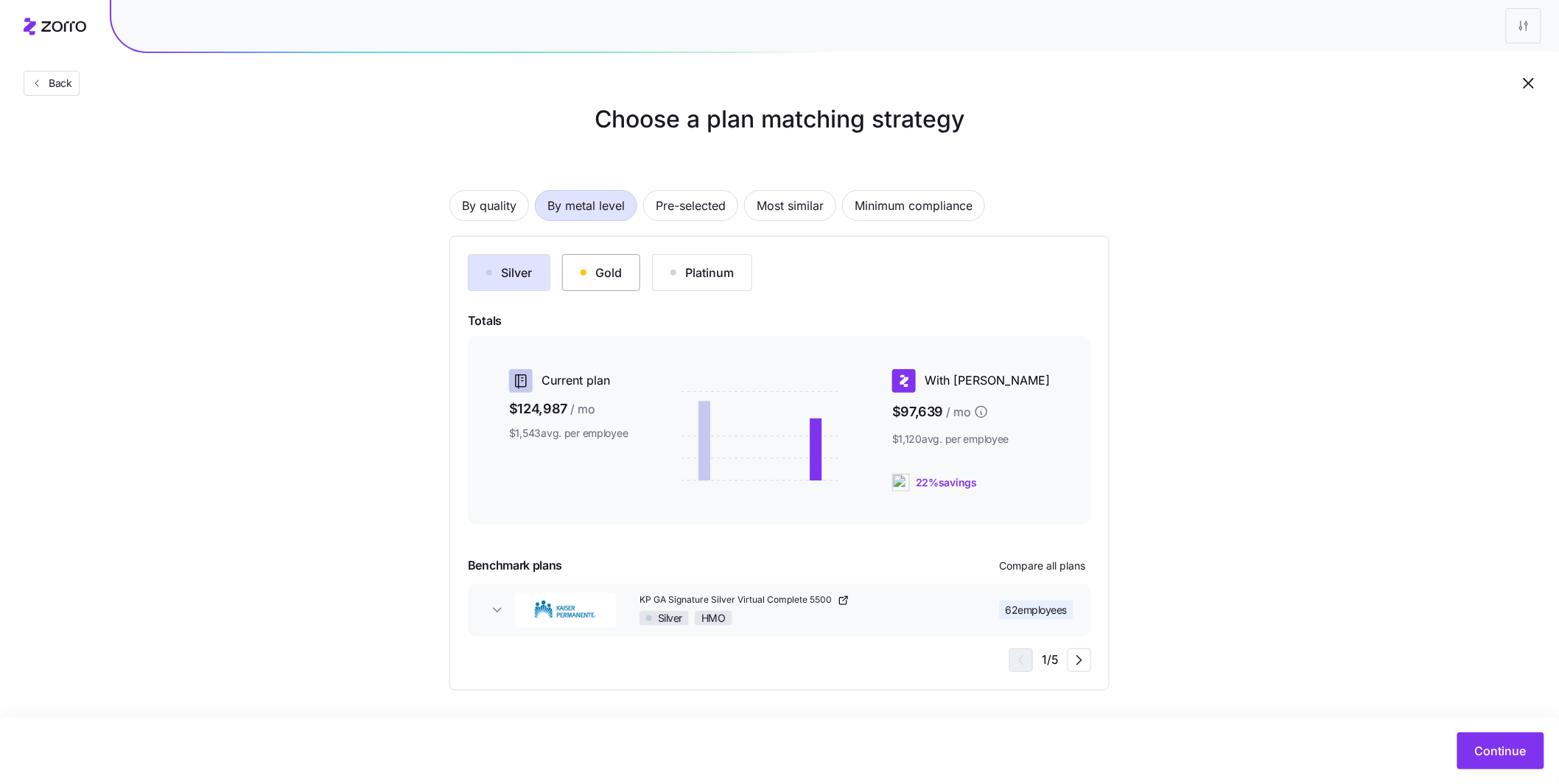
click at [618, 268] on div "Gold" at bounding box center [601, 272] width 41 height 18
click at [1486, 752] on span "Continue" at bounding box center [1502, 750] width 52 height 18
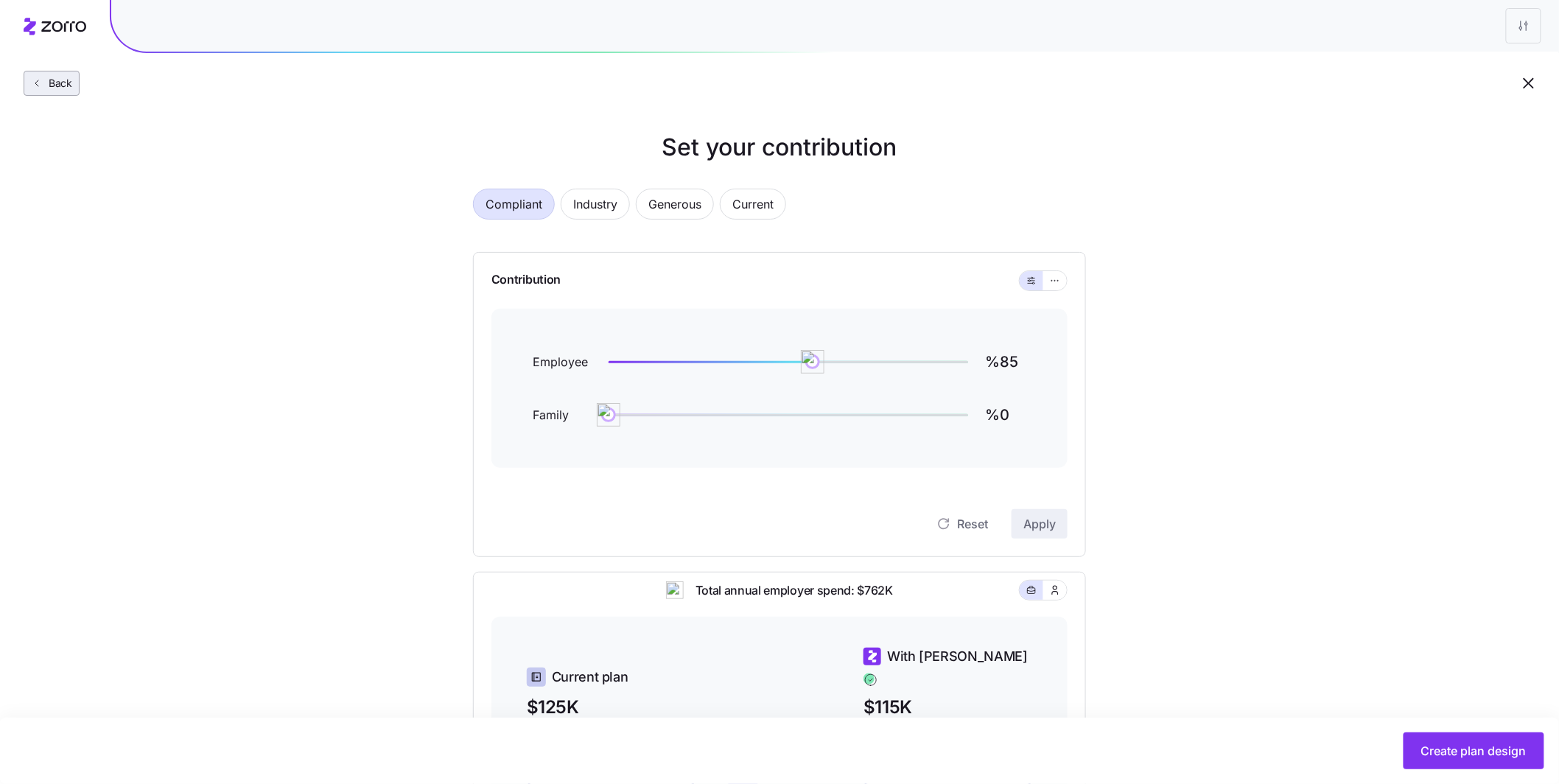
click at [47, 92] on button "Back" at bounding box center [51, 83] width 56 height 25
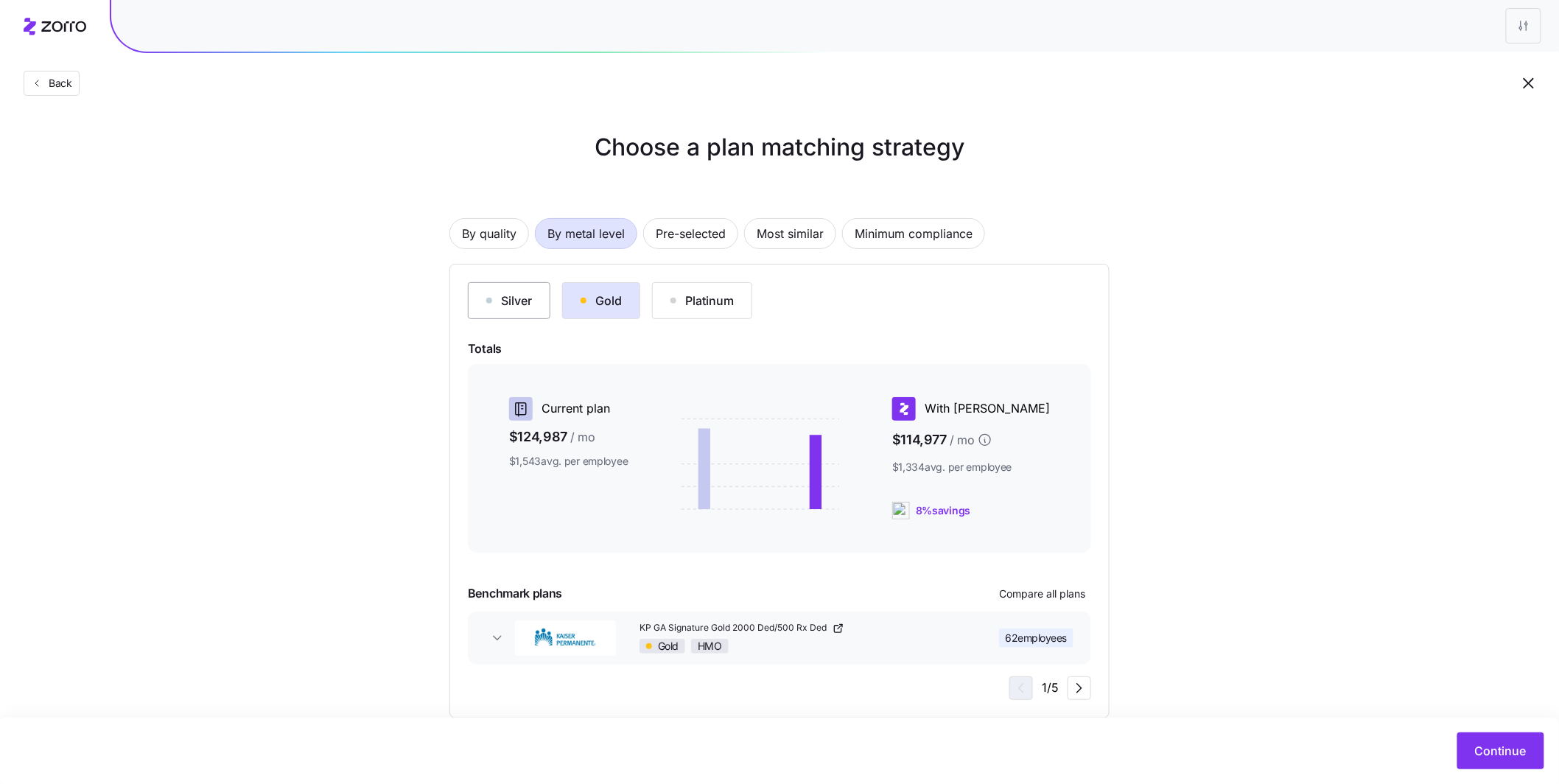
click at [513, 300] on div "Silver" at bounding box center [509, 300] width 46 height 18
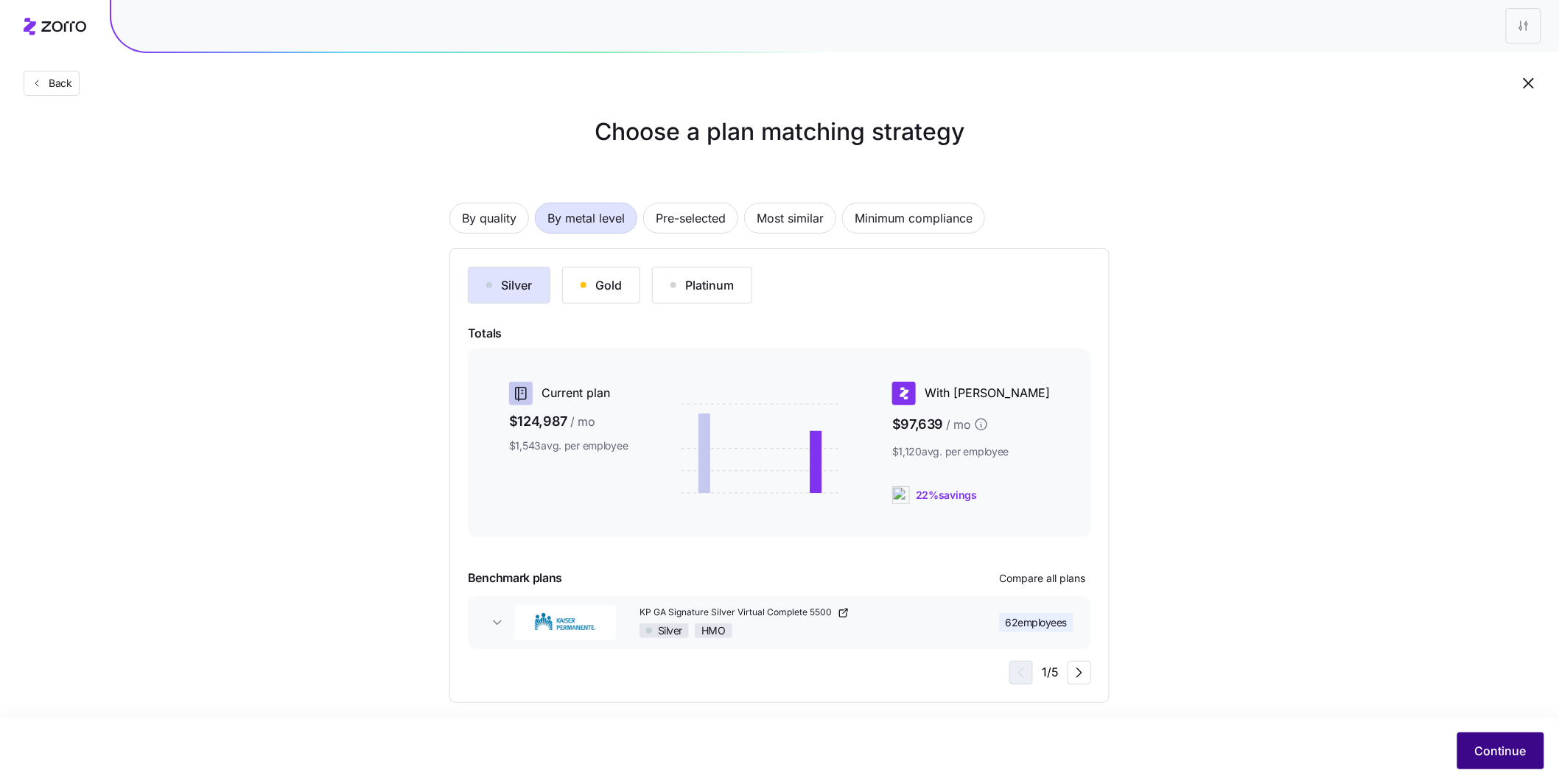
scroll to position [28, 0]
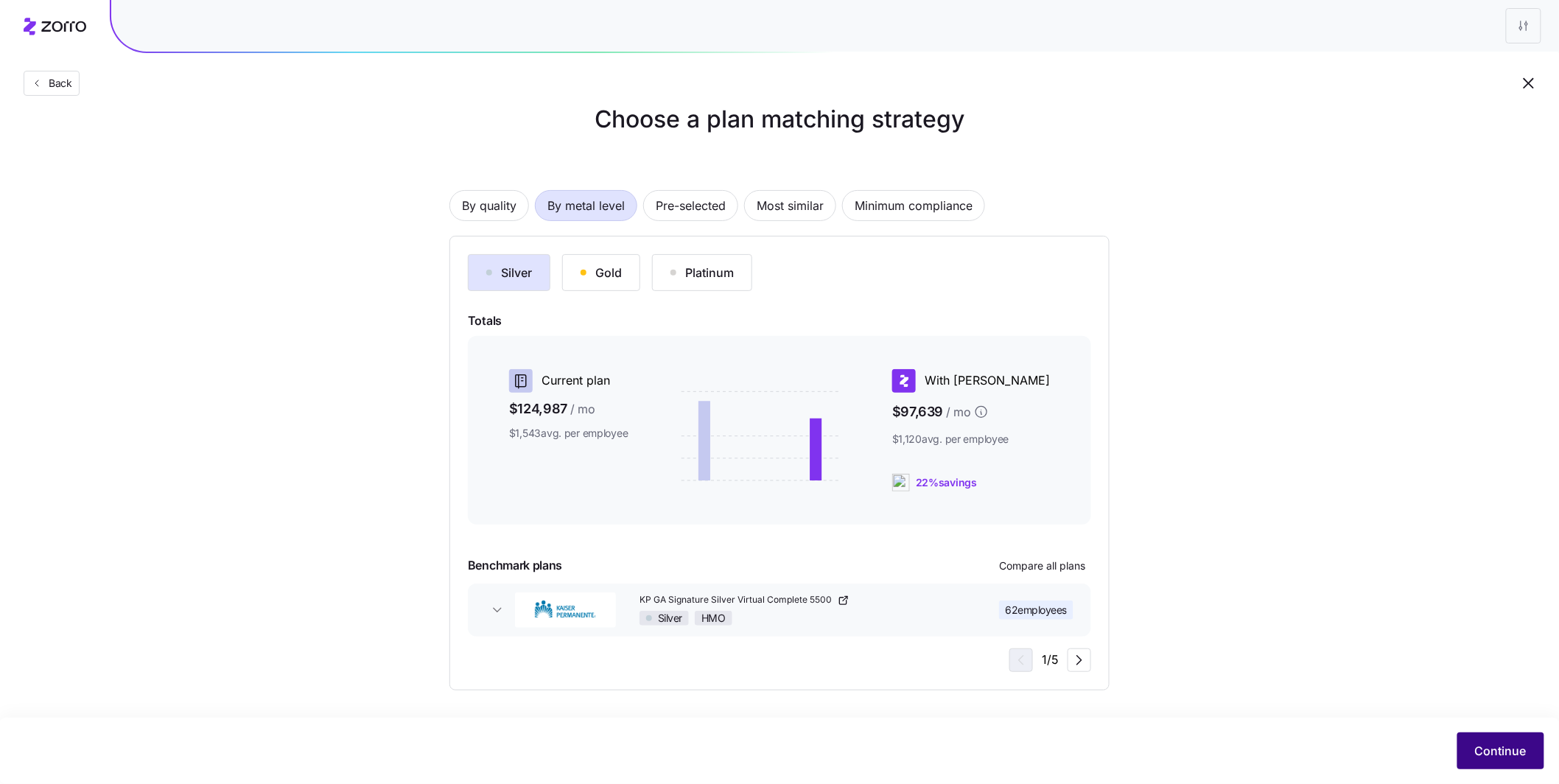
click at [1517, 754] on span "Continue" at bounding box center [1502, 750] width 52 height 18
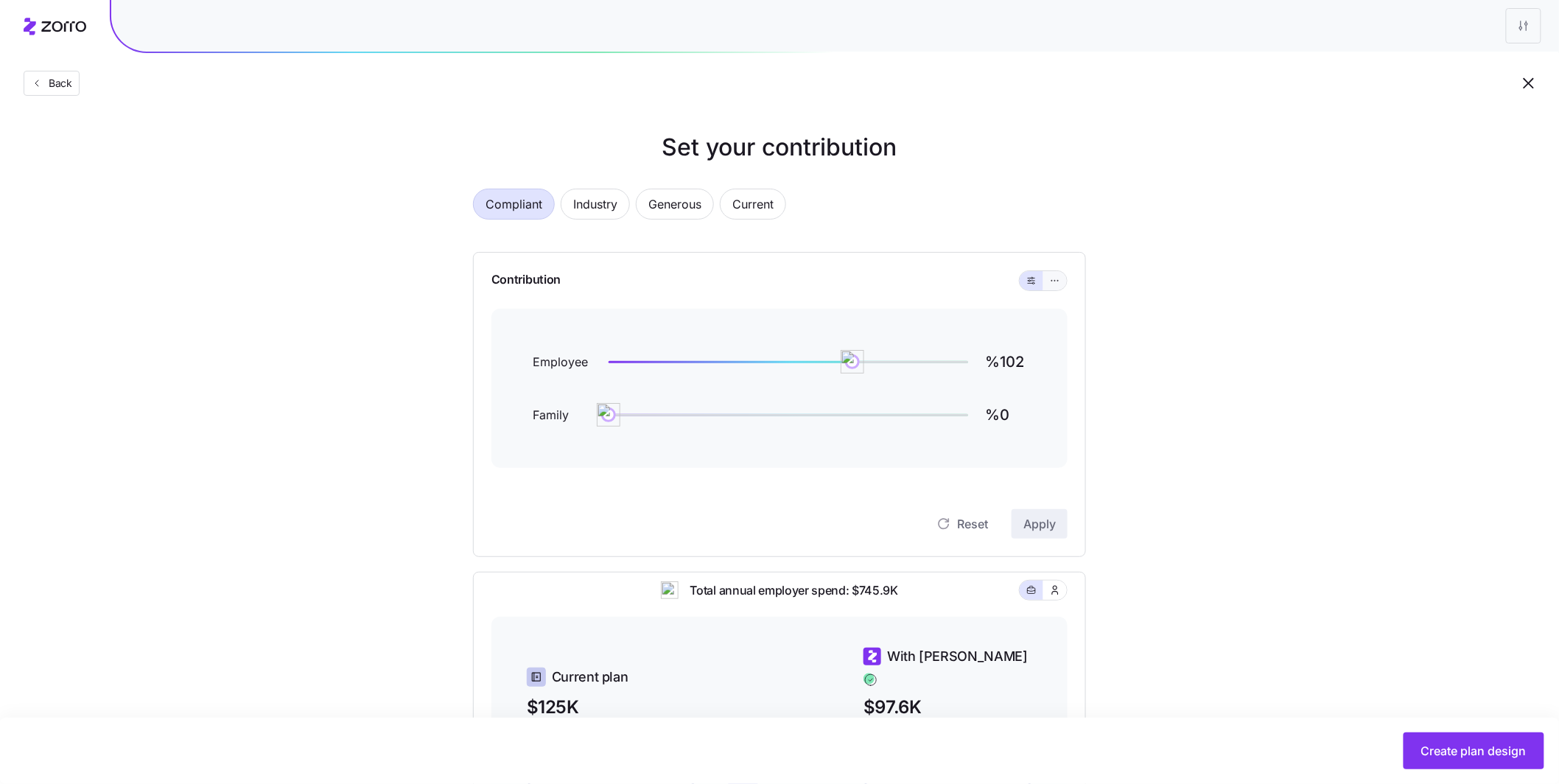
click at [1062, 284] on button "button" at bounding box center [1055, 280] width 24 height 19
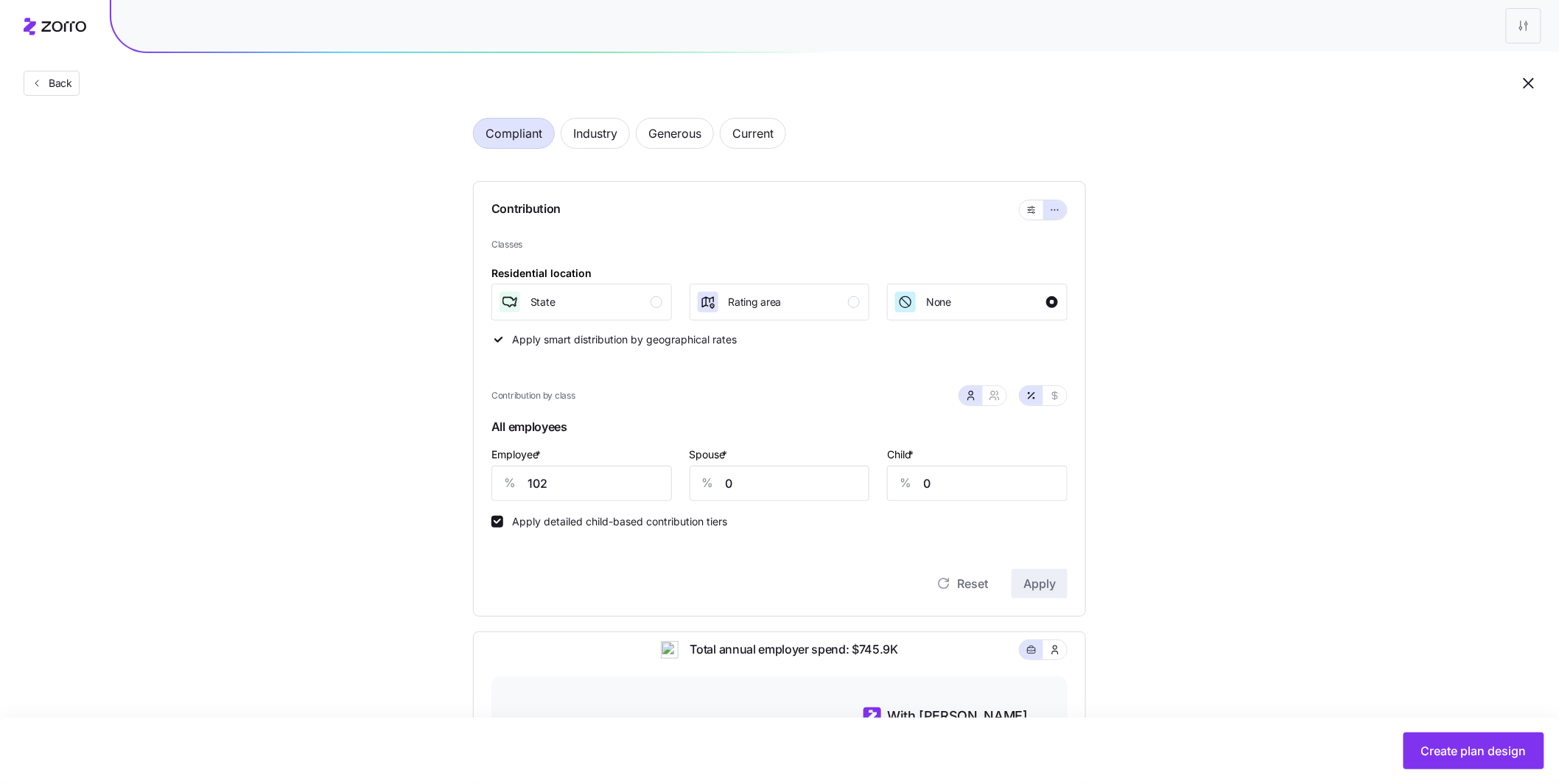
scroll to position [152, 0]
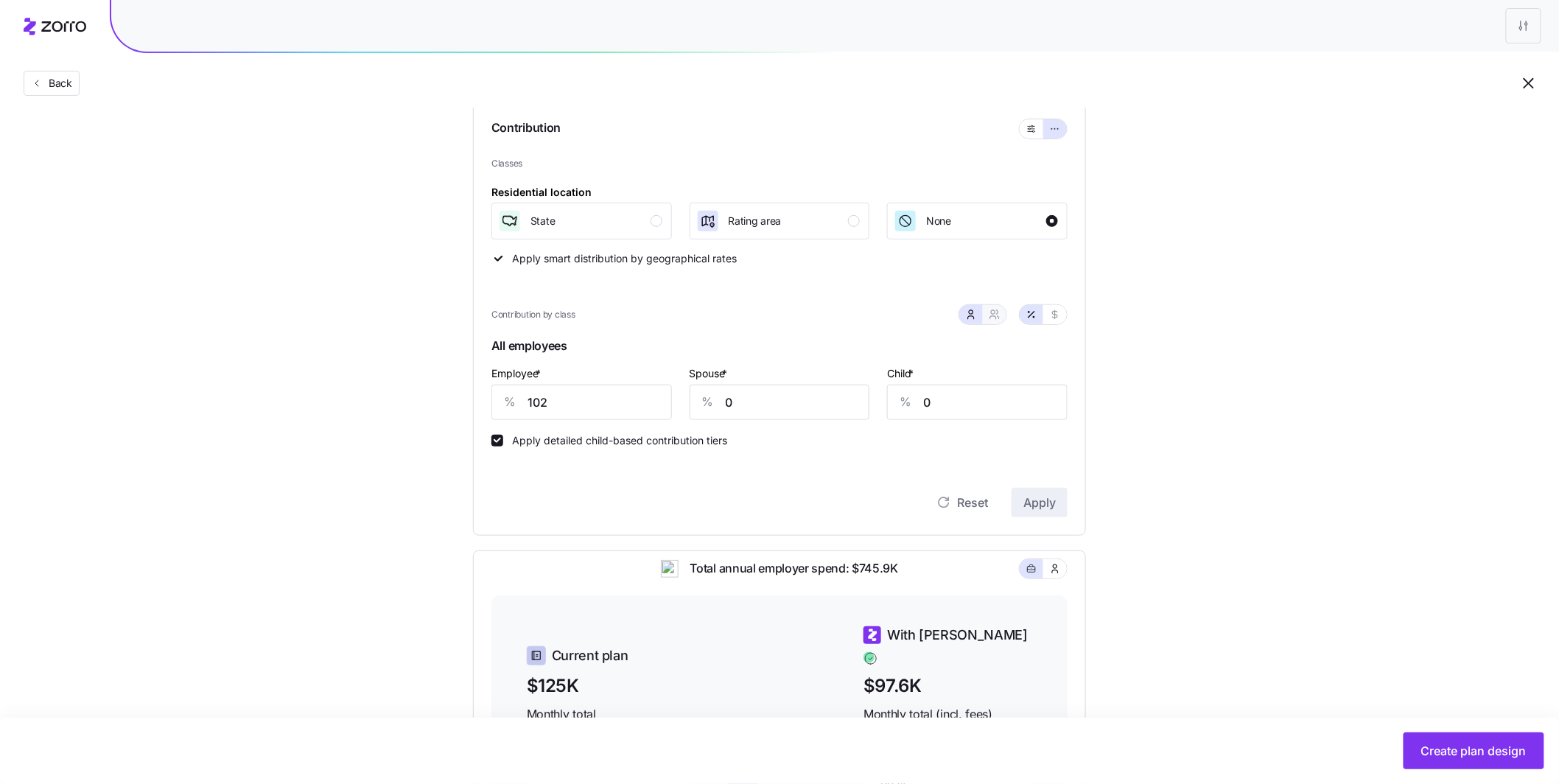
click at [1001, 319] on button "button" at bounding box center [994, 314] width 24 height 19
type input "51"
type input "60"
drag, startPoint x: 555, startPoint y: 402, endPoint x: 481, endPoint y: 387, distance: 75.5
click at [488, 388] on div "Contribution Classes Residential location State Rating area None Apply smart di…" at bounding box center [780, 318] width 613 height 436
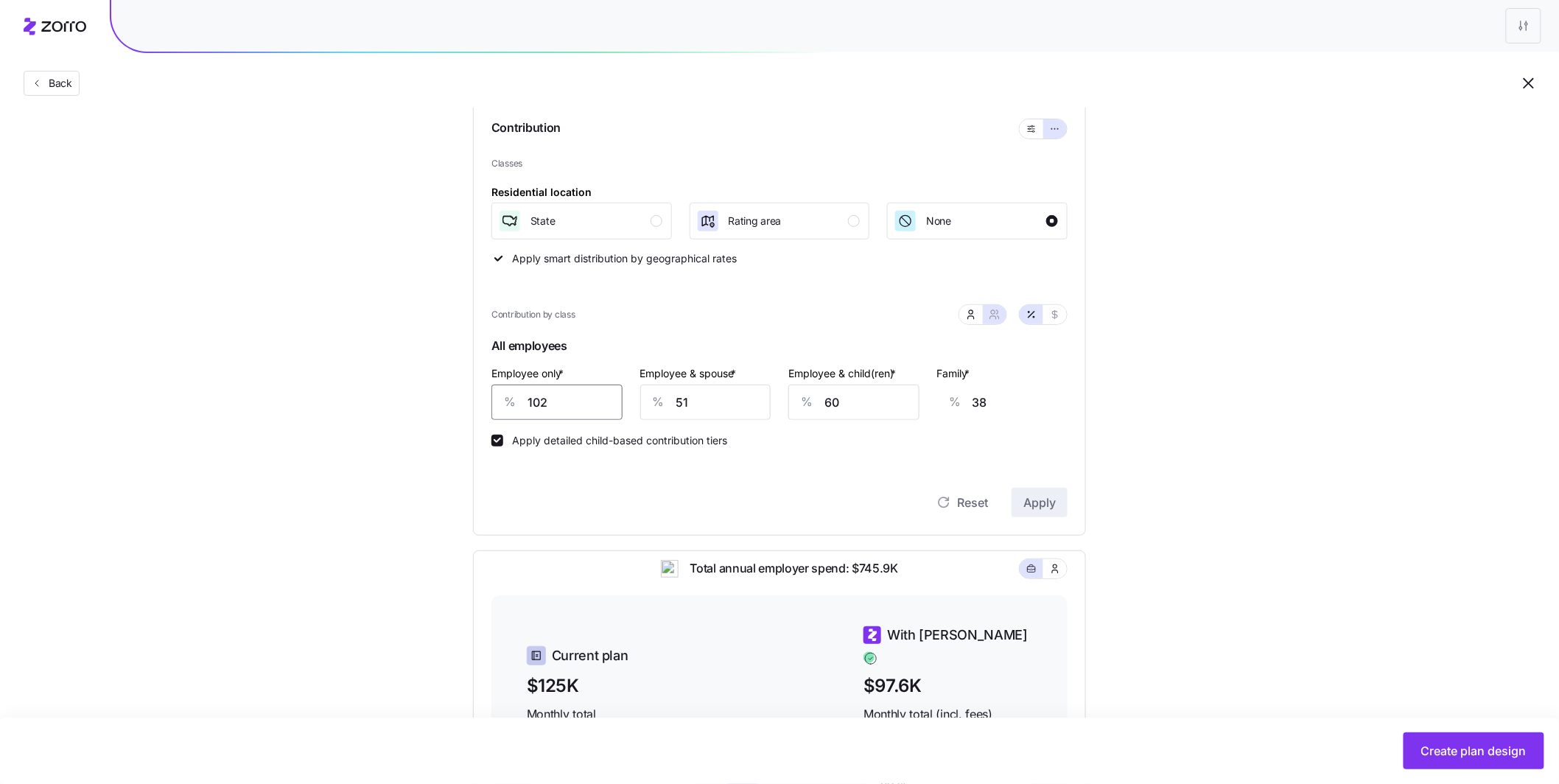
type input "8"
type input "73"
type input "80"
type input "46"
type input "80"
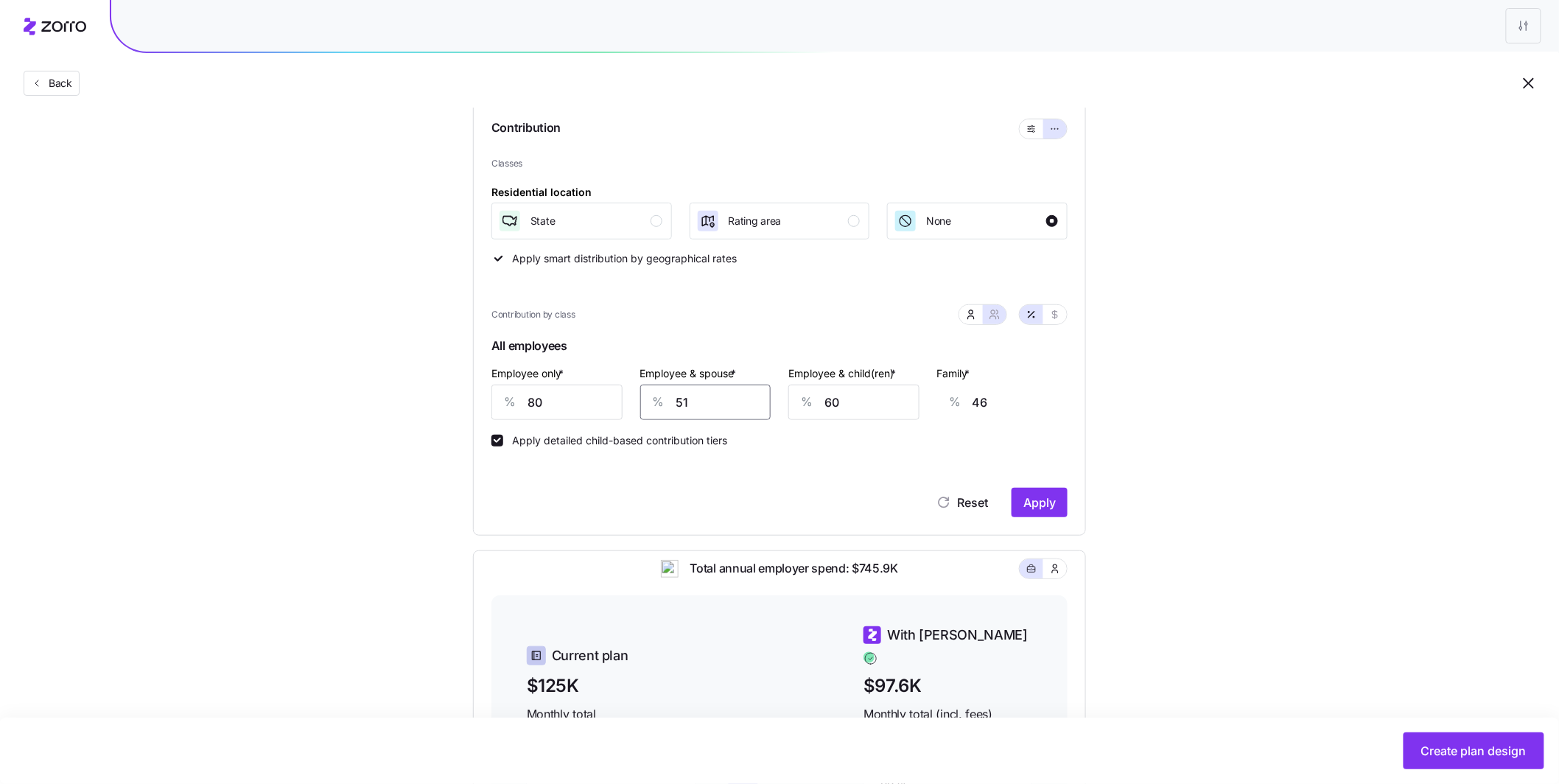
type input "4"
type input "11"
type input "40"
type input "38"
type input "40"
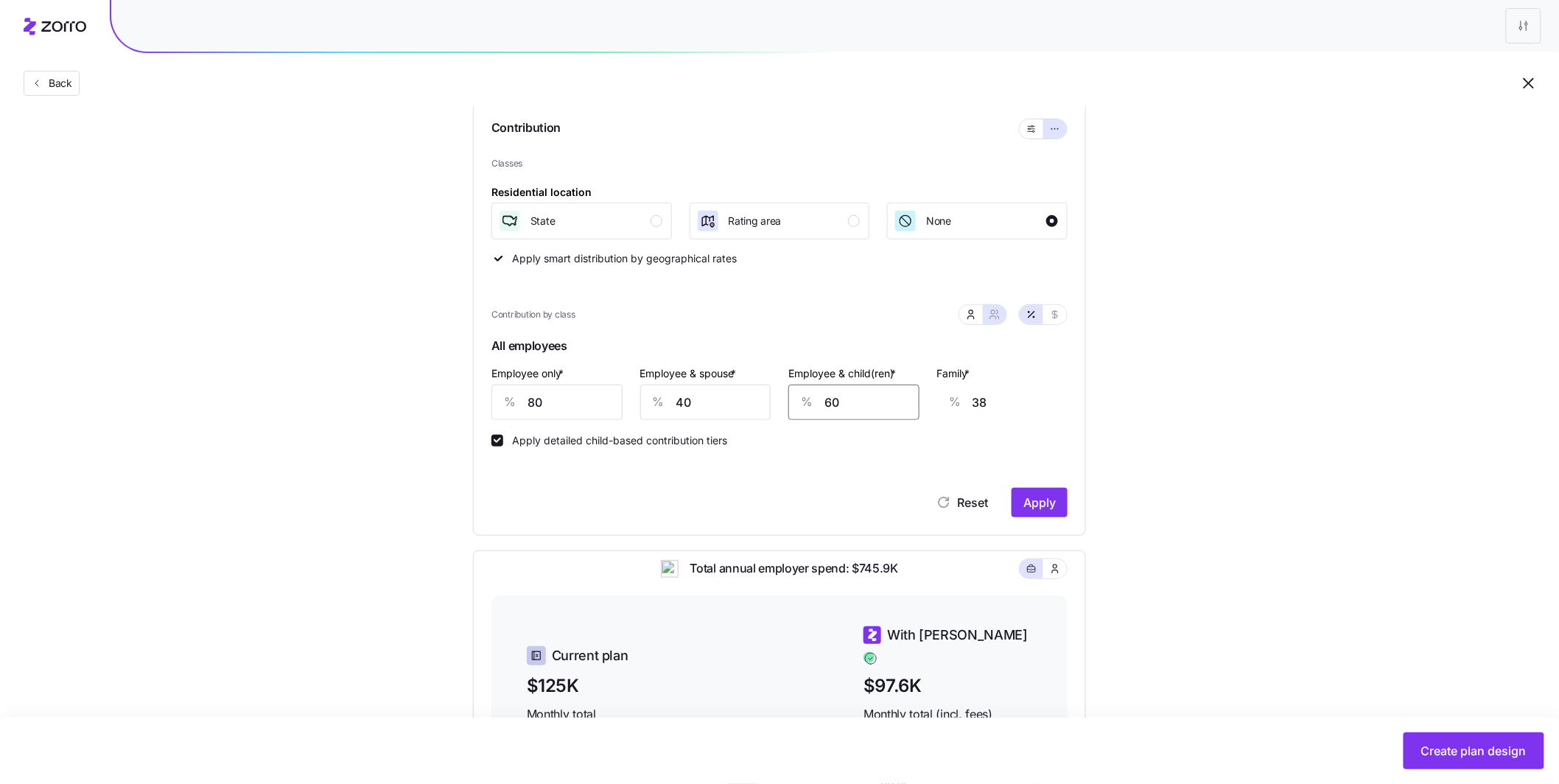
type input "4"
type input "3"
type input "40"
type input "25"
click at [1023, 511] on button "Apply" at bounding box center [1039, 502] width 56 height 30
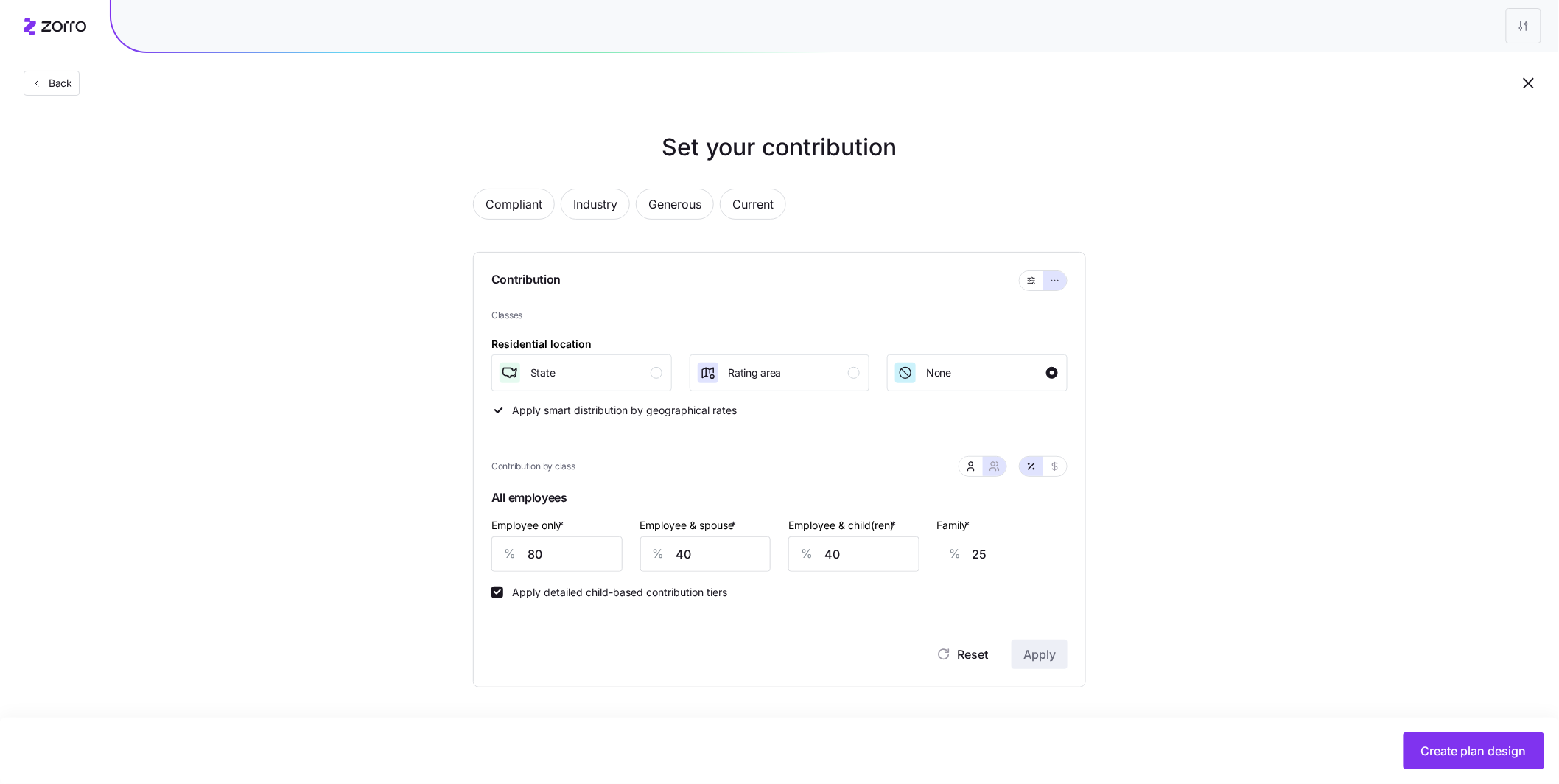
scroll to position [0, 0]
type input "47"
type input "30"
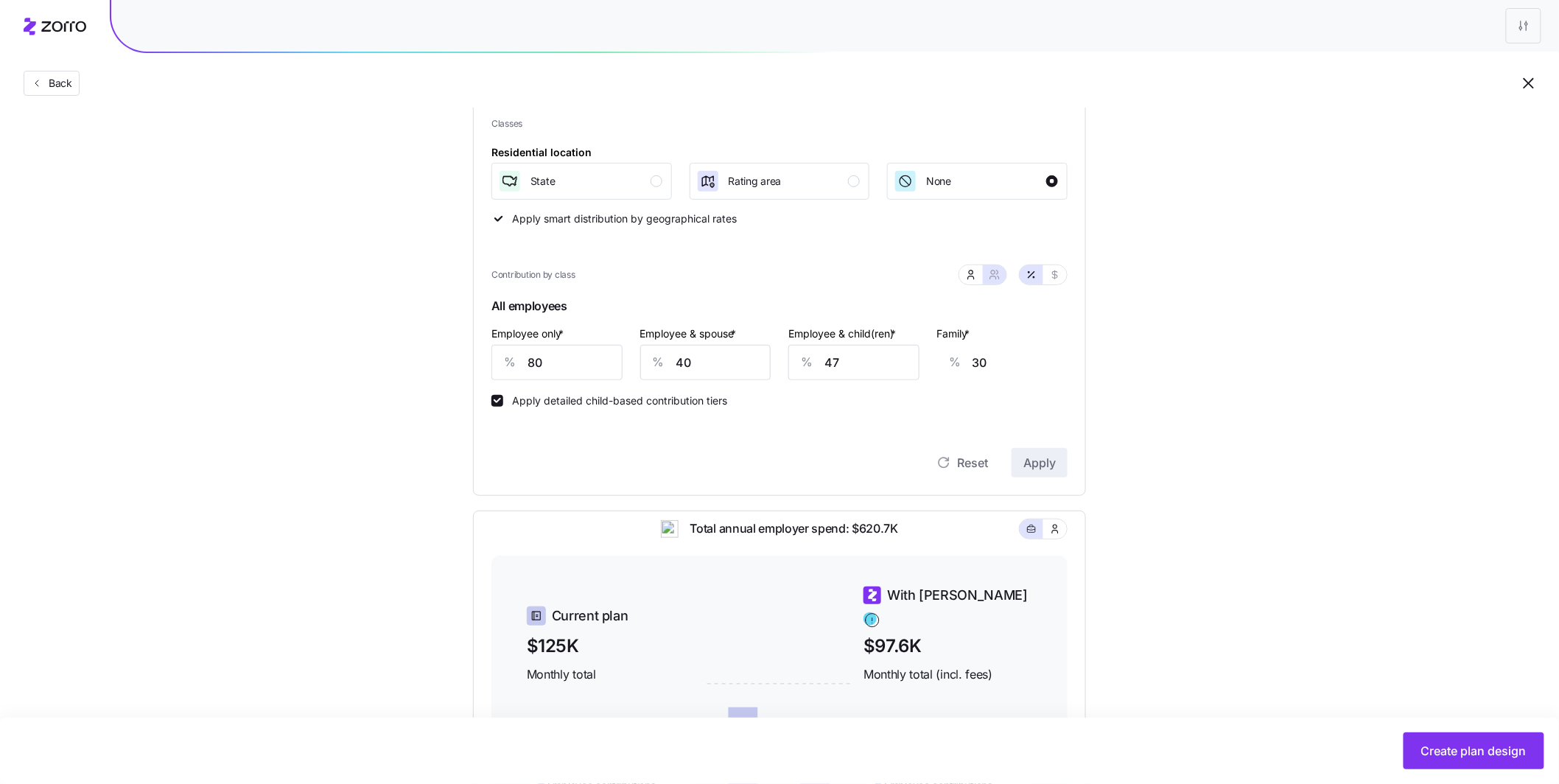
scroll to position [187, 0]
click at [654, 185] on div "button" at bounding box center [656, 185] width 11 height 11
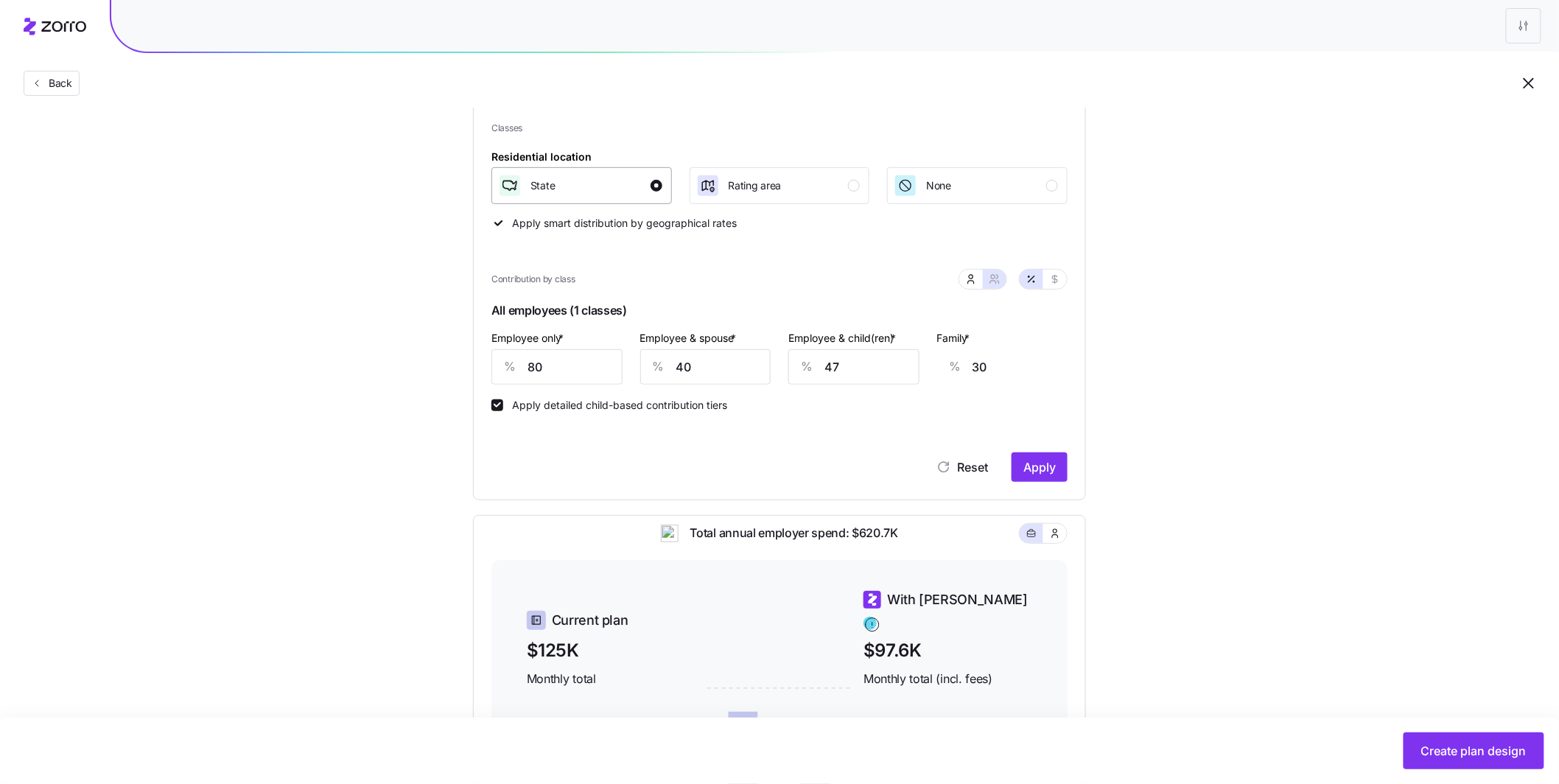
click at [654, 186] on div "button" at bounding box center [656, 185] width 11 height 11
click at [736, 220] on div "Classes Residential location State Rating area None Apply smart distribution by…" at bounding box center [780, 176] width 576 height 109
click at [971, 473] on span "Reset" at bounding box center [973, 467] width 31 height 18
click at [1056, 391] on div "Apply detailed child-based contribution tiers" at bounding box center [780, 397] width 576 height 27
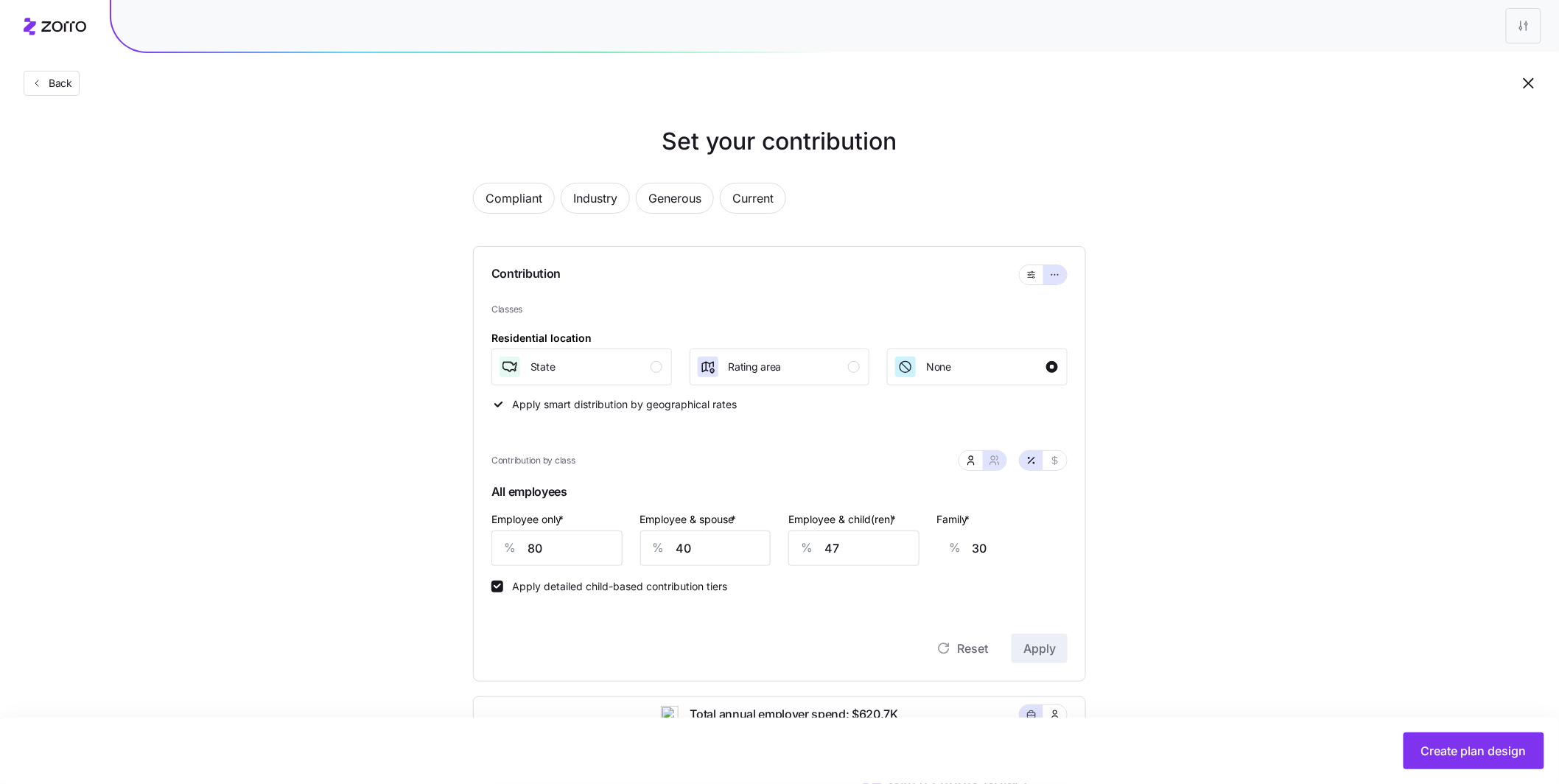
scroll to position [0, 0]
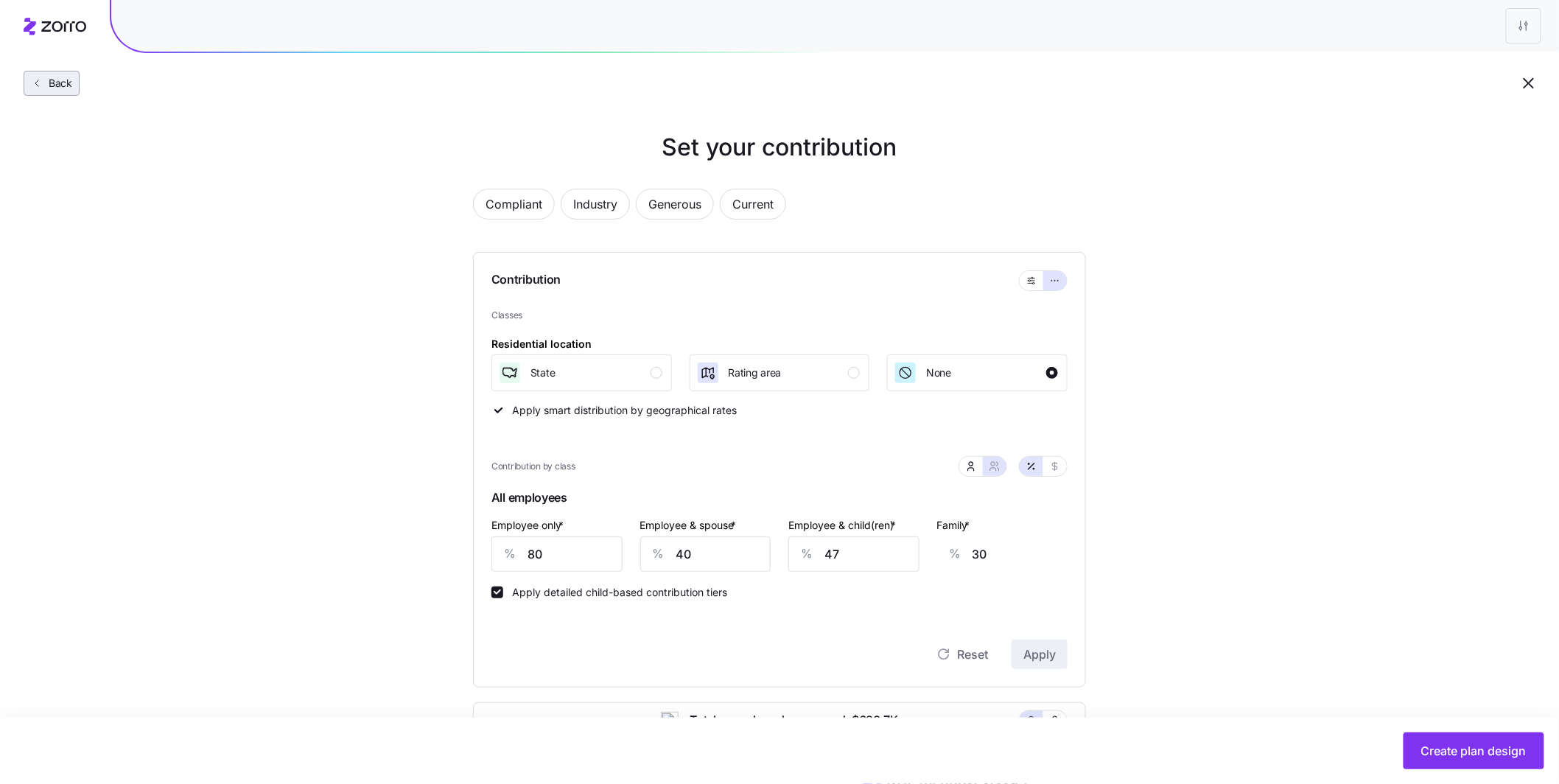
click at [73, 77] on button "Back" at bounding box center [51, 83] width 56 height 25
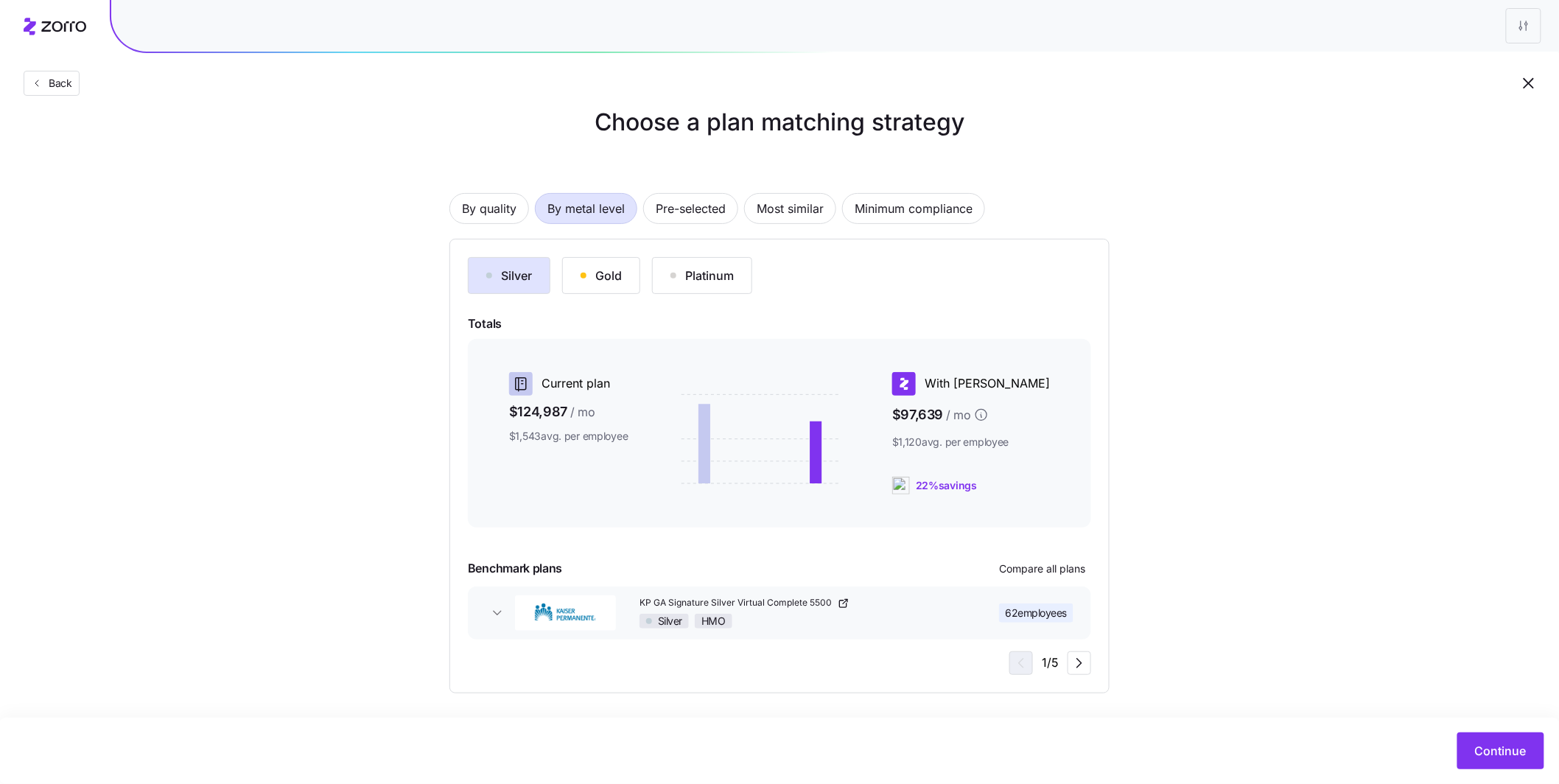
scroll to position [22, 0]
click at [609, 279] on div "Gold" at bounding box center [601, 278] width 41 height 18
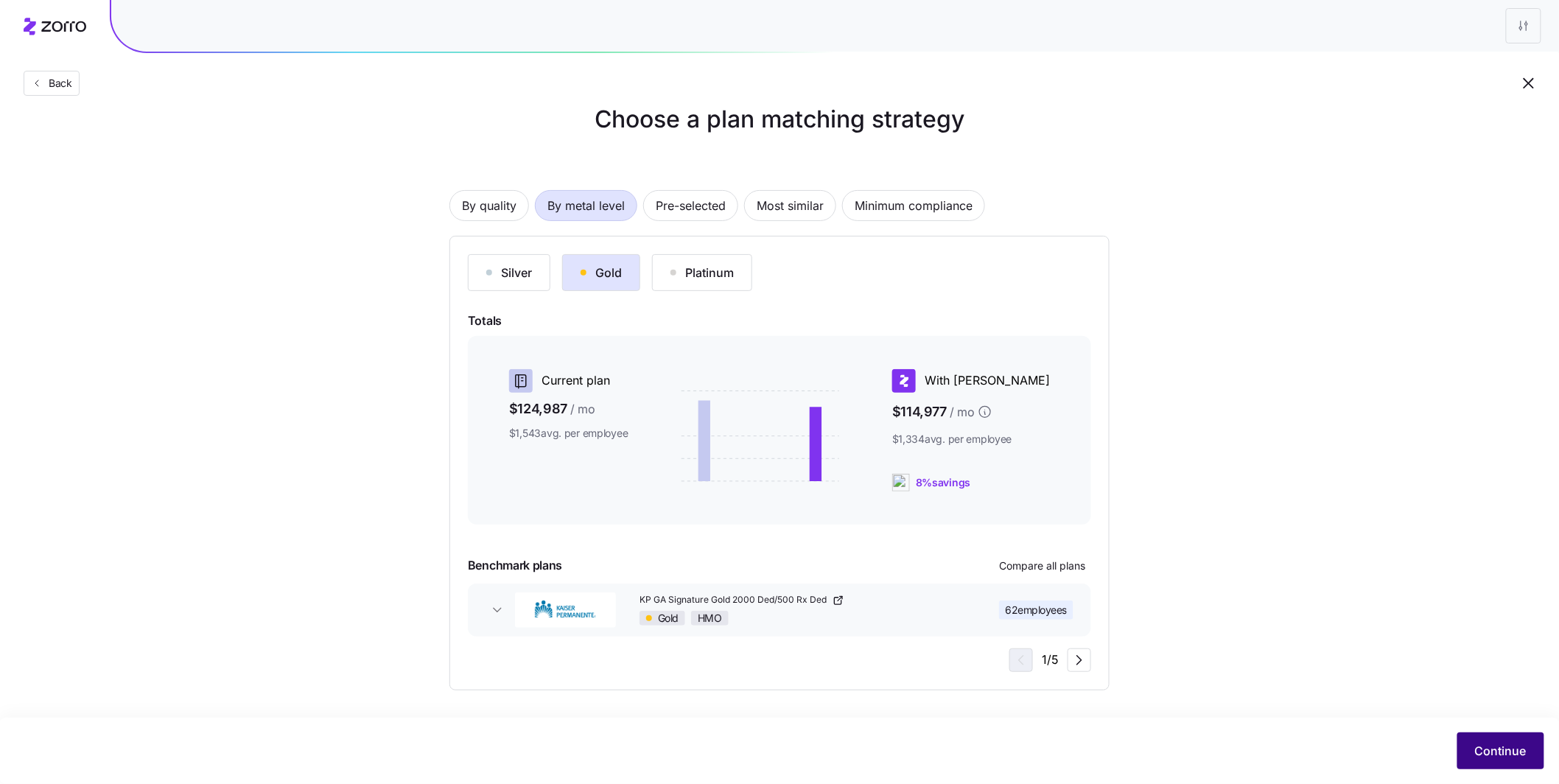
click at [1501, 750] on span "Continue" at bounding box center [1502, 750] width 52 height 18
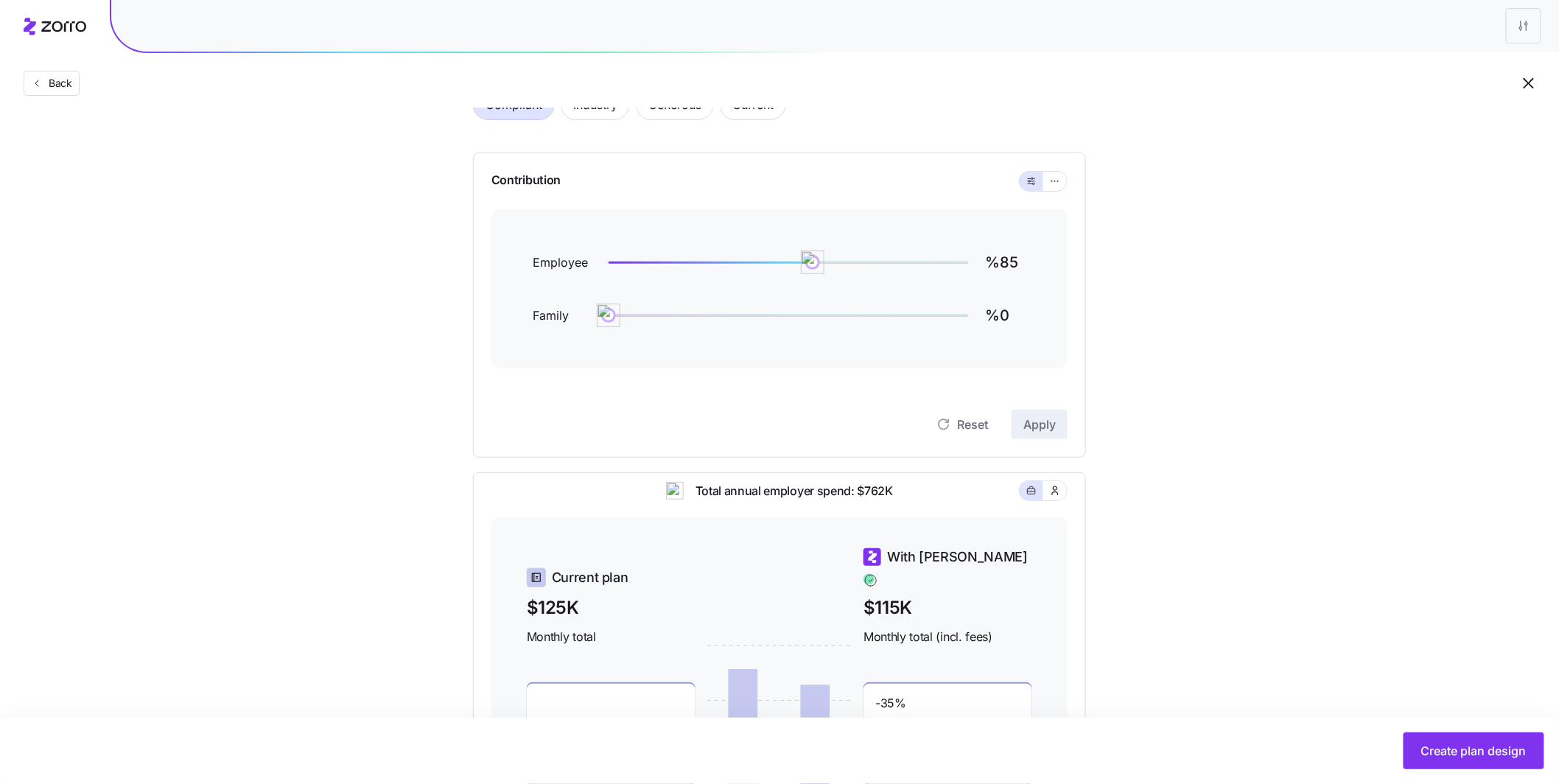
scroll to position [2, 0]
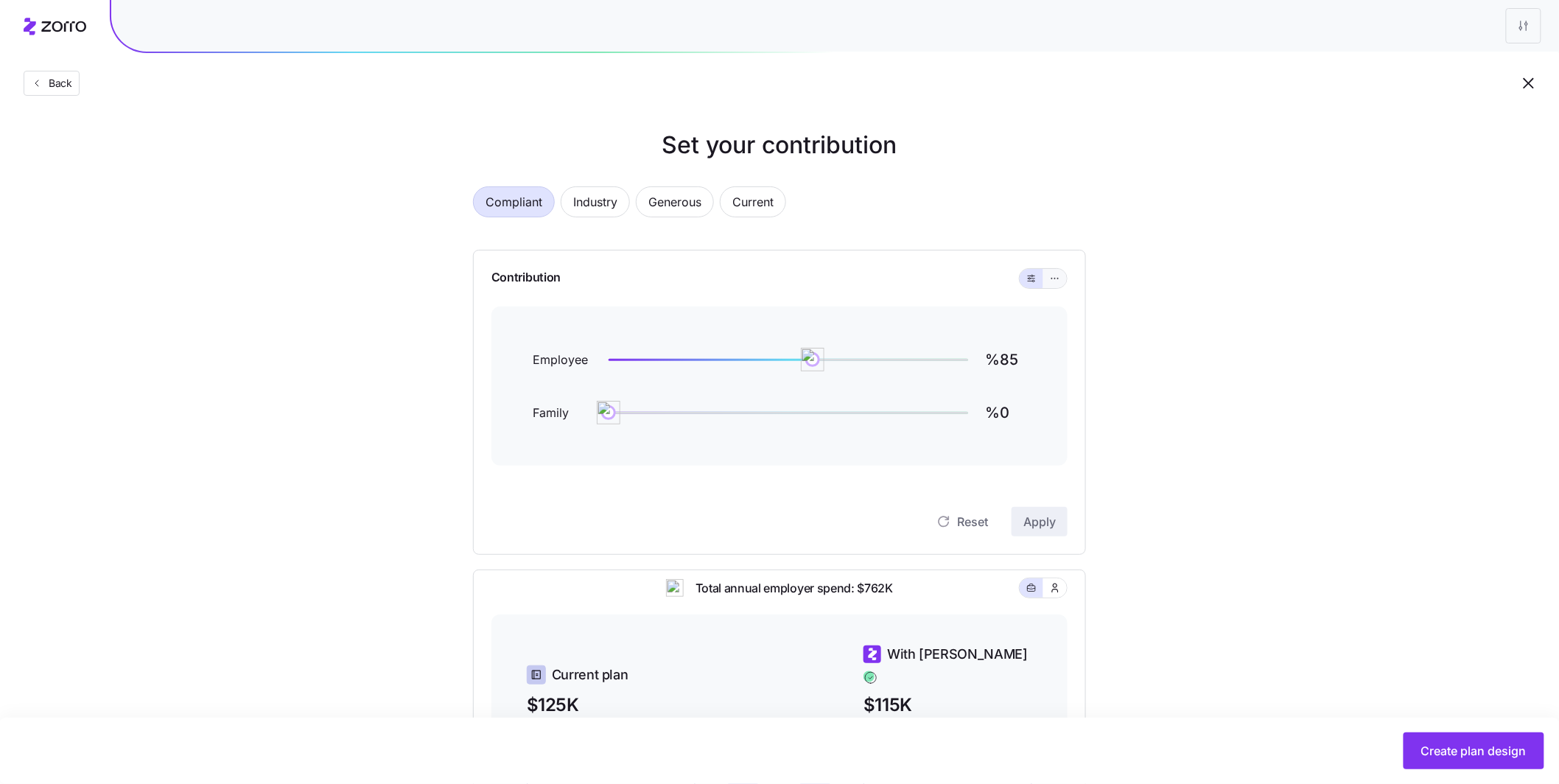
click at [1053, 285] on button "button" at bounding box center [1055, 278] width 24 height 19
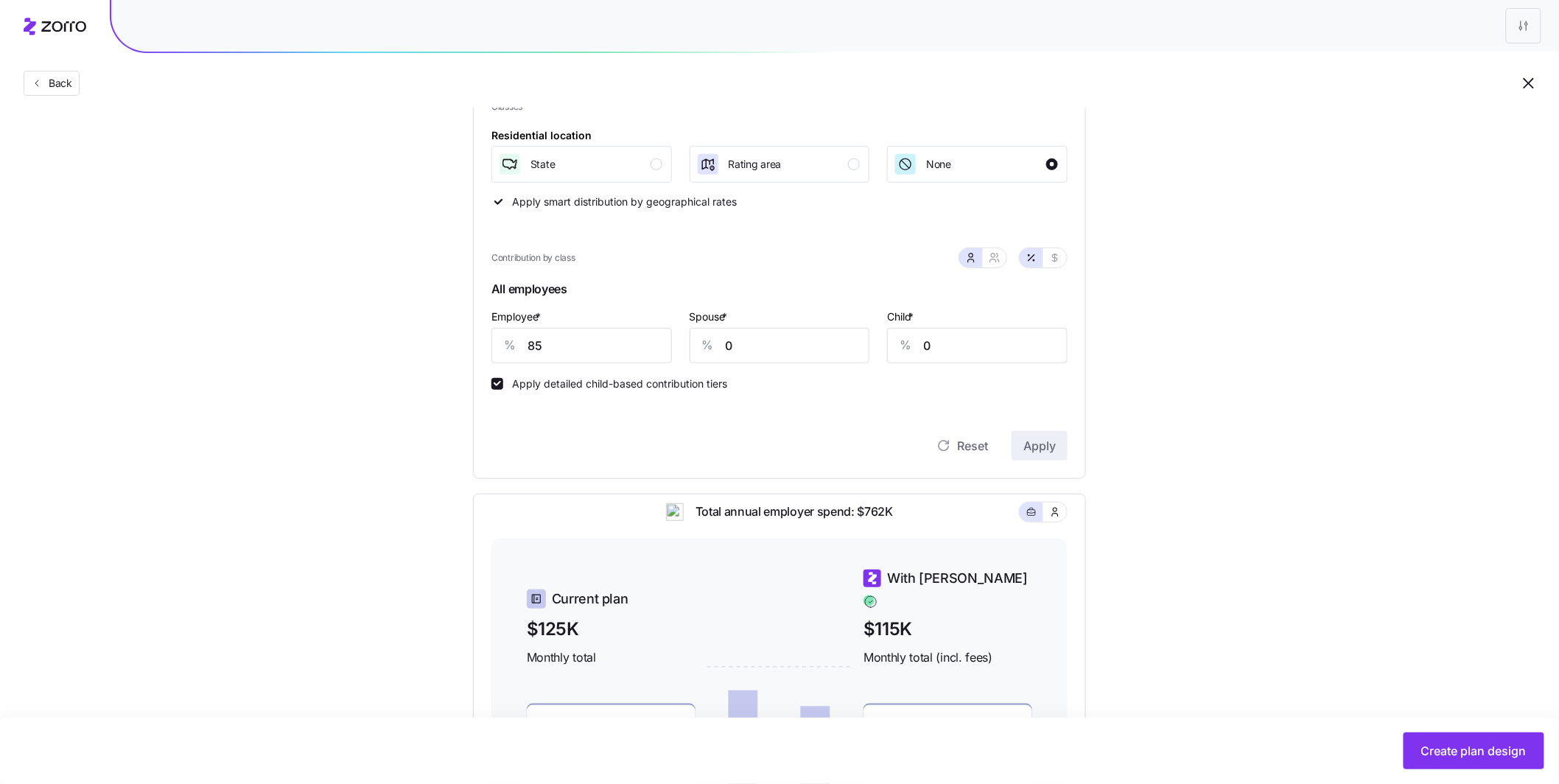
scroll to position [238, 0]
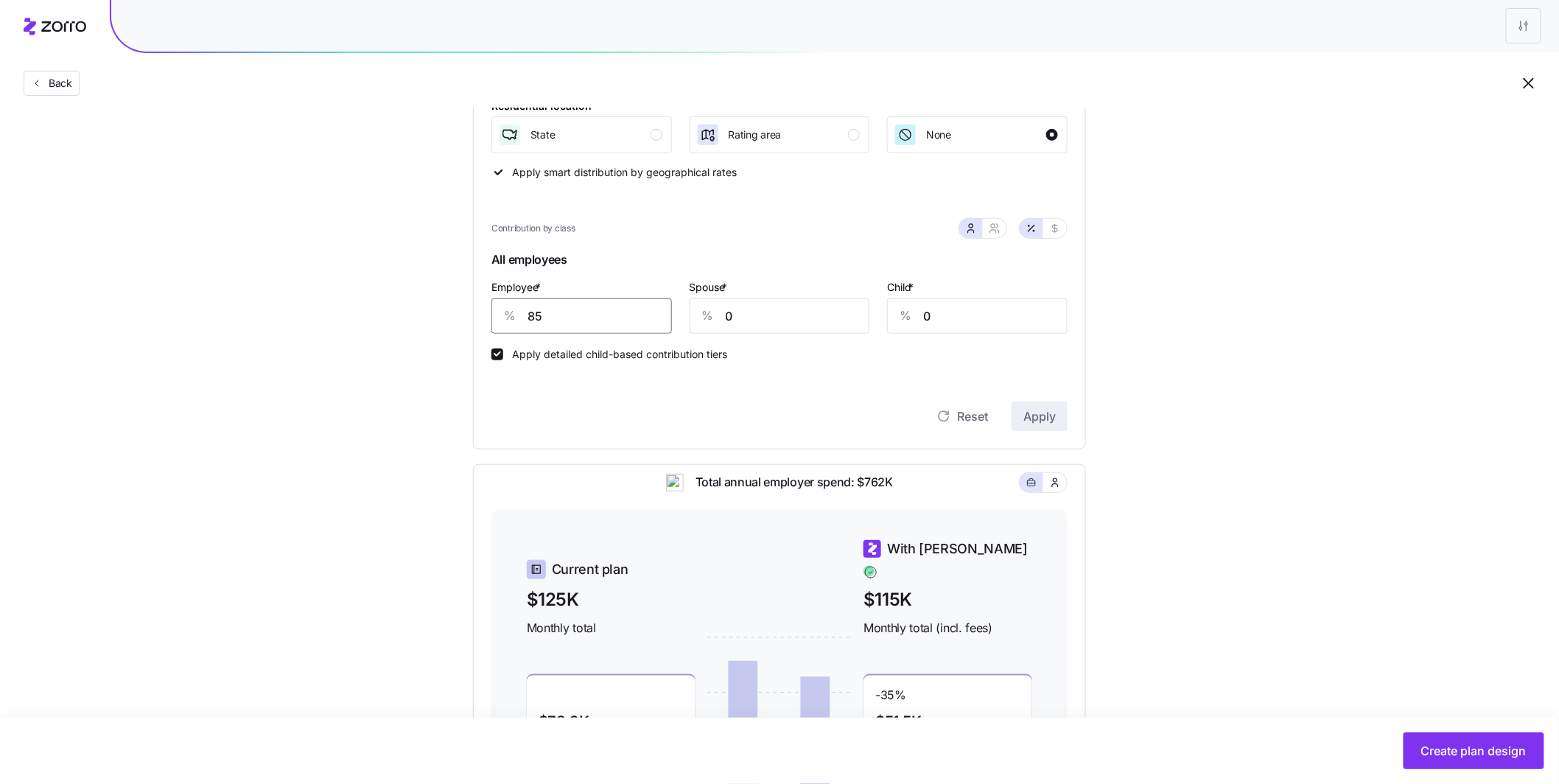
drag, startPoint x: 527, startPoint y: 316, endPoint x: 488, endPoint y: 312, distance: 39.2
click at [488, 312] on div "Contribution Classes Residential location State Rating area None Apply smart di…" at bounding box center [780, 232] width 613 height 436
type input "70"
drag, startPoint x: 736, startPoint y: 310, endPoint x: 698, endPoint y: 308, distance: 38.1
click at [702, 309] on div "% 0" at bounding box center [780, 316] width 180 height 35
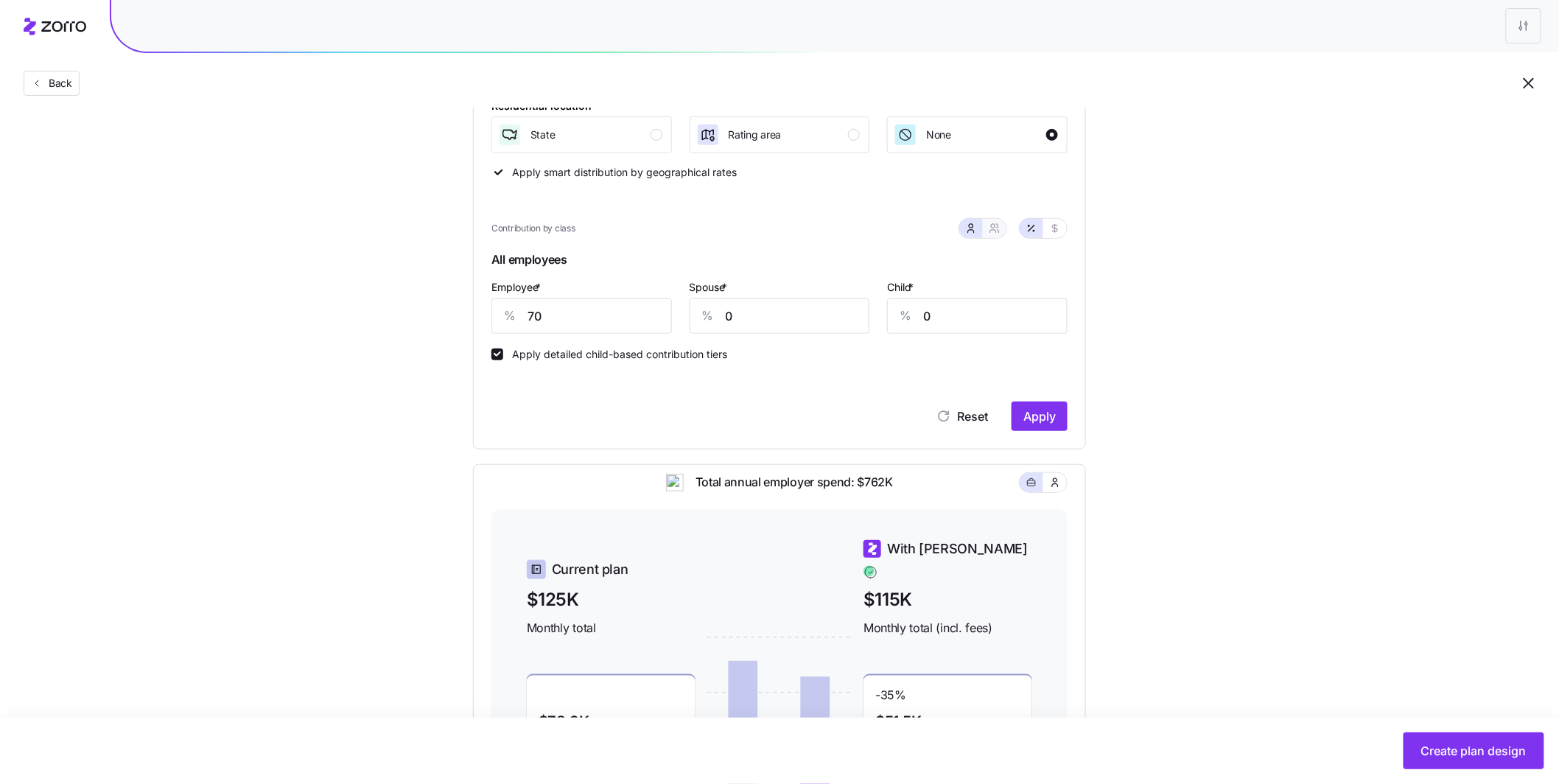
click at [1004, 233] on button "button" at bounding box center [994, 228] width 24 height 19
type input "35"
type input "41"
drag, startPoint x: 699, startPoint y: 316, endPoint x: 650, endPoint y: 309, distance: 49.5
click at [650, 309] on div "% 35" at bounding box center [706, 316] width 131 height 35
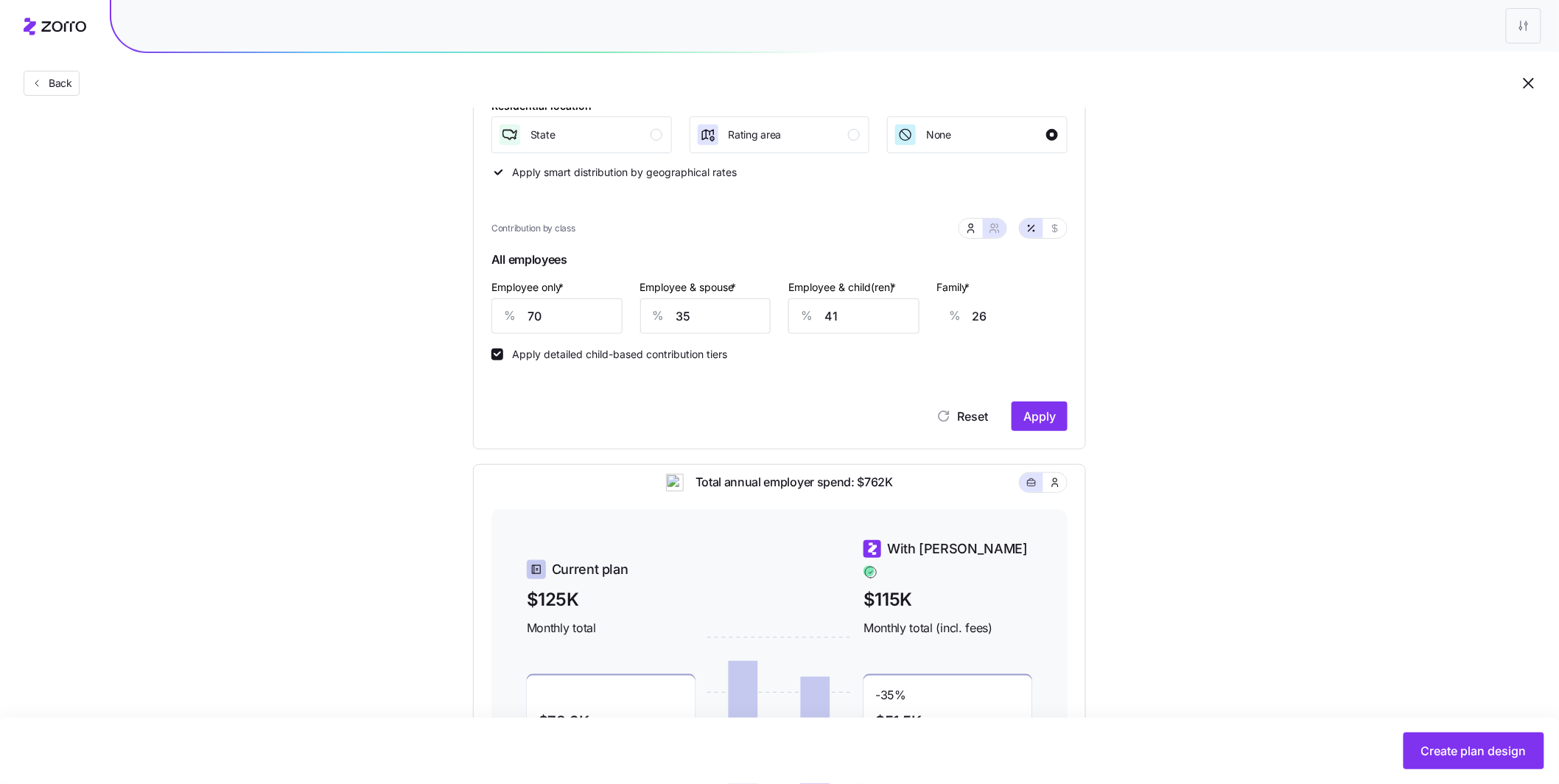
click at [1043, 413] on span "Apply" at bounding box center [1039, 416] width 32 height 18
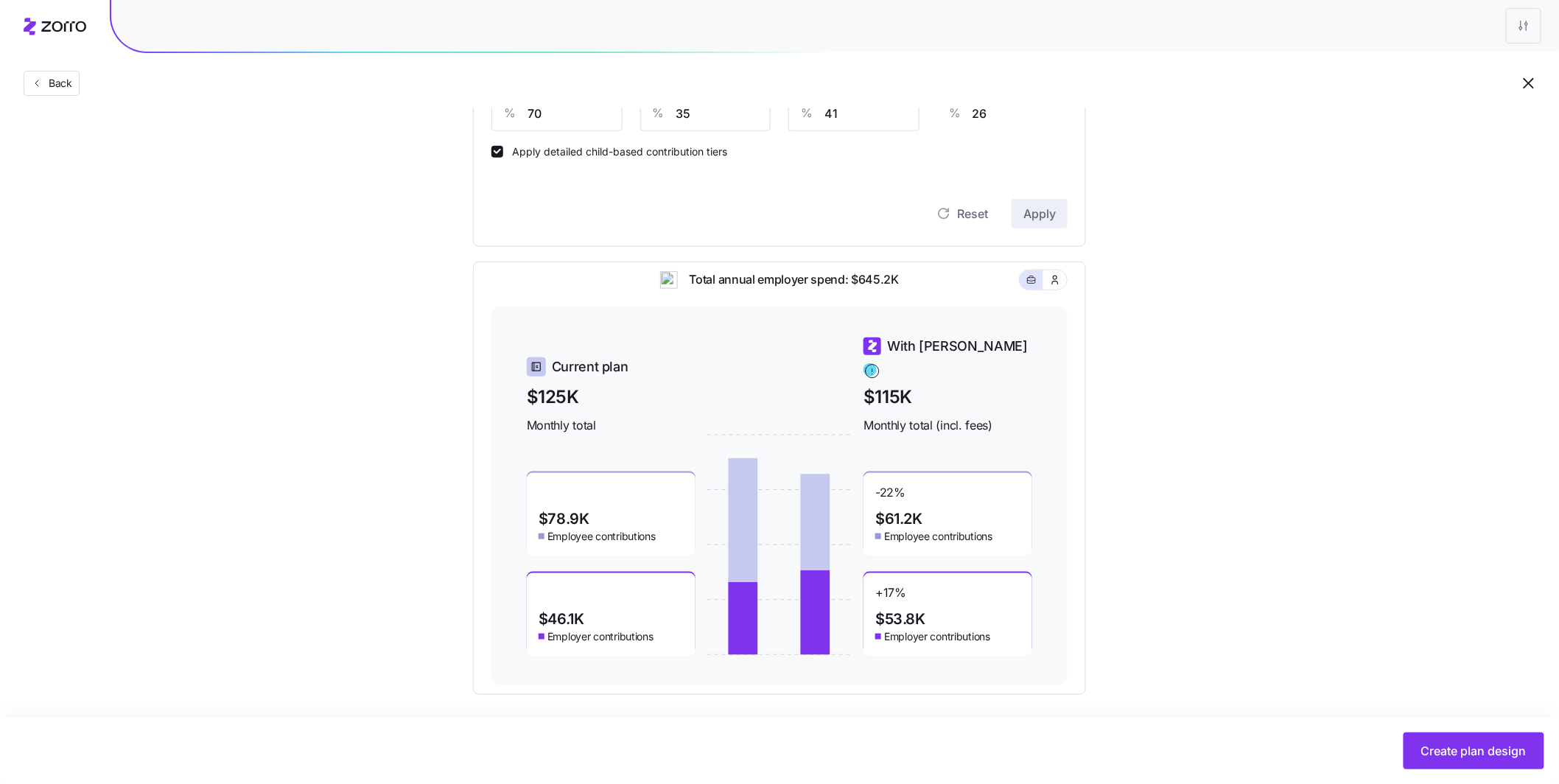
scroll to position [445, 0]
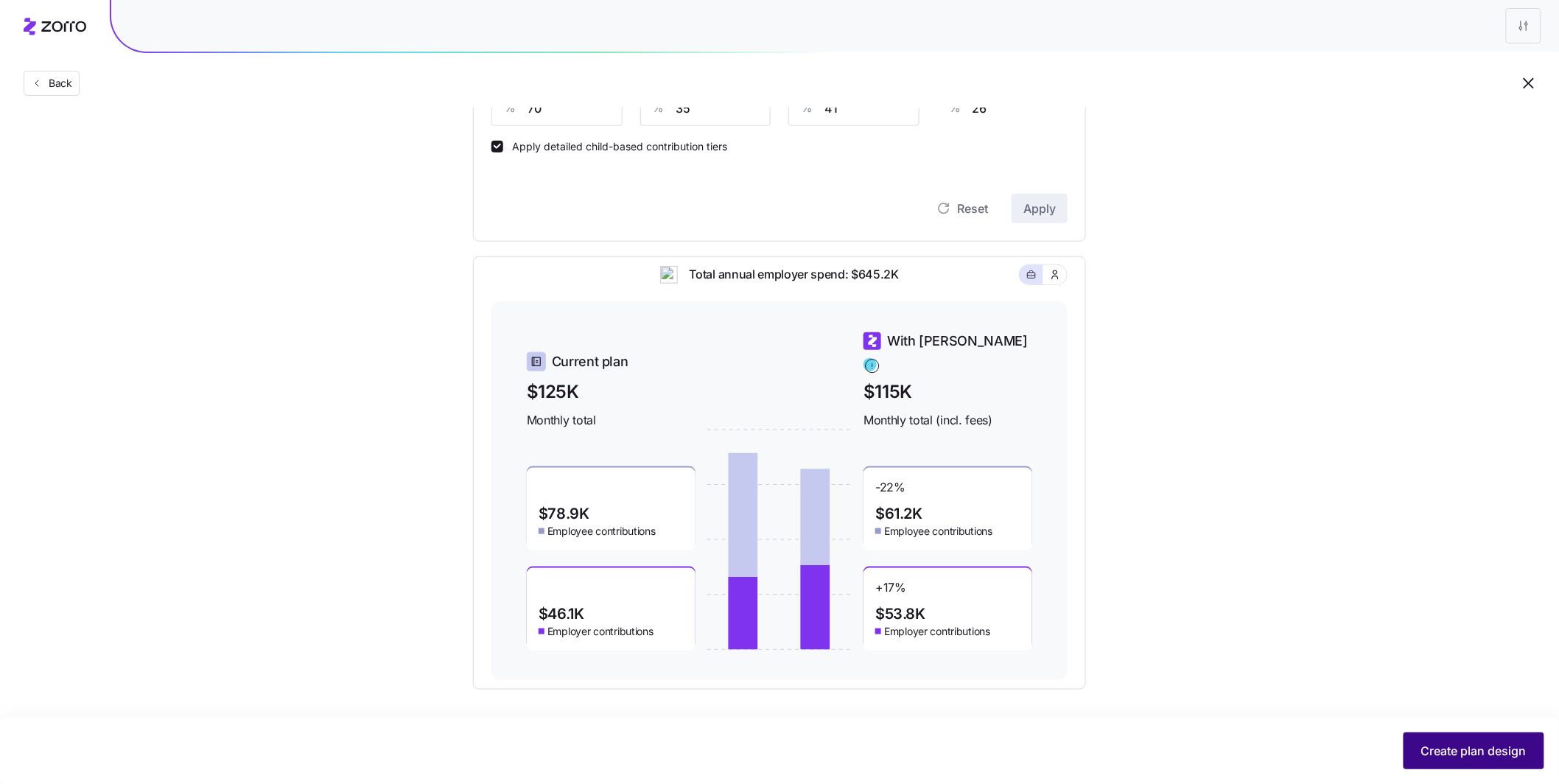
click at [1451, 735] on button "Create plan design" at bounding box center [1474, 751] width 141 height 37
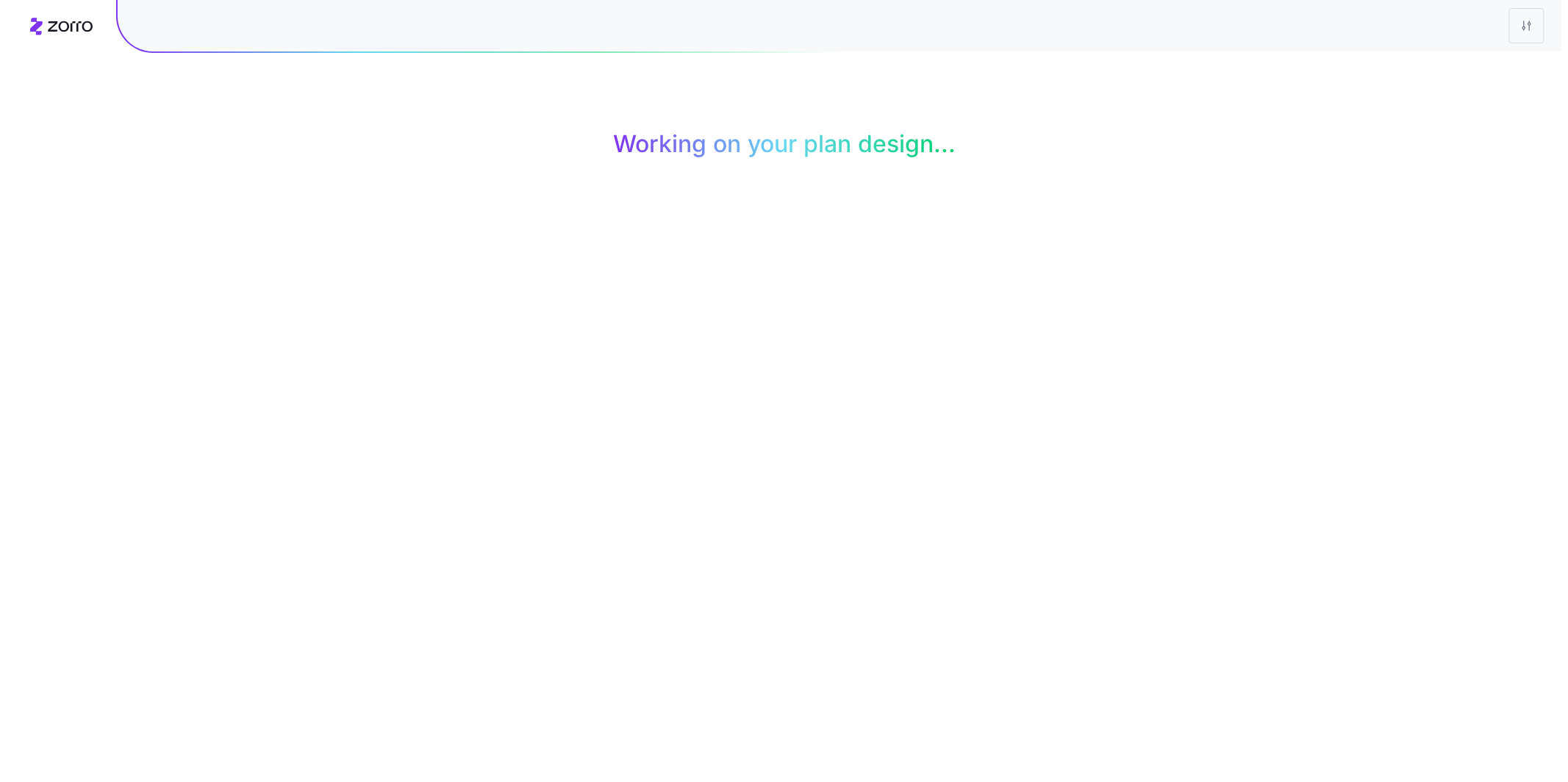
scroll to position [0, 0]
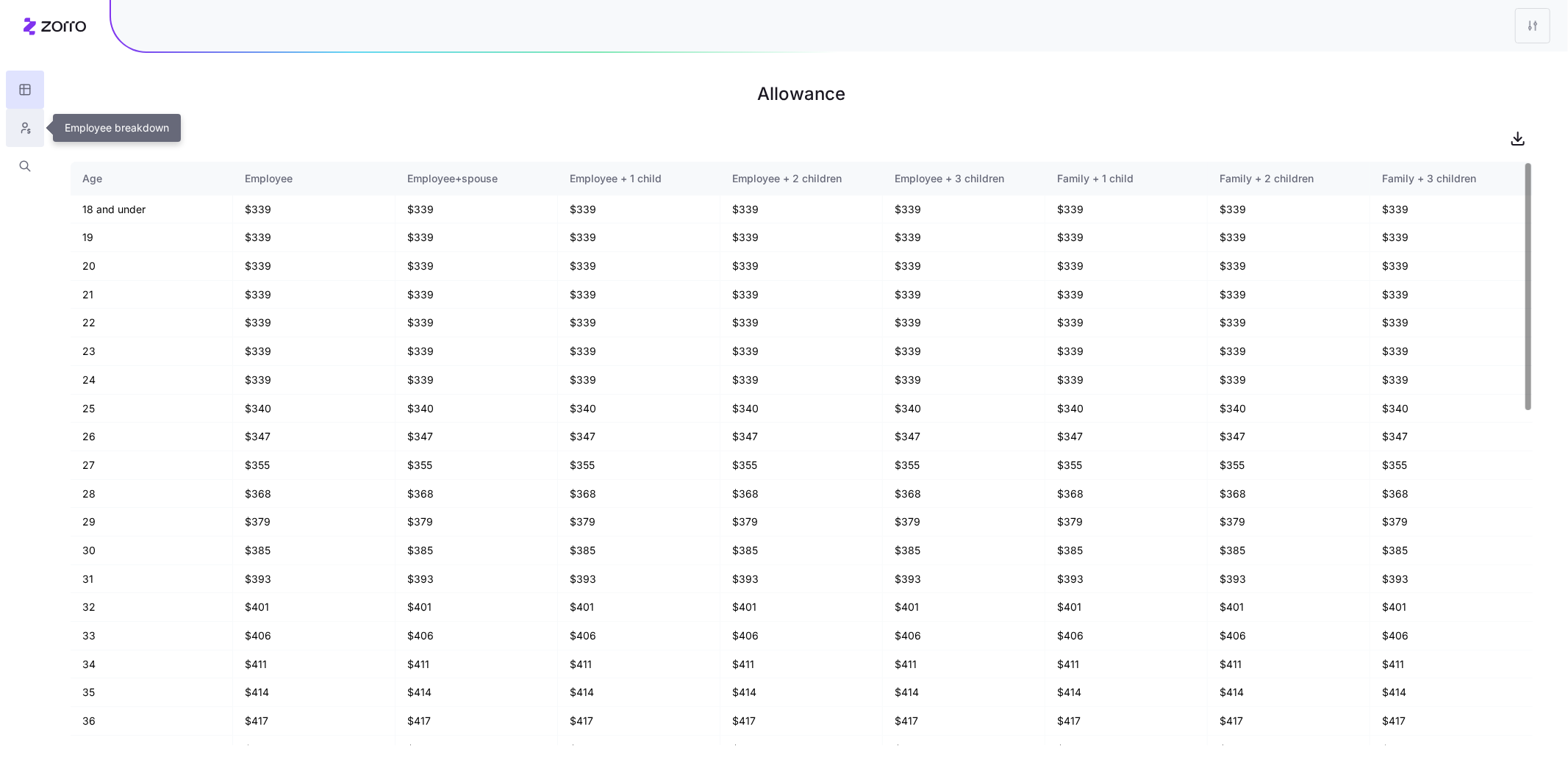
click at [28, 131] on icon "button" at bounding box center [29, 131] width 2 height 4
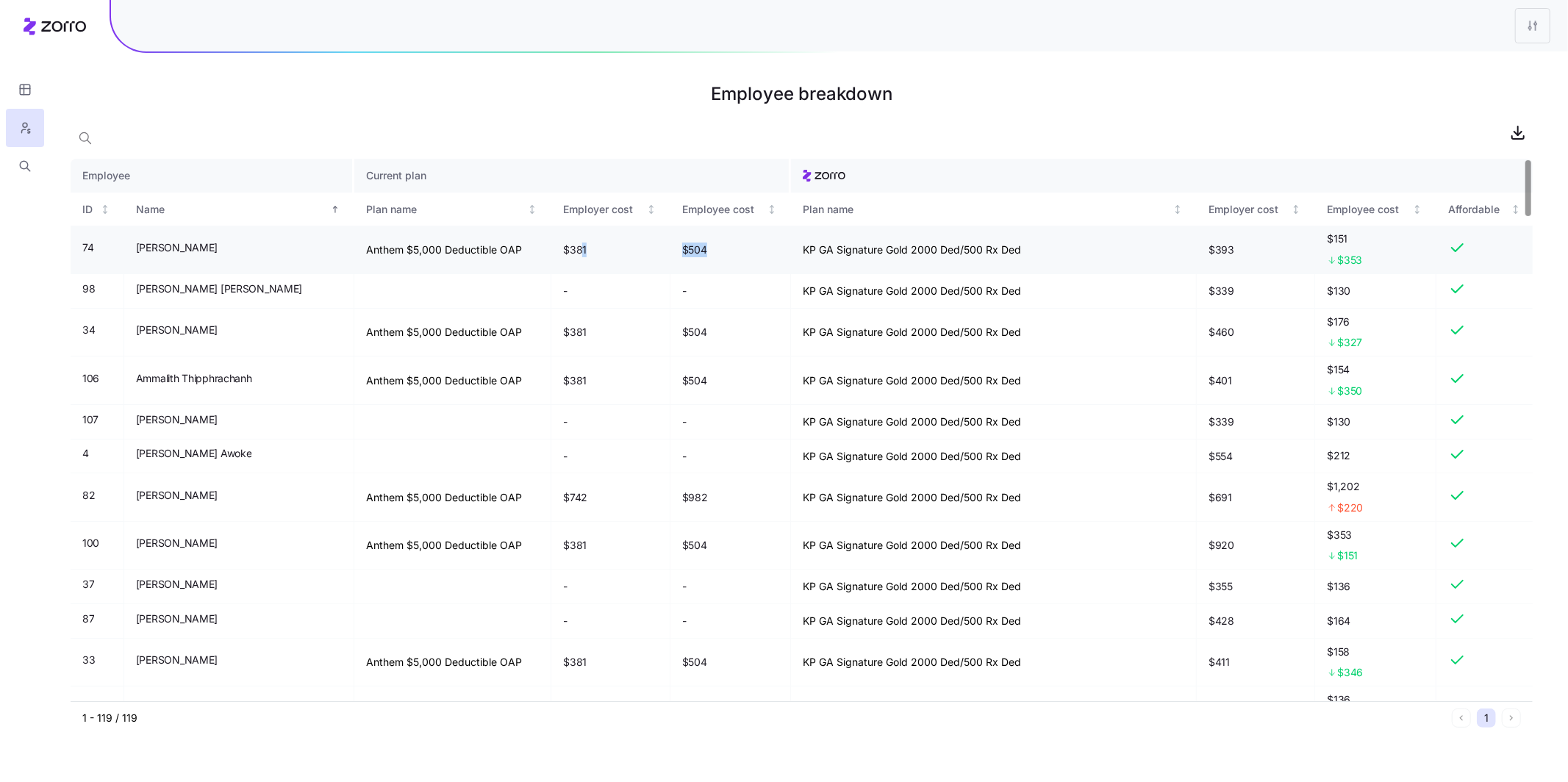
drag, startPoint x: 524, startPoint y: 253, endPoint x: 657, endPoint y: 261, distance: 133.2
click at [657, 261] on tr "74 Aaron Milton Anthem $5,000 Deductible OAP $381 $504 KP GA Signature Gold 200…" at bounding box center [802, 250] width 1462 height 49
drag, startPoint x: 800, startPoint y: 252, endPoint x: 994, endPoint y: 256, distance: 194.0
click at [925, 256] on td "KP GA Signature Gold 2000 Ded/500 Rx Ded" at bounding box center [994, 250] width 406 height 49
drag, startPoint x: 1204, startPoint y: 255, endPoint x: 1338, endPoint y: 267, distance: 134.5
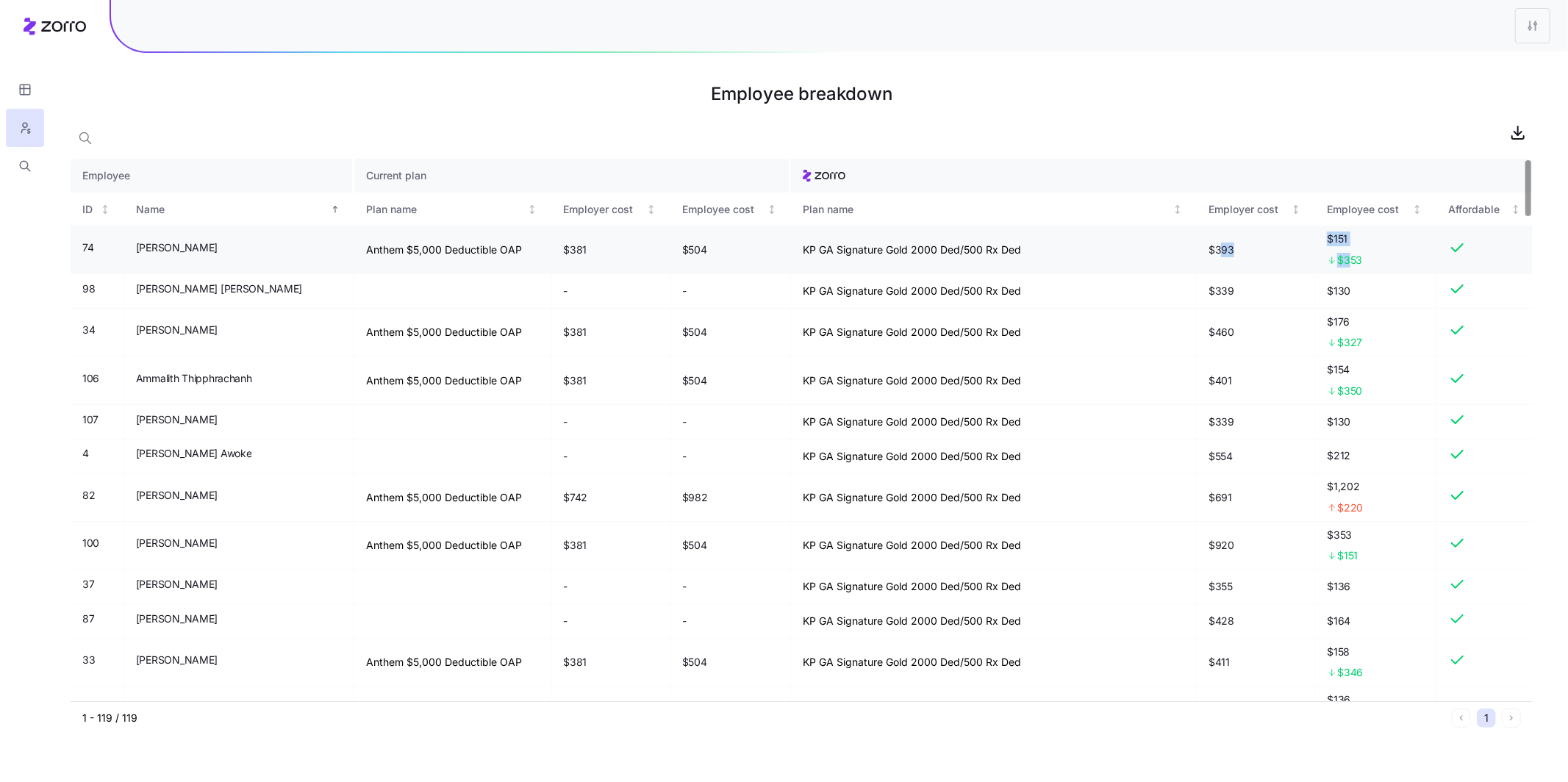
click at [1338, 267] on tr "74 Aaron Milton Anthem $5,000 Deductible OAP $381 $504 KP GA Signature Gold 200…" at bounding box center [802, 250] width 1462 height 49
click at [1368, 264] on div "$353" at bounding box center [1375, 260] width 97 height 14
drag, startPoint x: 1352, startPoint y: 258, endPoint x: 1330, endPoint y: 257, distance: 22.0
click at [1330, 257] on div "$353" at bounding box center [1375, 260] width 97 height 14
click at [1101, 116] on div "Employee breakdown" at bounding box center [802, 97] width 1462 height 41
